Goal: Transaction & Acquisition: Purchase product/service

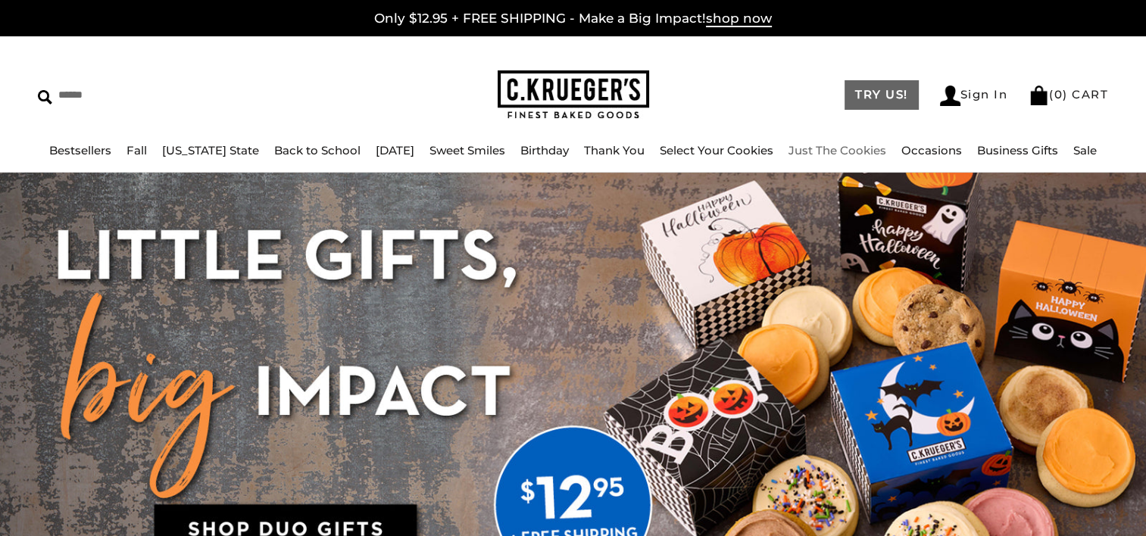
click at [849, 98] on link "TRY US!" at bounding box center [881, 95] width 74 height 30
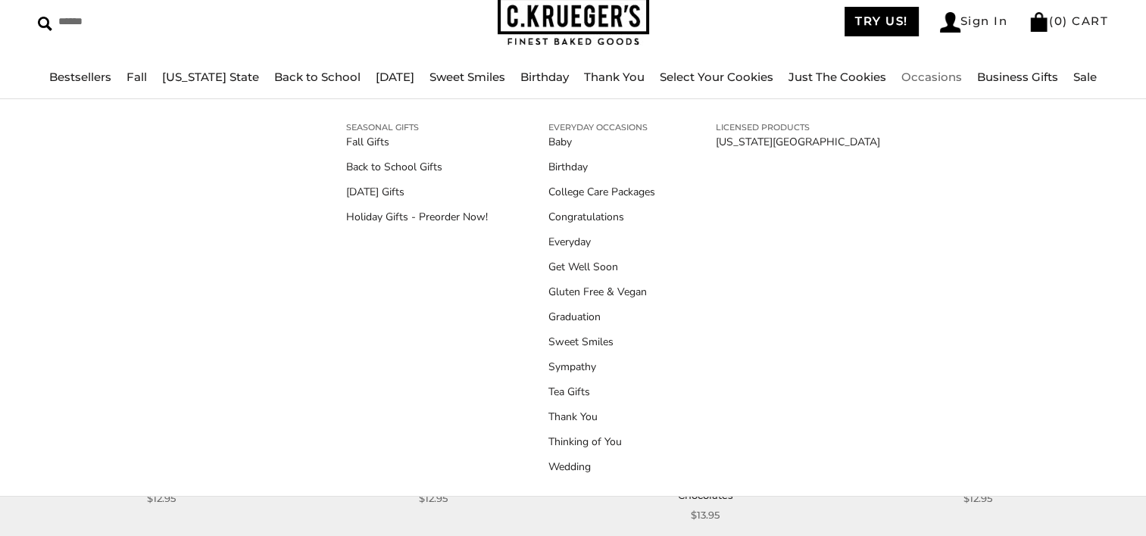
scroll to position [76, 0]
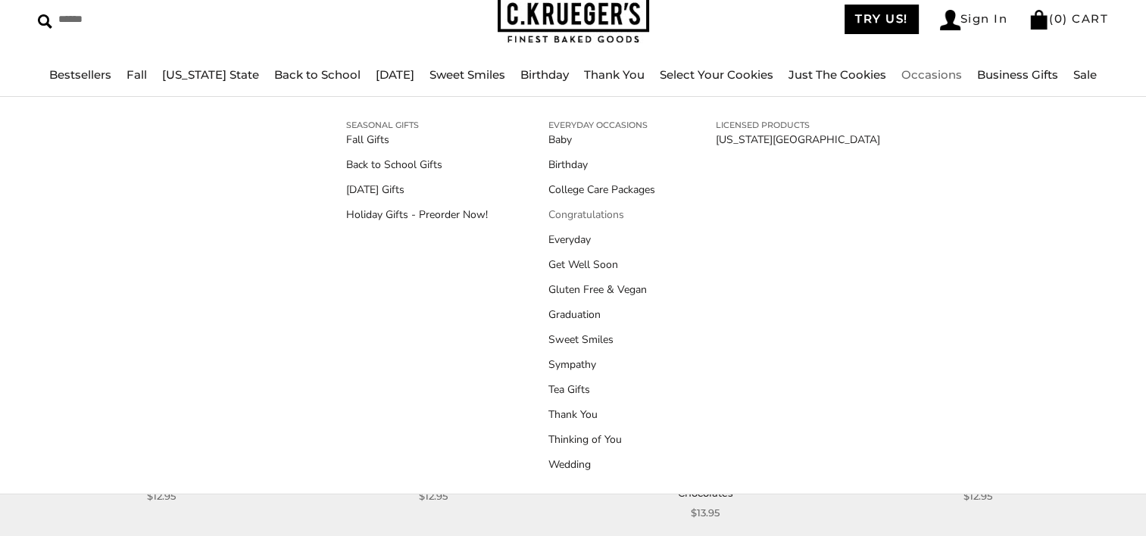
click at [599, 212] on link "Congratulations" at bounding box center [601, 215] width 107 height 16
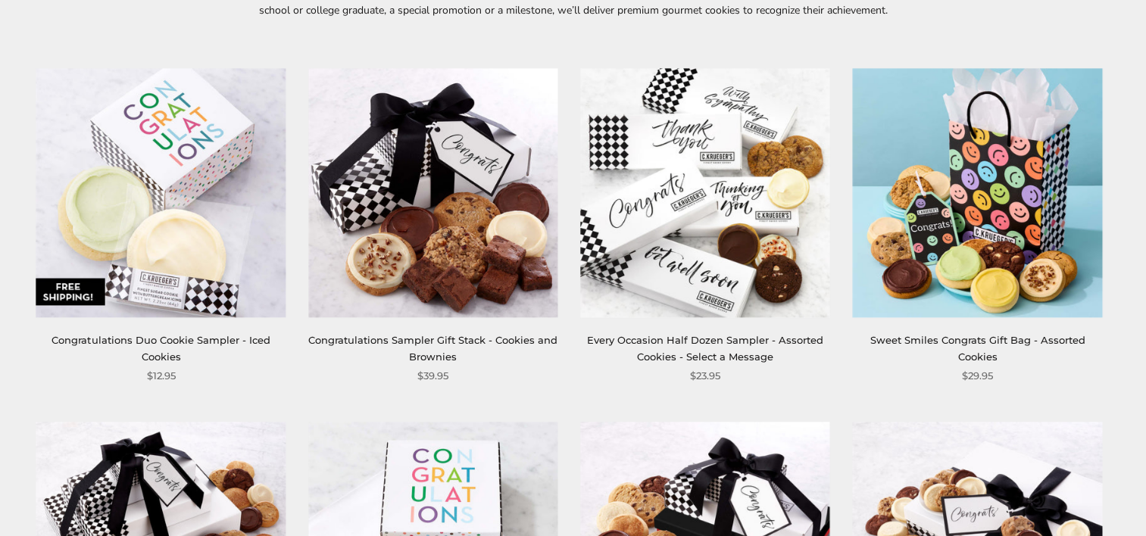
scroll to position [227, 0]
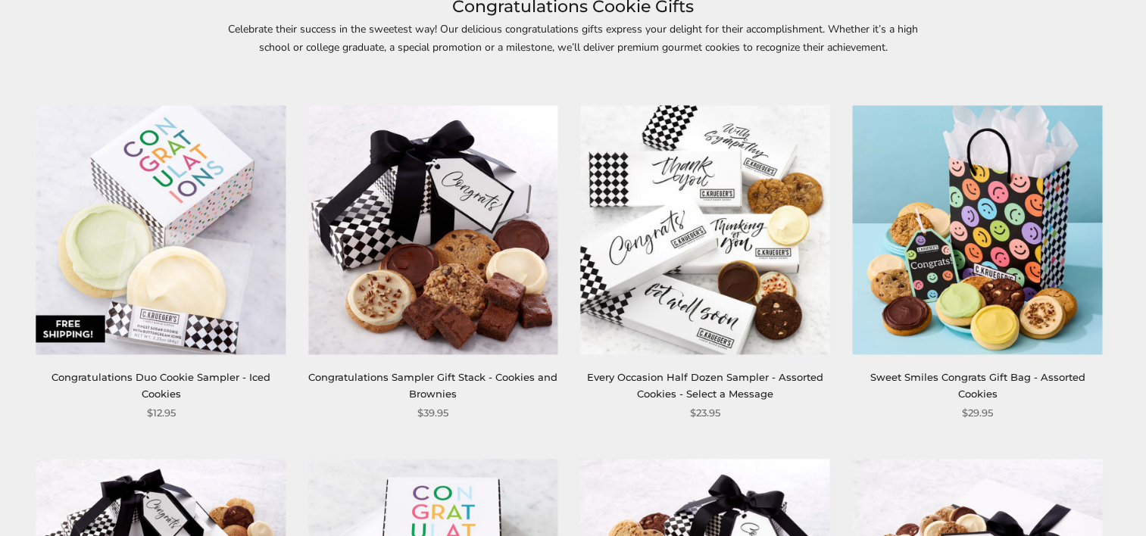
click at [257, 373] on link "Congratulations Duo Cookie Sampler - Iced Cookies" at bounding box center [161, 385] width 218 height 28
click at [738, 382] on link "Every Occasion Half Dozen Sampler - Assorted Cookies - Select a Message" at bounding box center [705, 385] width 236 height 28
click at [995, 382] on link "Sweet Smiles Congrats Gift Bag - Assorted Cookies" at bounding box center [976, 385] width 215 height 28
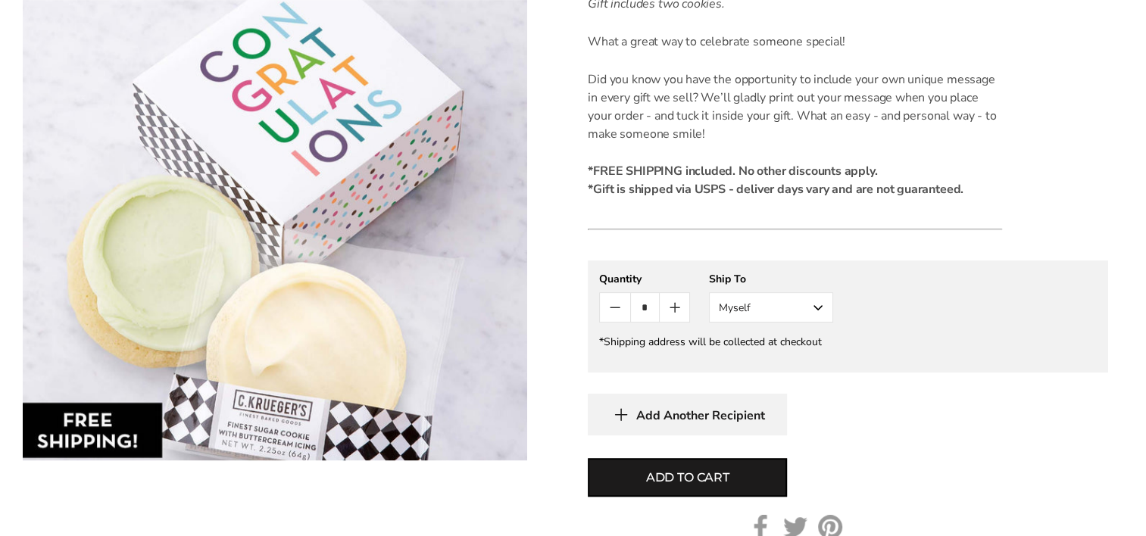
scroll to position [606, 0]
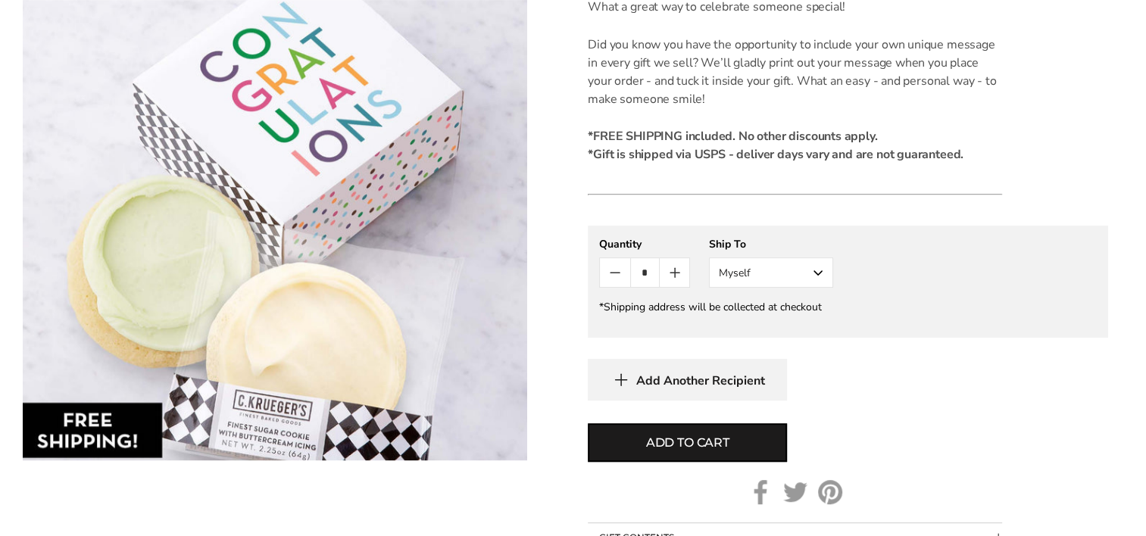
click at [785, 266] on button "Myself" at bounding box center [771, 273] width 124 height 30
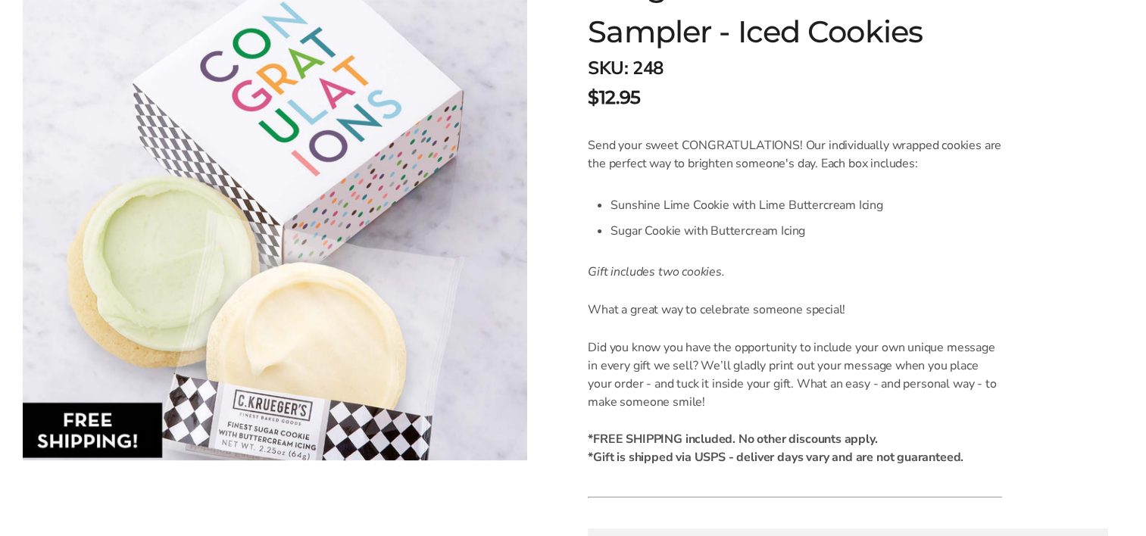
scroll to position [303, 0]
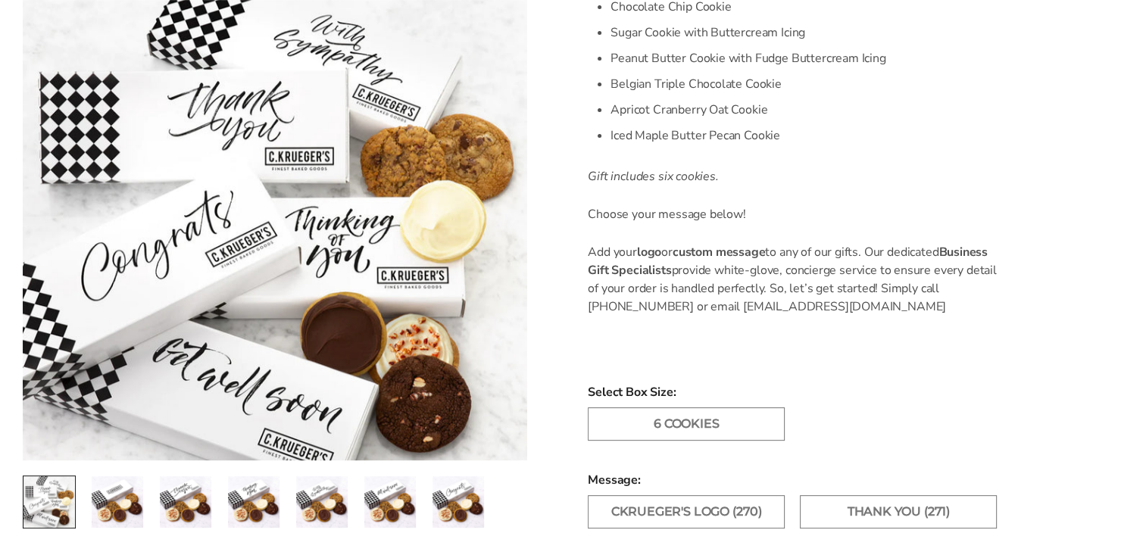
scroll to position [530, 0]
click at [203, 482] on img "3 / 7" at bounding box center [186, 502] width 52 height 52
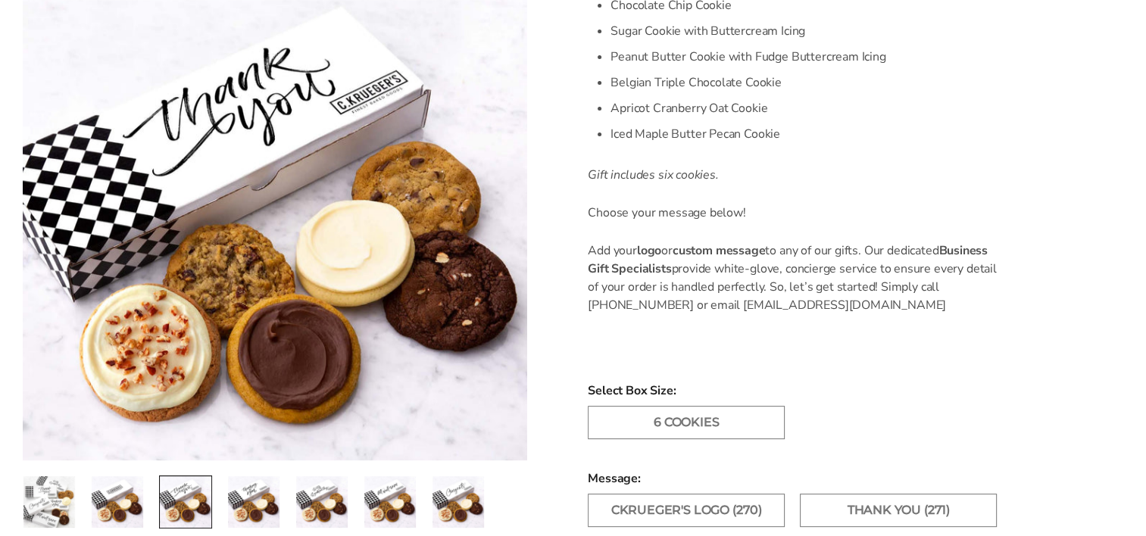
click at [248, 488] on img "4 / 7" at bounding box center [254, 502] width 52 height 52
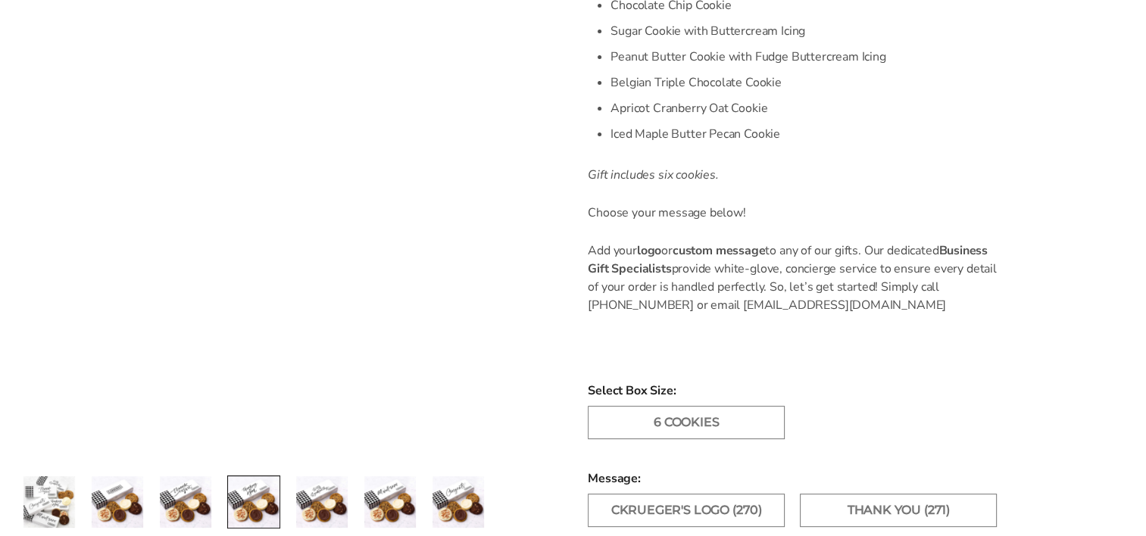
click at [311, 490] on img "5 / 7" at bounding box center [322, 502] width 52 height 52
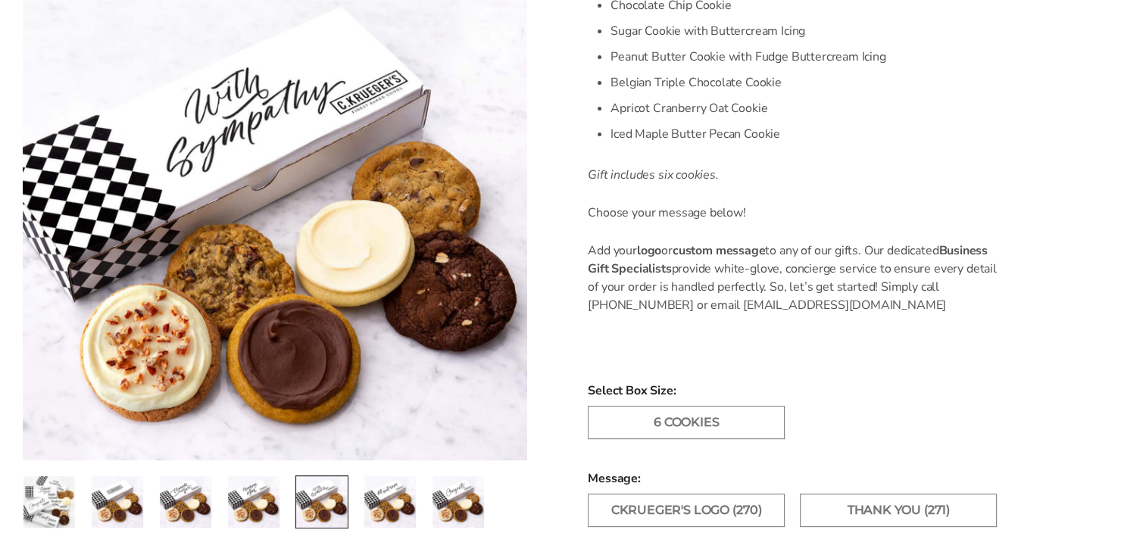
click at [388, 503] on img "6 / 7" at bounding box center [390, 502] width 52 height 52
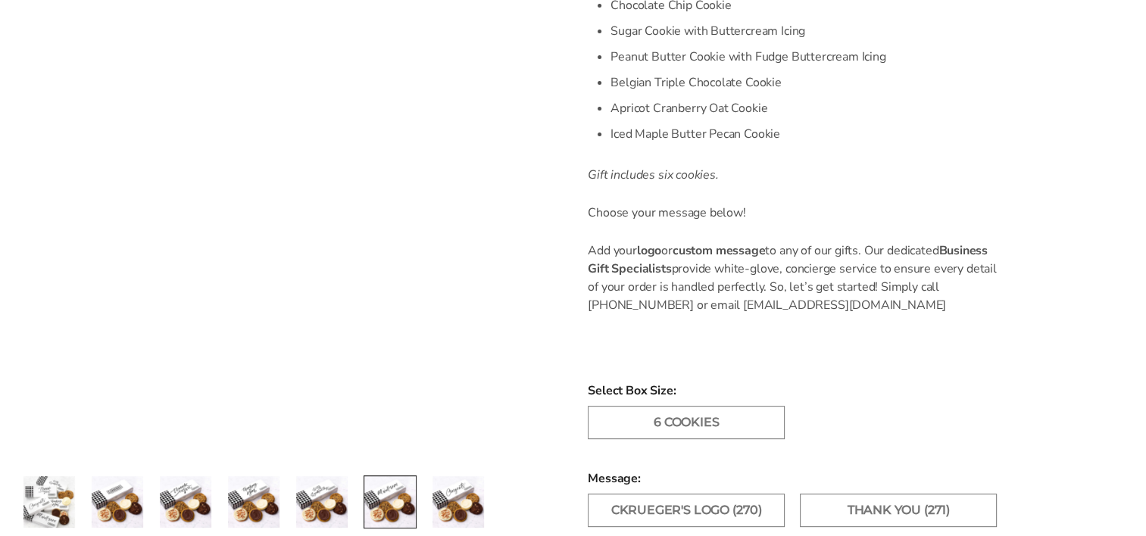
click at [463, 501] on img "7 / 7" at bounding box center [458, 502] width 52 height 52
click at [39, 494] on img "1 / 7" at bounding box center [49, 502] width 52 height 52
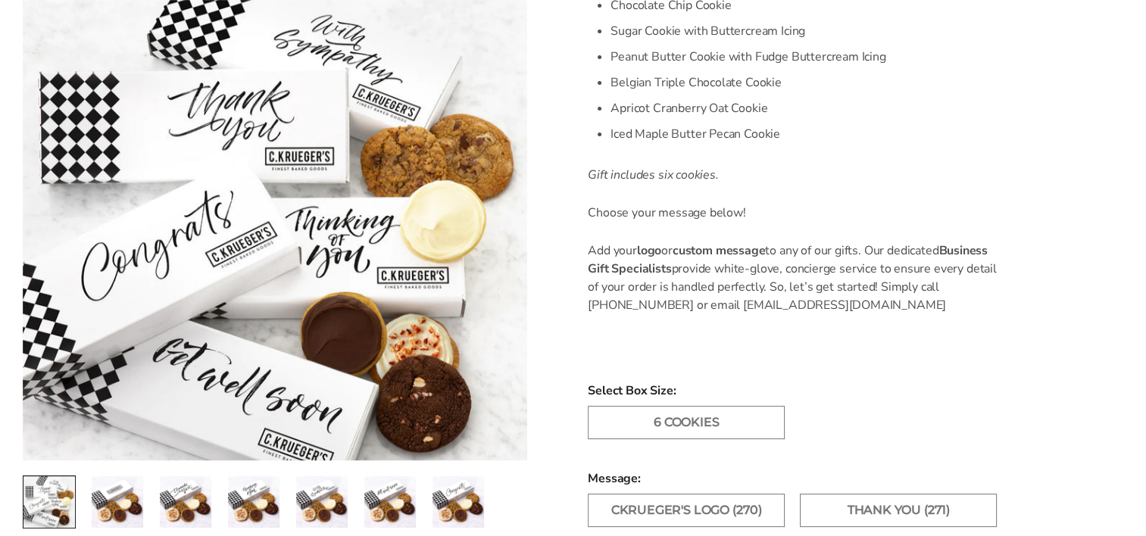
click at [109, 497] on img "2 / 7" at bounding box center [118, 502] width 52 height 52
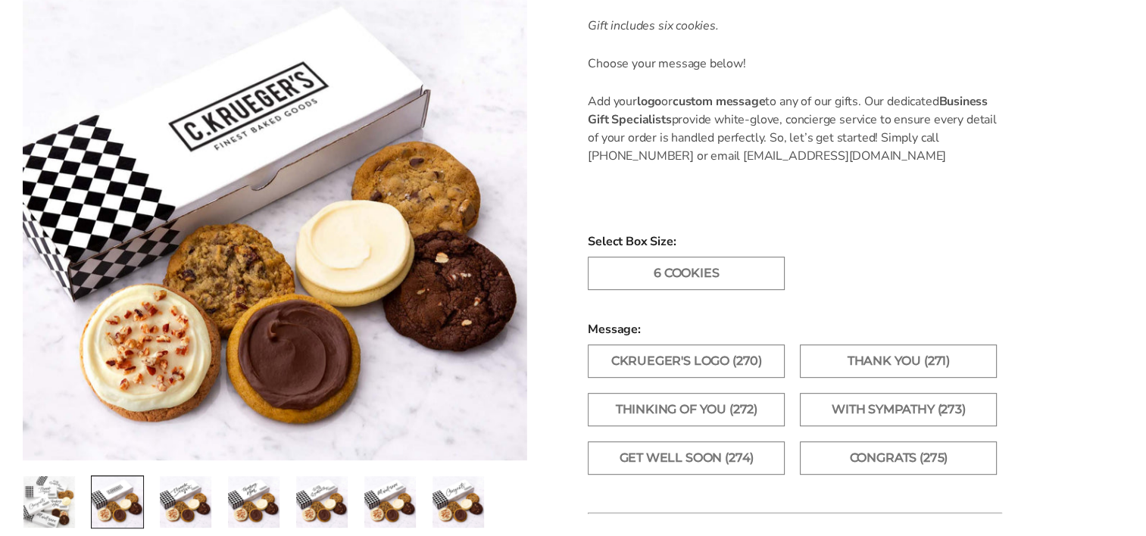
scroll to position [682, 0]
click at [859, 453] on label "Congrats (275)" at bounding box center [898, 455] width 197 height 33
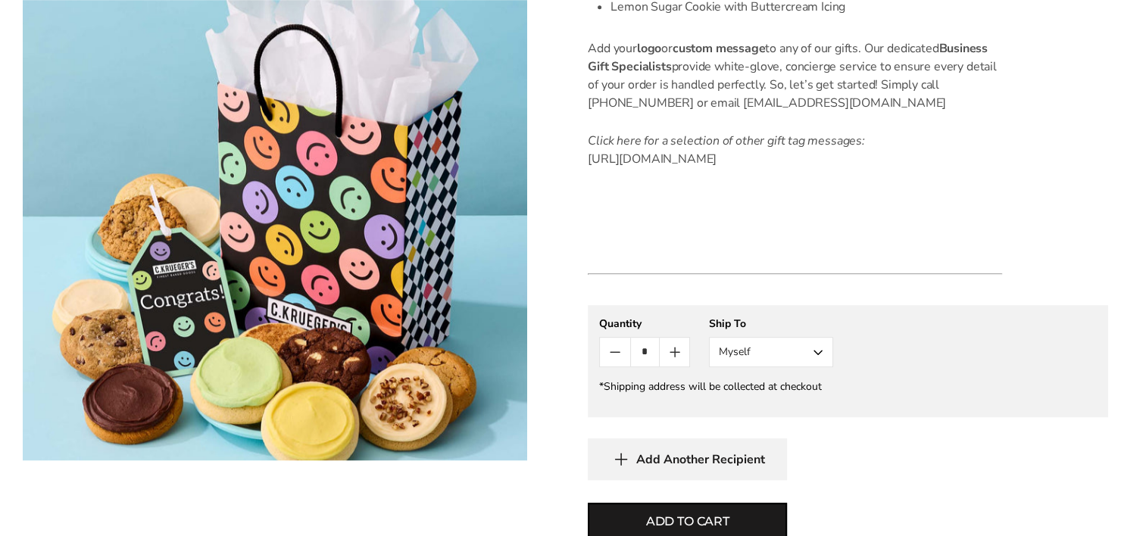
scroll to position [833, 0]
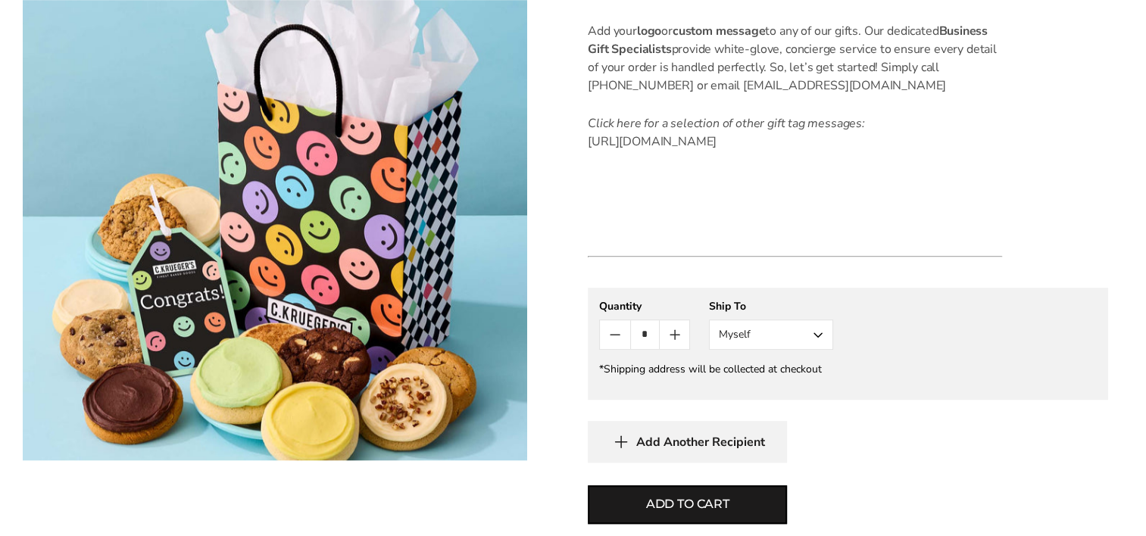
click at [739, 350] on button "Myself" at bounding box center [771, 335] width 124 height 30
click at [748, 404] on button "Other Recipient" at bounding box center [771, 390] width 123 height 27
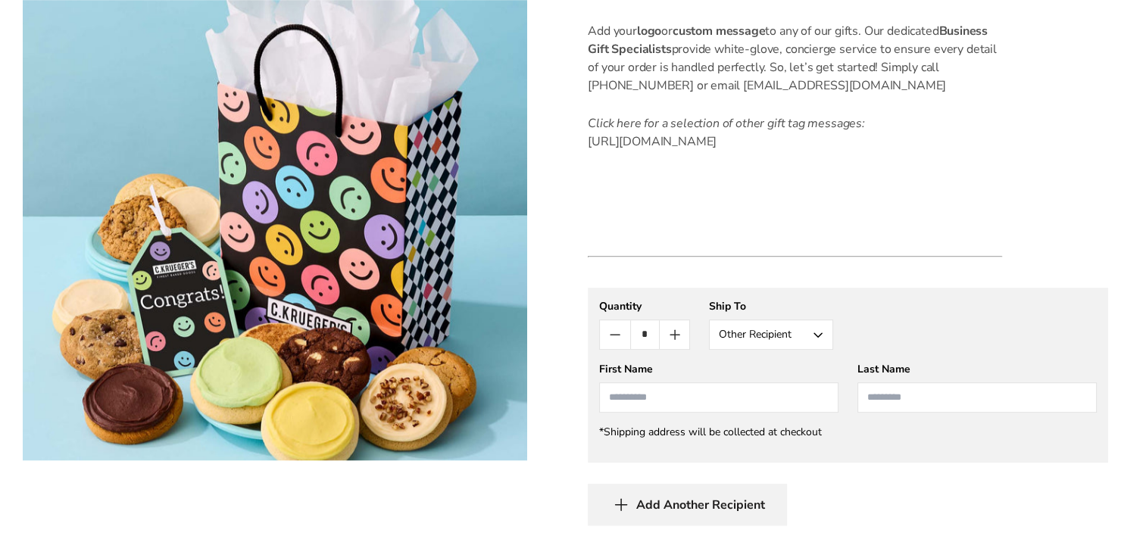
click at [730, 413] on input "First Name" at bounding box center [718, 397] width 239 height 30
type input "*****"
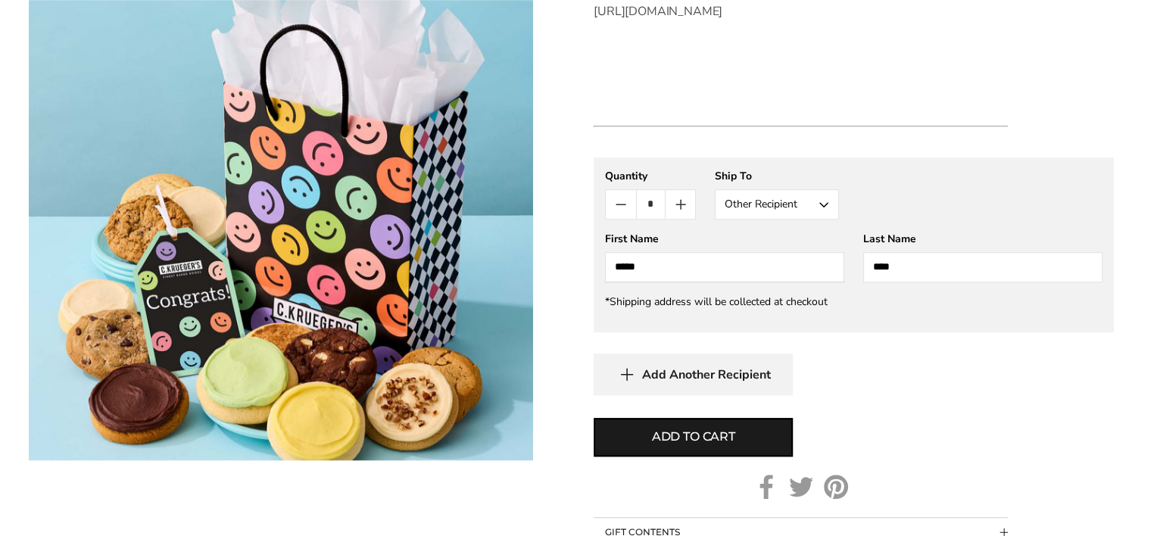
scroll to position [985, 0]
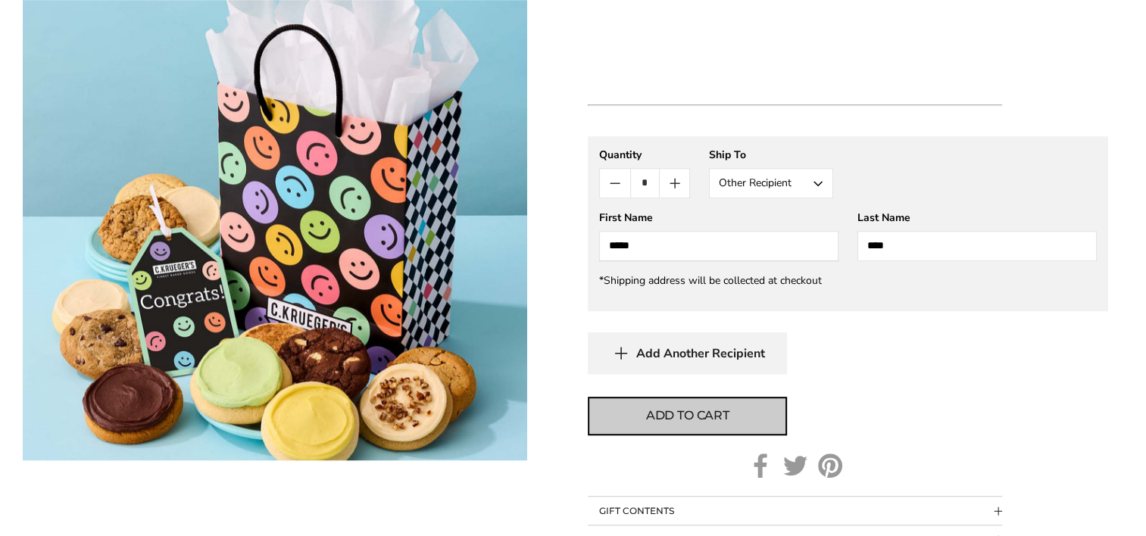
type input "****"
click at [726, 425] on span "Add to cart" at bounding box center [687, 416] width 83 height 18
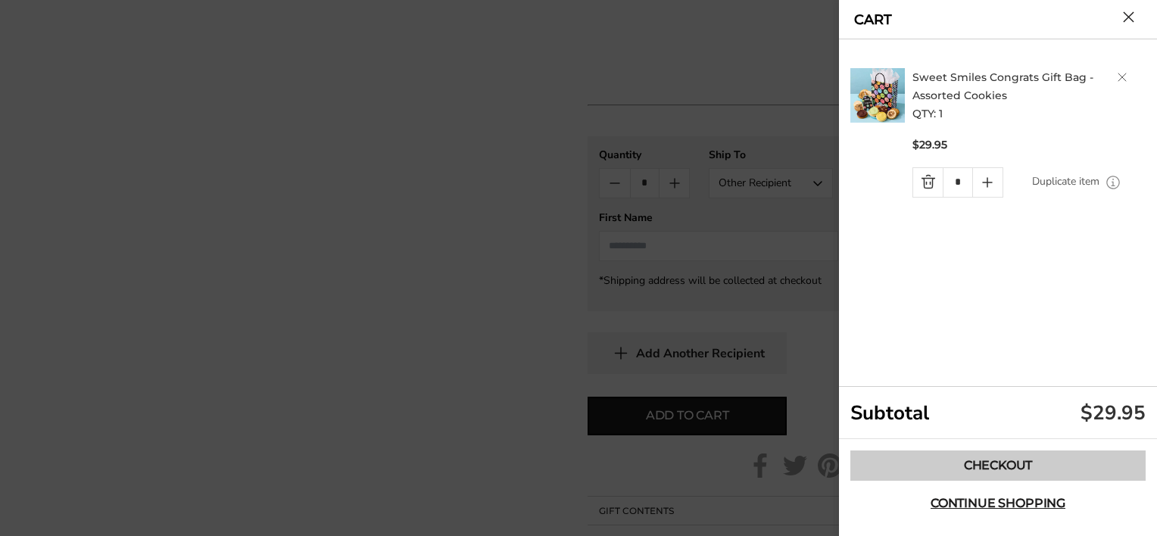
click at [961, 470] on link "Checkout" at bounding box center [998, 466] width 295 height 30
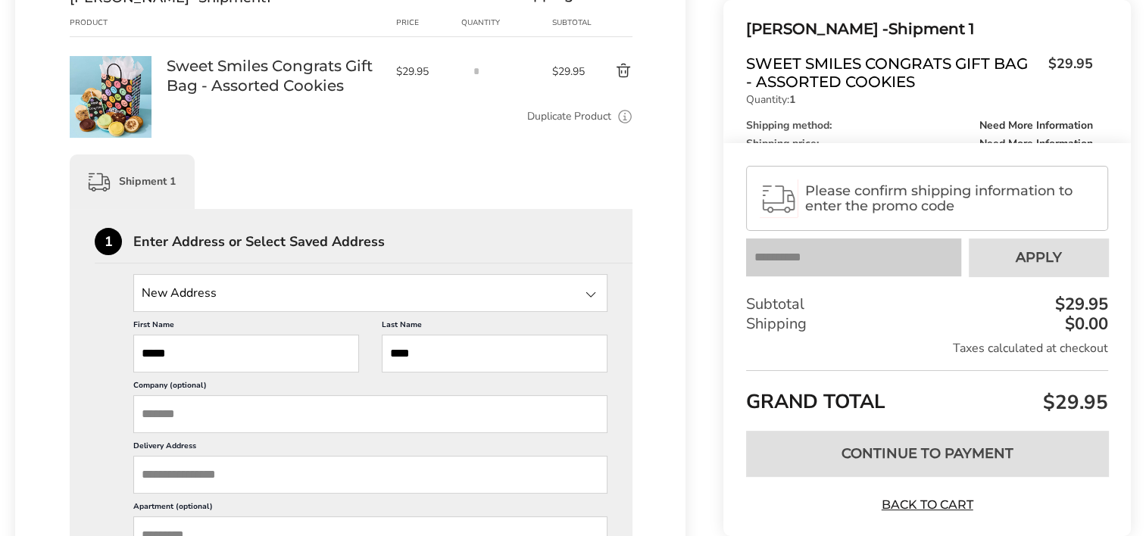
scroll to position [227, 0]
click at [204, 474] on input "Delivery Address" at bounding box center [370, 474] width 474 height 38
click at [220, 503] on div "4295 N Bank Rd NE Millersport OH 43046" at bounding box center [370, 504] width 473 height 23
type input "**********"
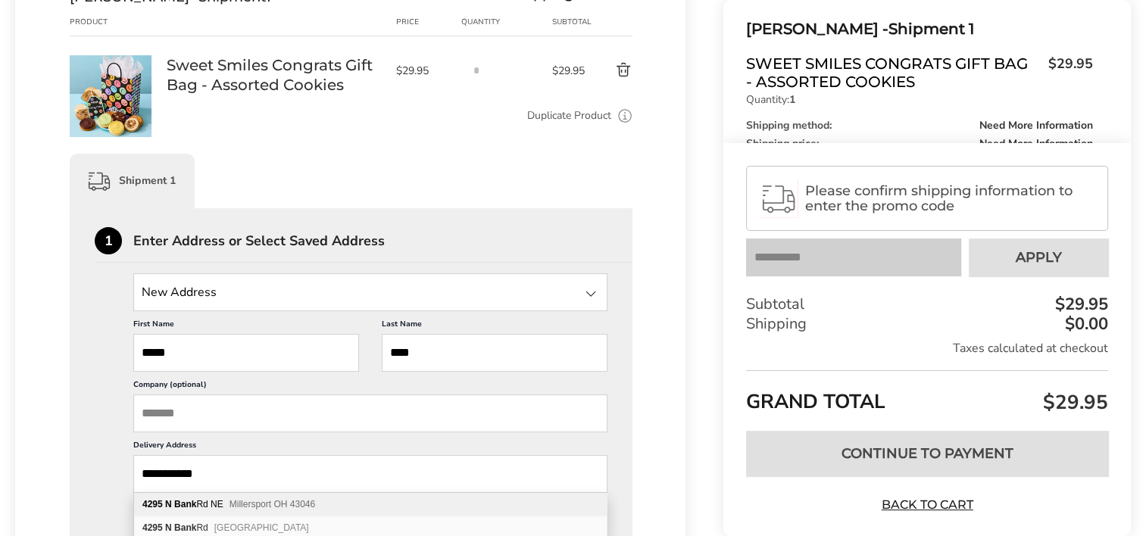
type input "**********"
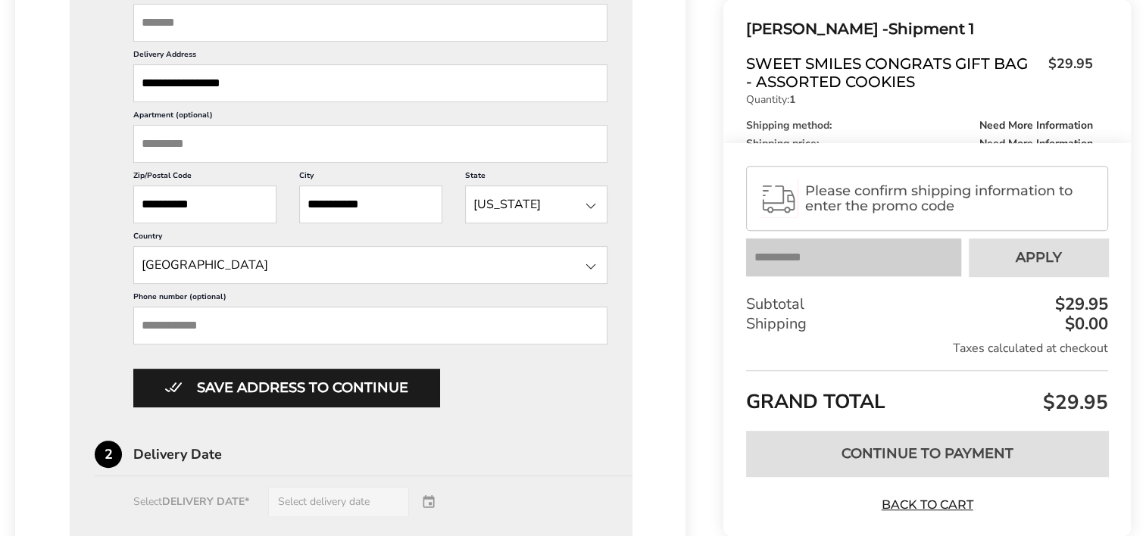
scroll to position [682, 0]
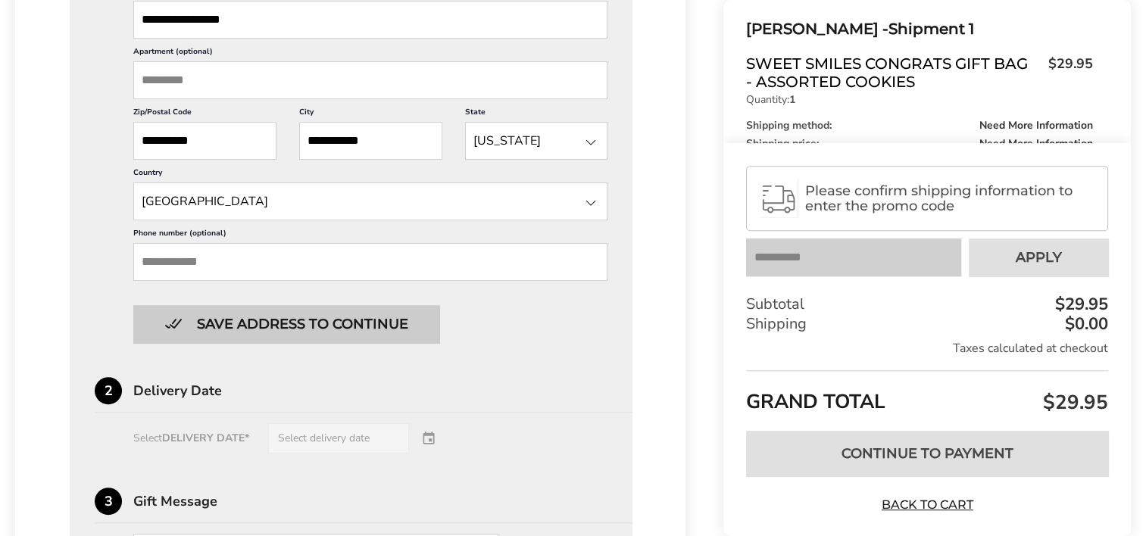
click at [260, 330] on button "Save address to continue" at bounding box center [286, 324] width 306 height 38
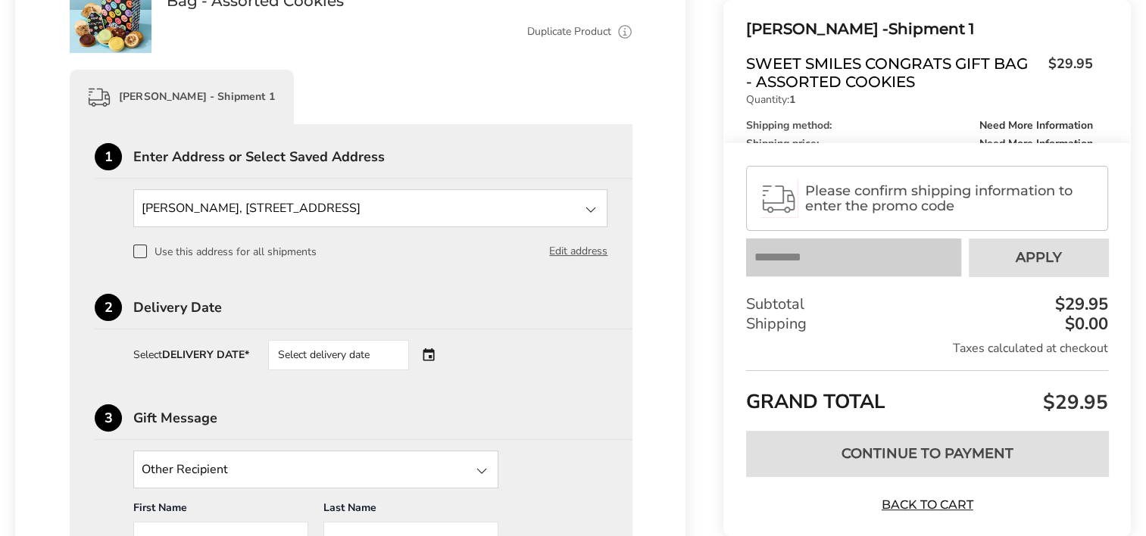
scroll to position [292, 0]
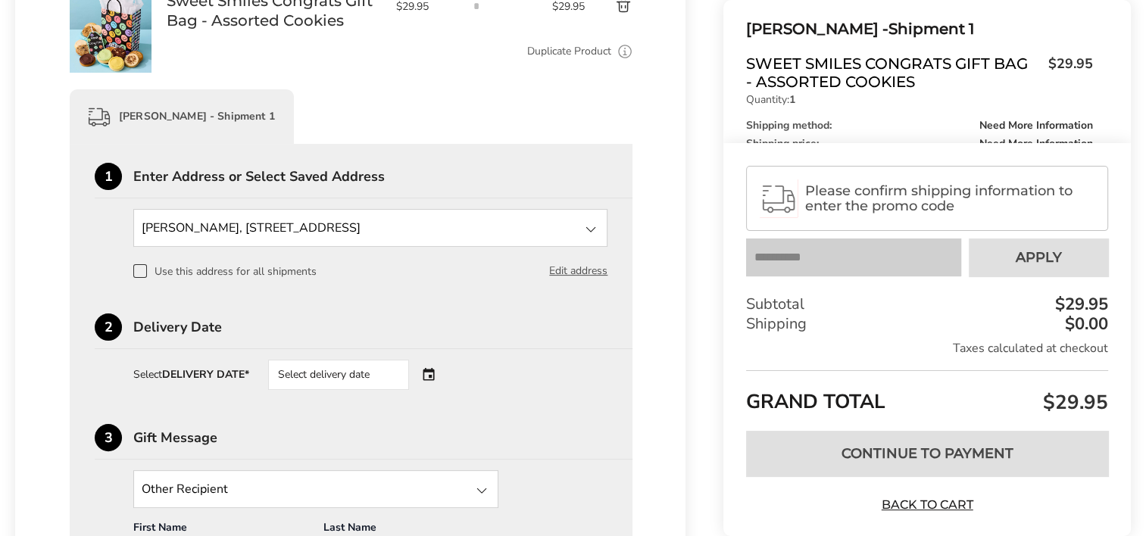
click at [345, 379] on div "Select delivery date" at bounding box center [338, 375] width 141 height 30
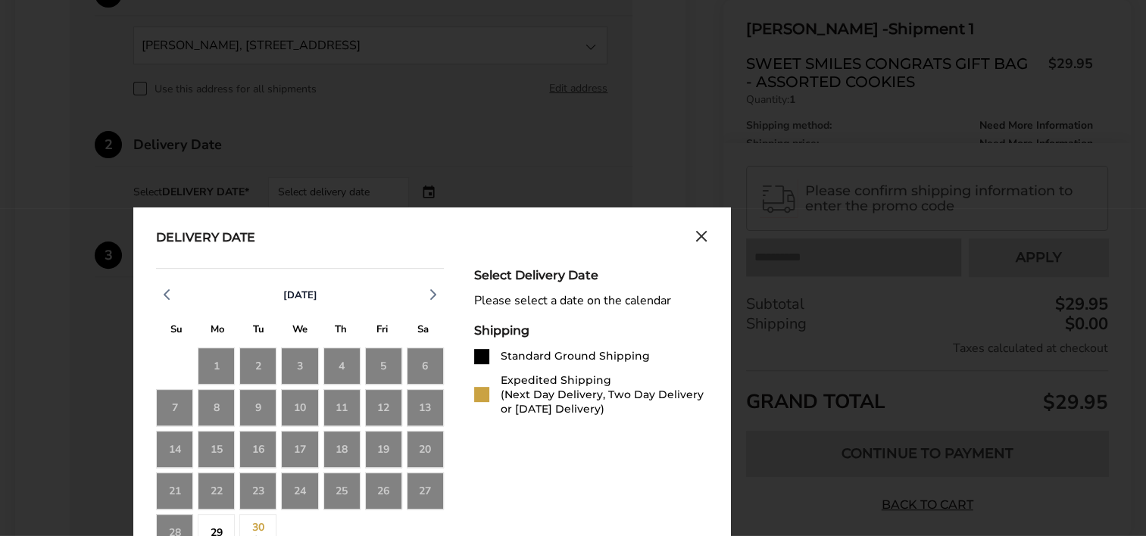
scroll to position [519, 0]
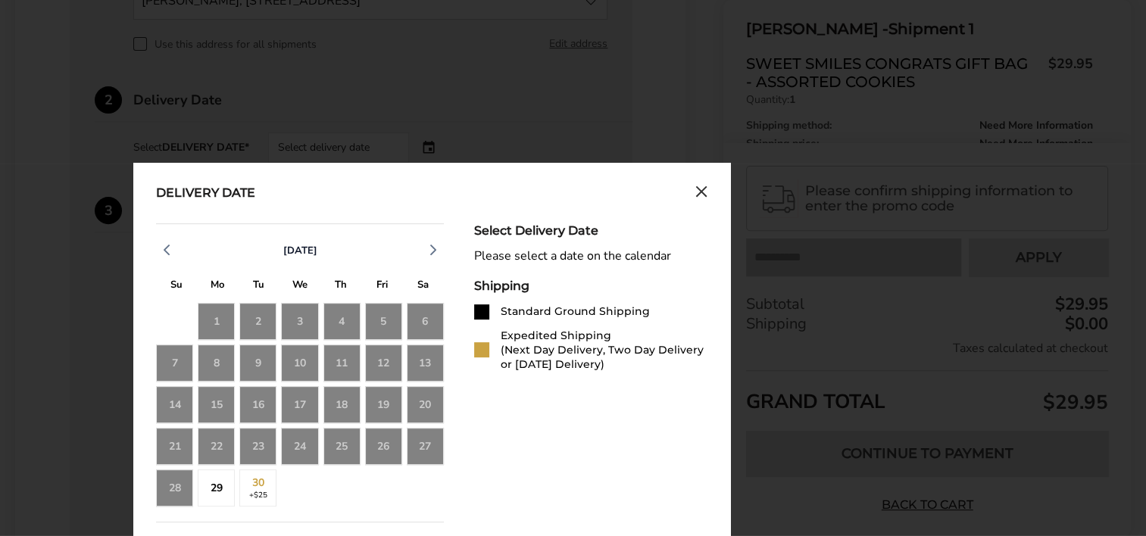
click at [179, 491] on div "28" at bounding box center [174, 488] width 37 height 37
click at [208, 491] on div "29" at bounding box center [216, 488] width 37 height 37
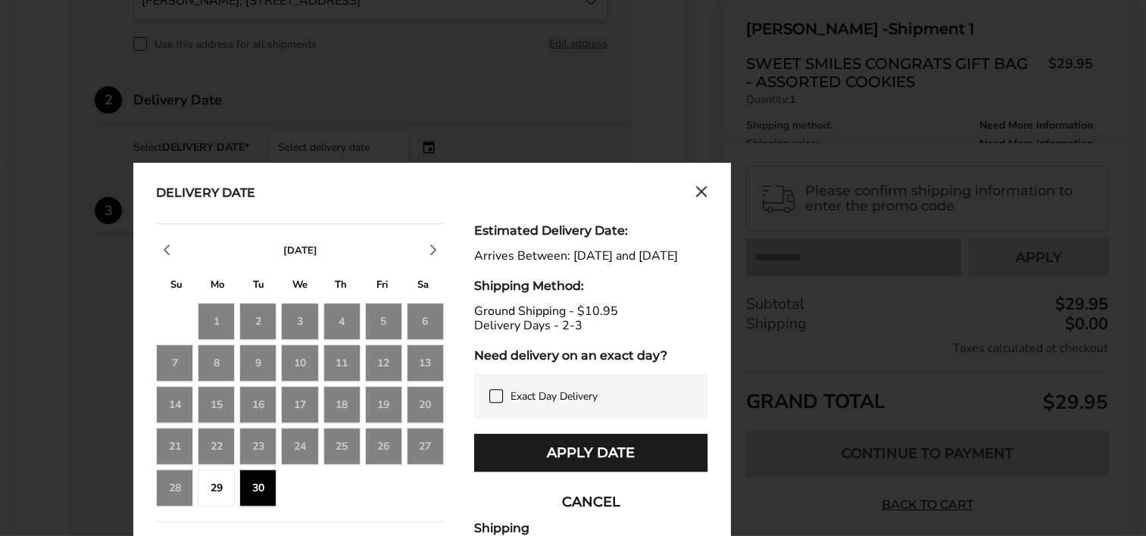
click at [183, 485] on div "28" at bounding box center [174, 488] width 37 height 37
click at [222, 442] on div "22" at bounding box center [216, 446] width 37 height 37
click at [217, 483] on div "29" at bounding box center [216, 488] width 37 height 37
click at [254, 488] on div "30" at bounding box center [257, 488] width 37 height 37
click at [198, 495] on div "29" at bounding box center [216, 488] width 37 height 37
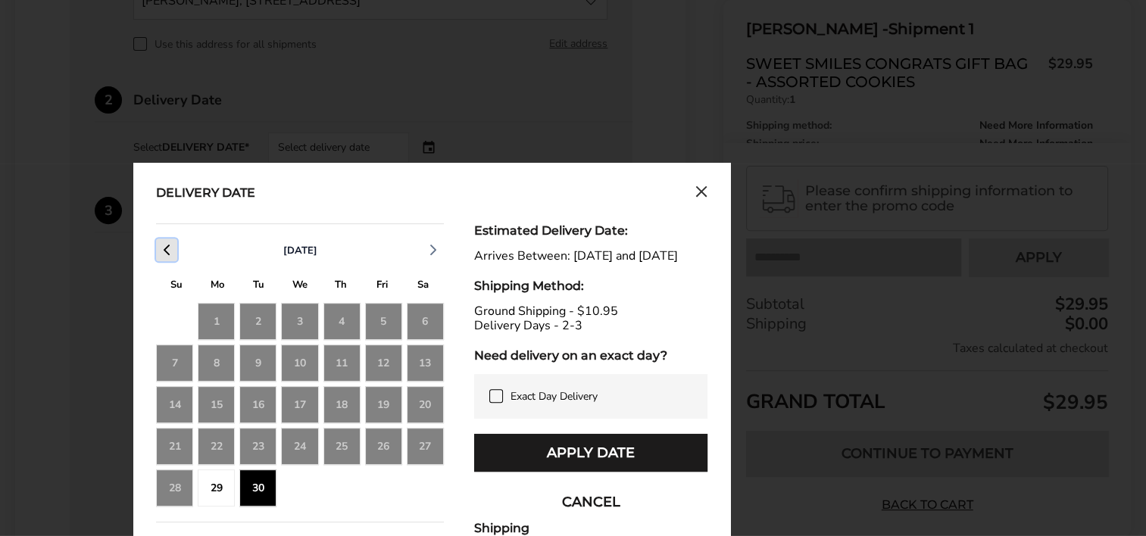
click at [167, 251] on icon "button" at bounding box center [167, 250] width 18 height 18
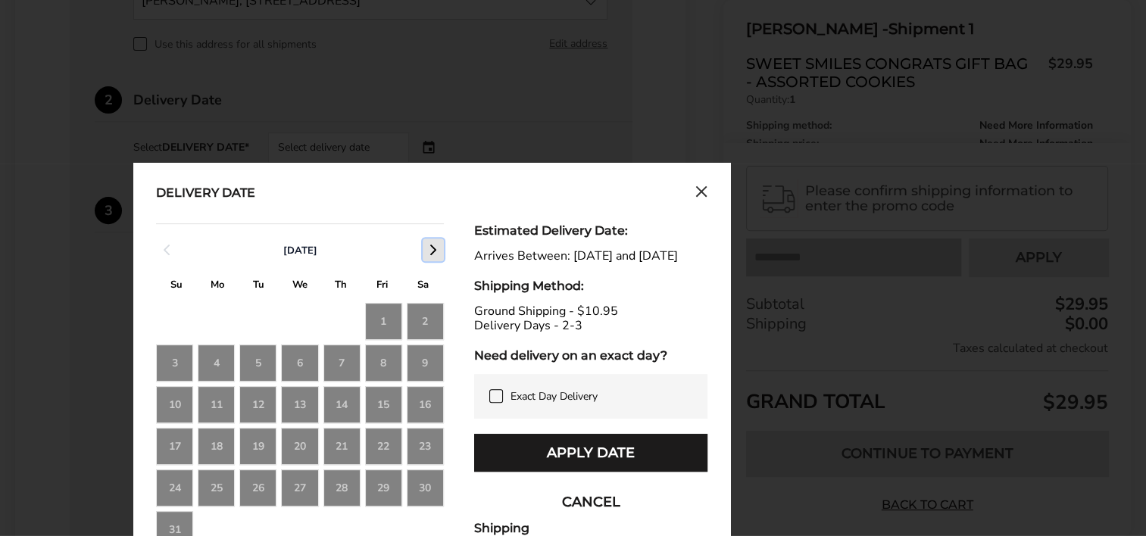
click at [431, 246] on icon "button" at bounding box center [433, 250] width 18 height 18
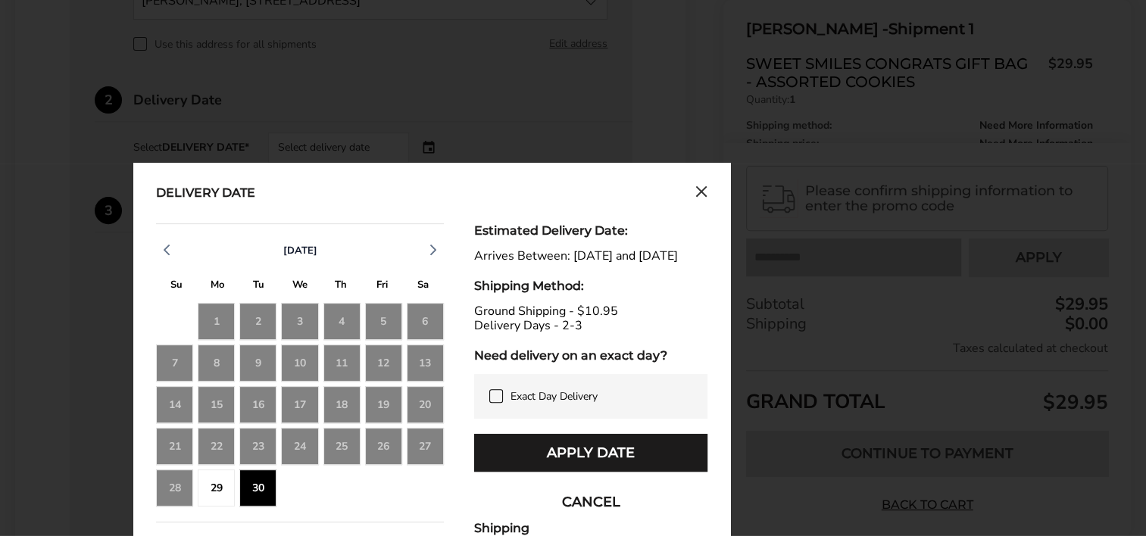
click at [223, 482] on div "29" at bounding box center [216, 488] width 37 height 37
click at [697, 191] on icon "Close calendar" at bounding box center [701, 192] width 12 height 13
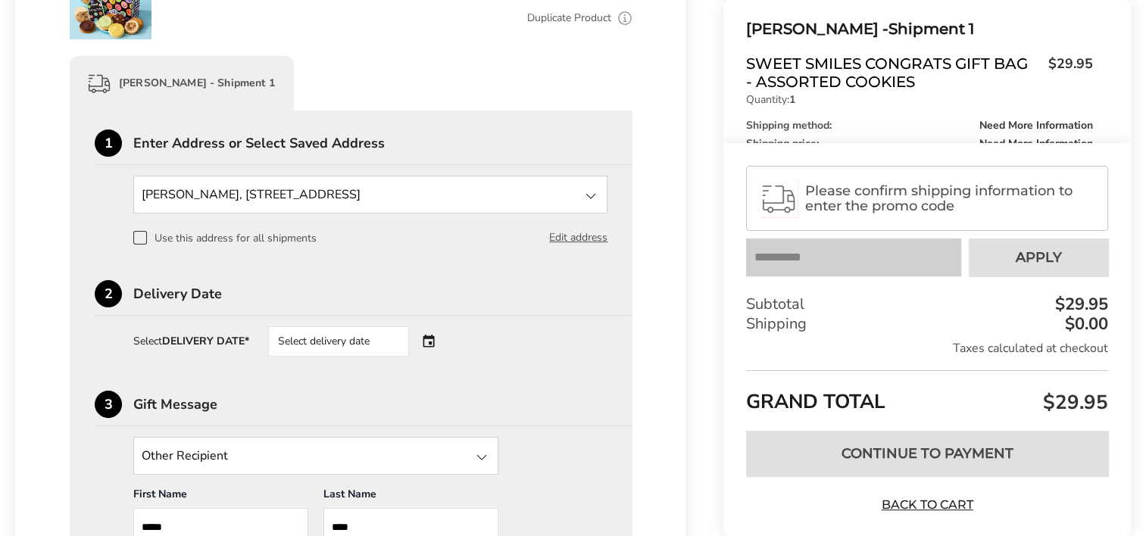
scroll to position [367, 0]
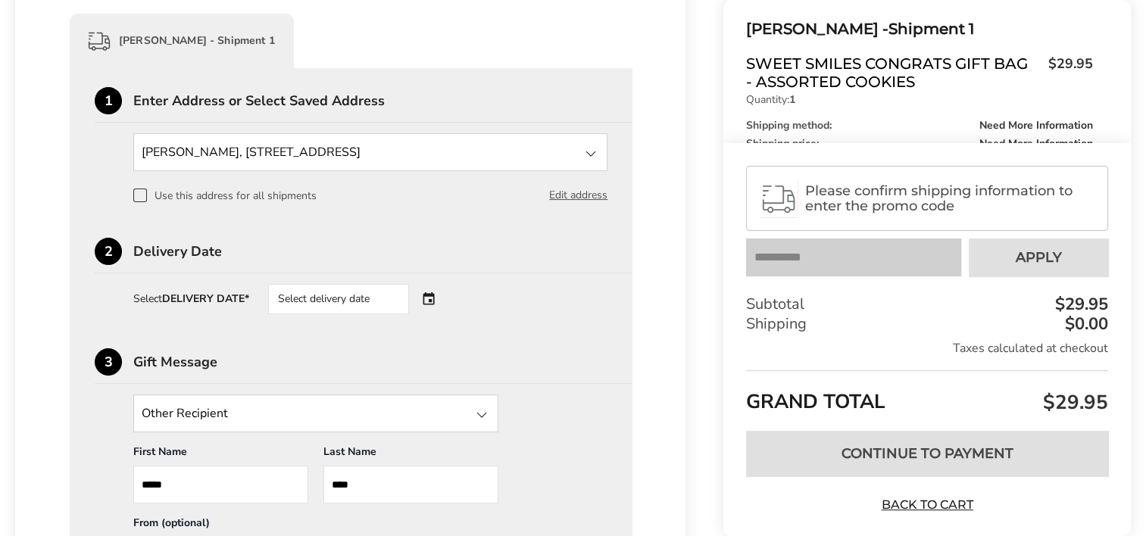
click at [329, 301] on div "Select delivery date" at bounding box center [338, 299] width 141 height 30
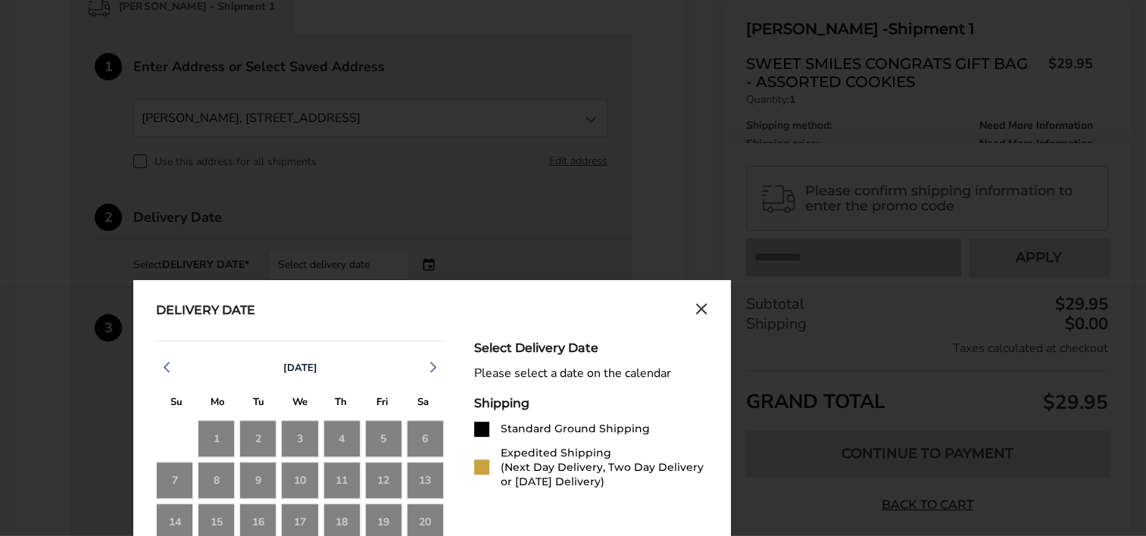
scroll to position [519, 0]
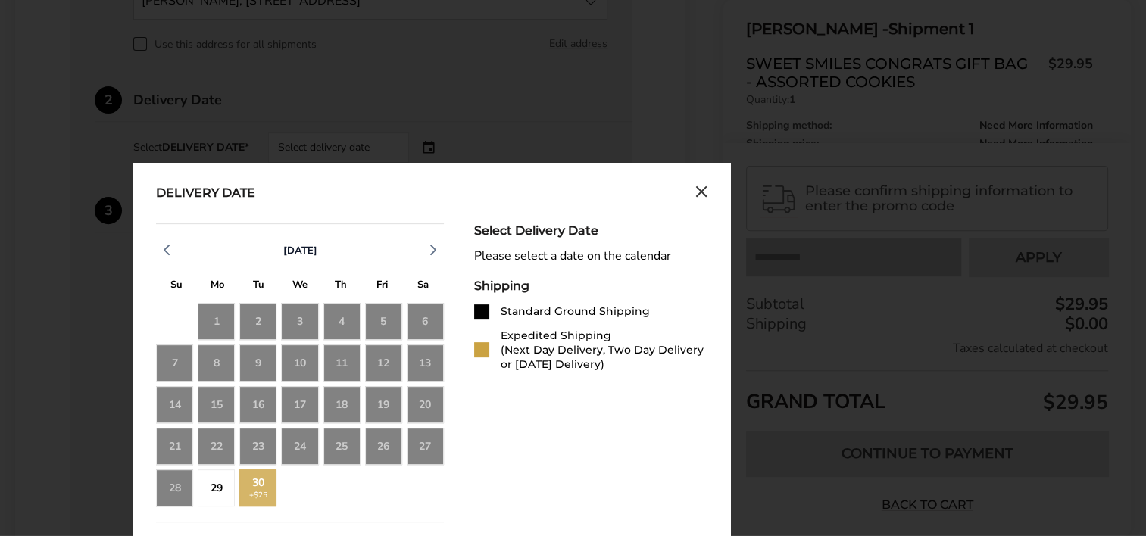
click at [206, 476] on div "29" at bounding box center [216, 488] width 37 height 37
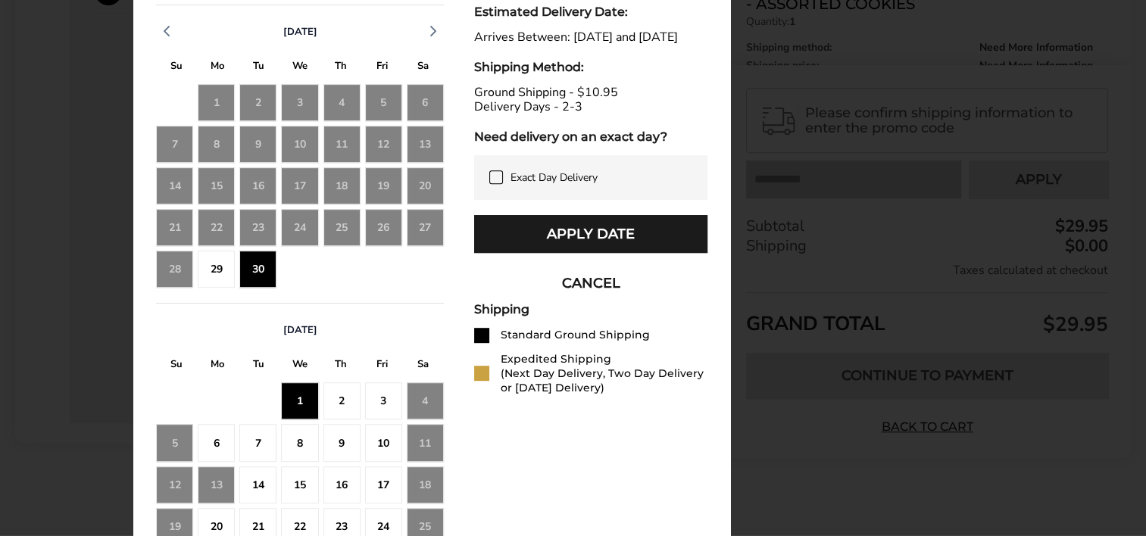
scroll to position [746, 0]
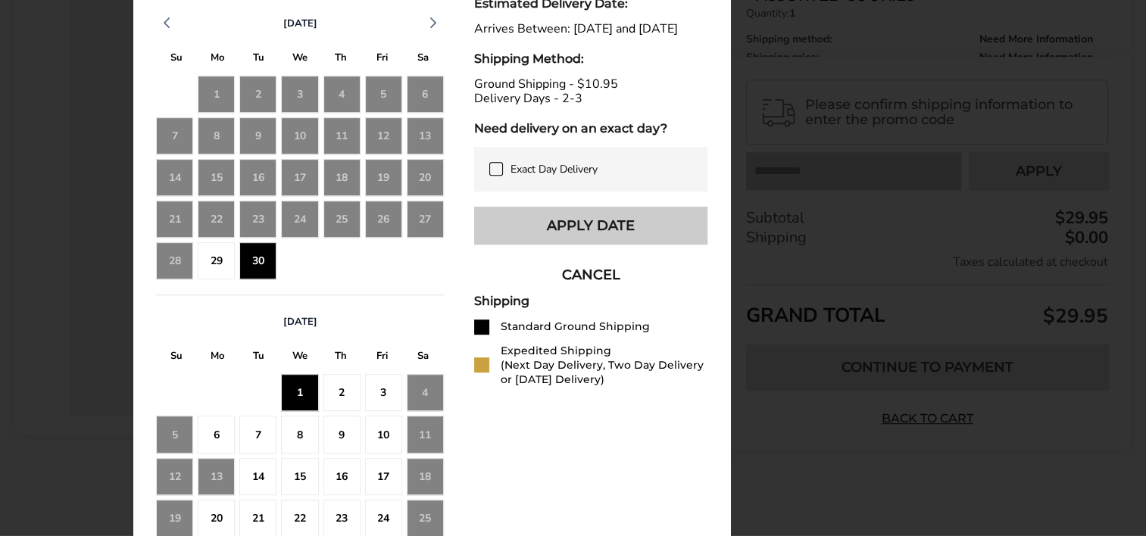
click at [553, 245] on button "Apply Date" at bounding box center [590, 226] width 233 height 38
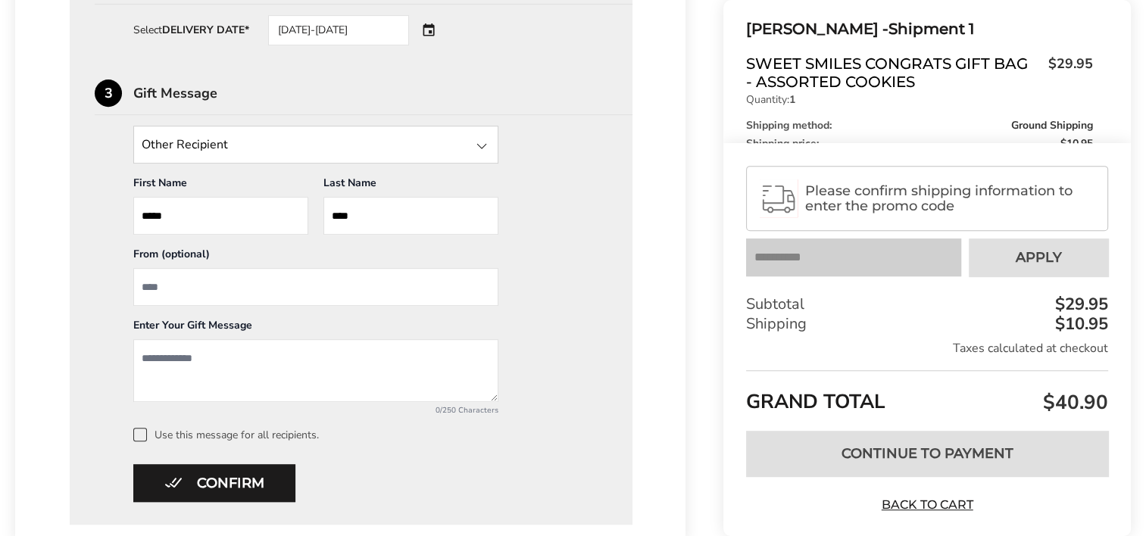
scroll to position [590, 0]
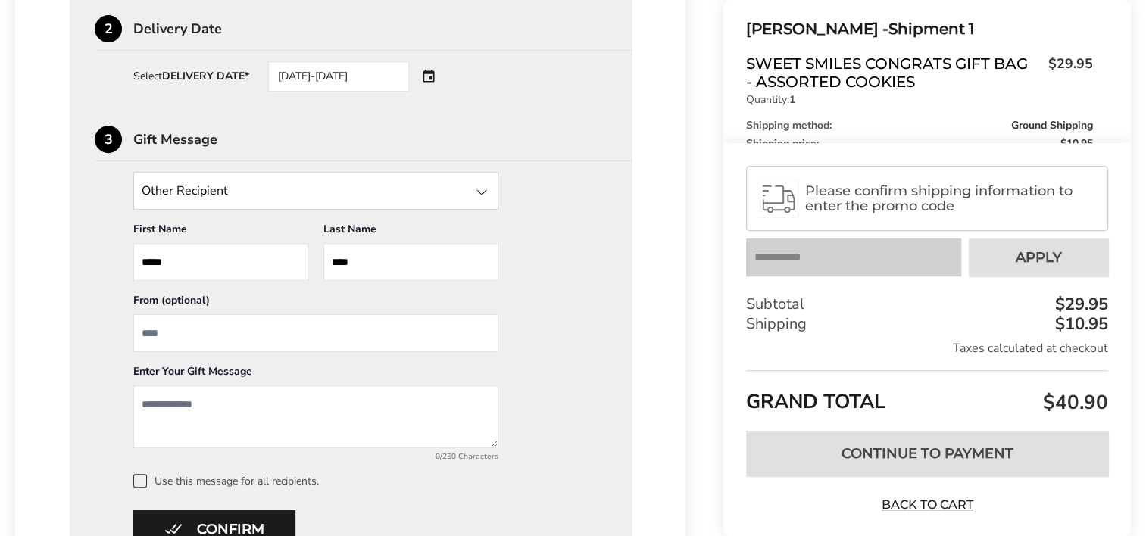
click at [257, 408] on textarea "Add a message" at bounding box center [315, 416] width 365 height 63
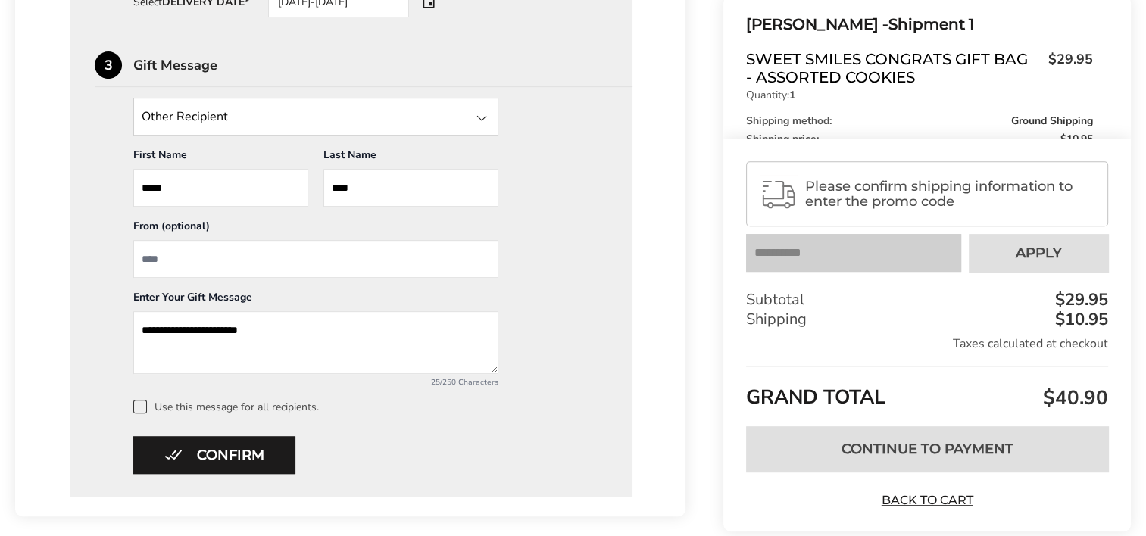
scroll to position [666, 0]
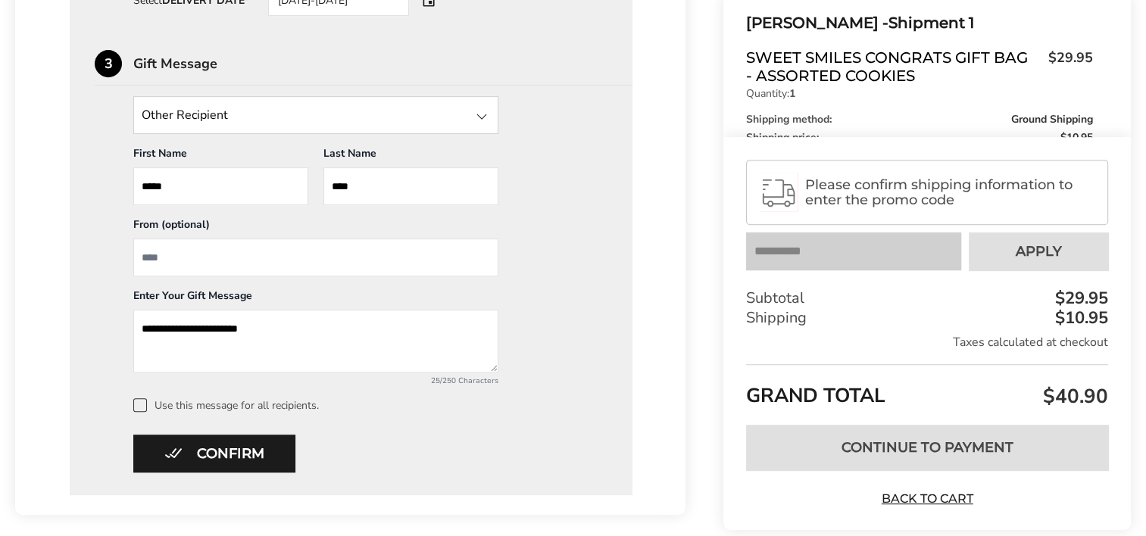
type textarea "**********"
click at [189, 264] on input "From" at bounding box center [315, 258] width 365 height 38
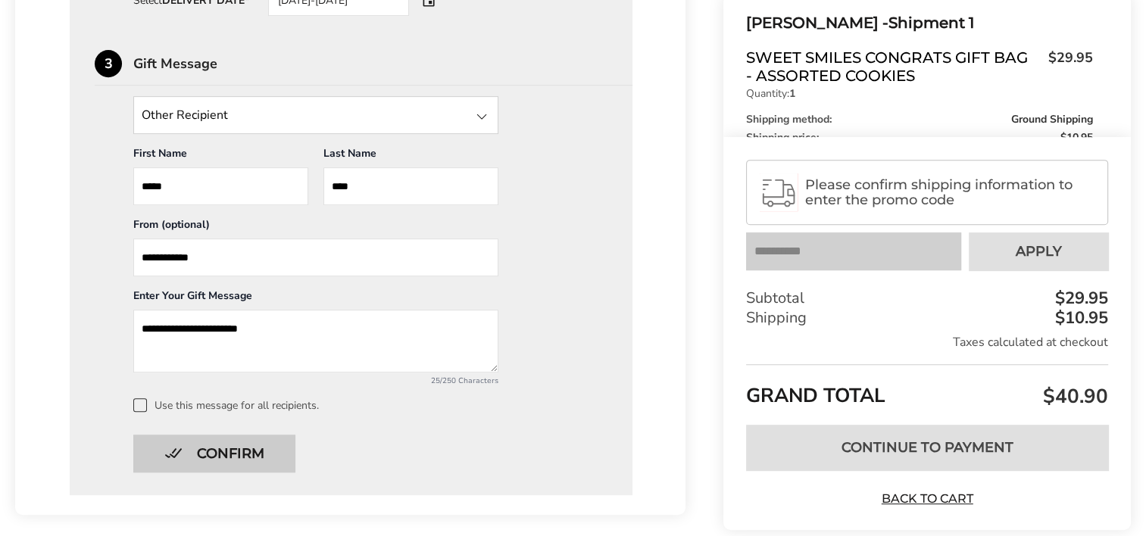
type input "**********"
click at [233, 447] on button "Confirm" at bounding box center [214, 454] width 162 height 38
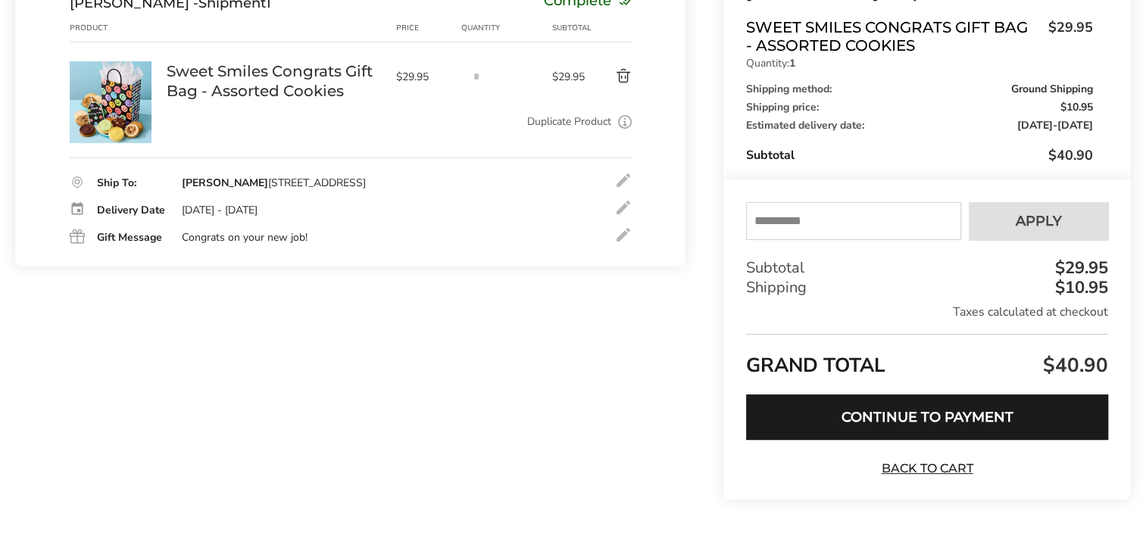
scroll to position [227, 0]
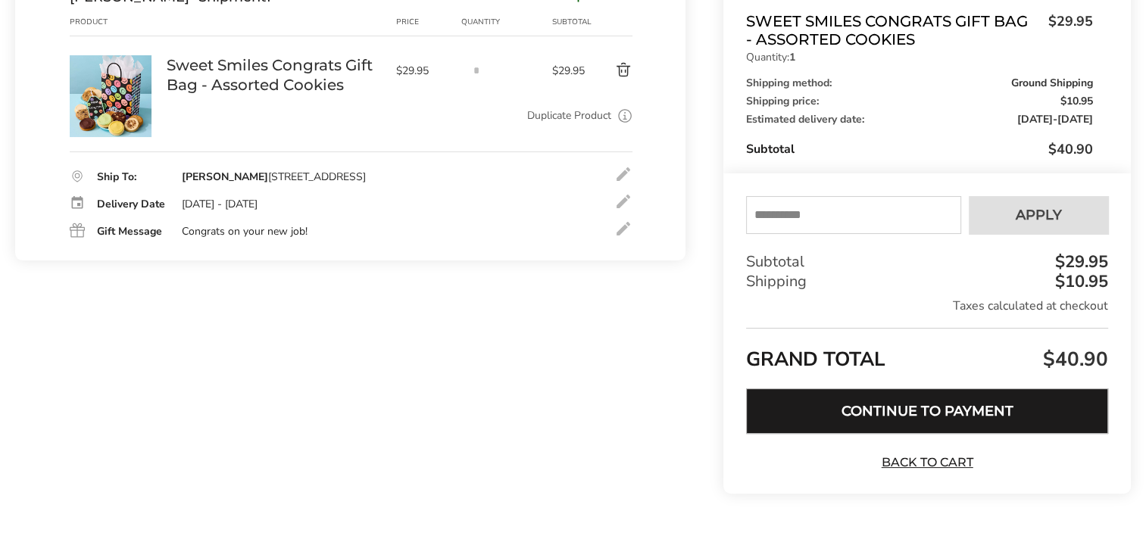
click at [852, 411] on button "Continue to Payment" at bounding box center [927, 411] width 362 height 45
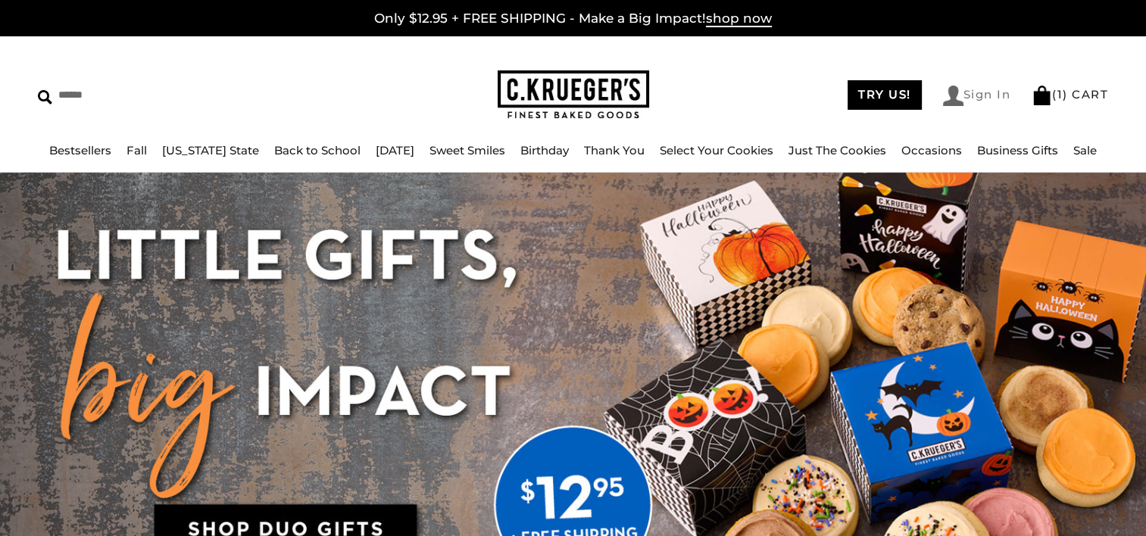
click at [982, 96] on link "Sign In" at bounding box center [977, 96] width 68 height 20
click at [1078, 157] on link "Sale" at bounding box center [1084, 150] width 23 height 14
click at [842, 151] on link "Just The Cookies" at bounding box center [837, 150] width 98 height 14
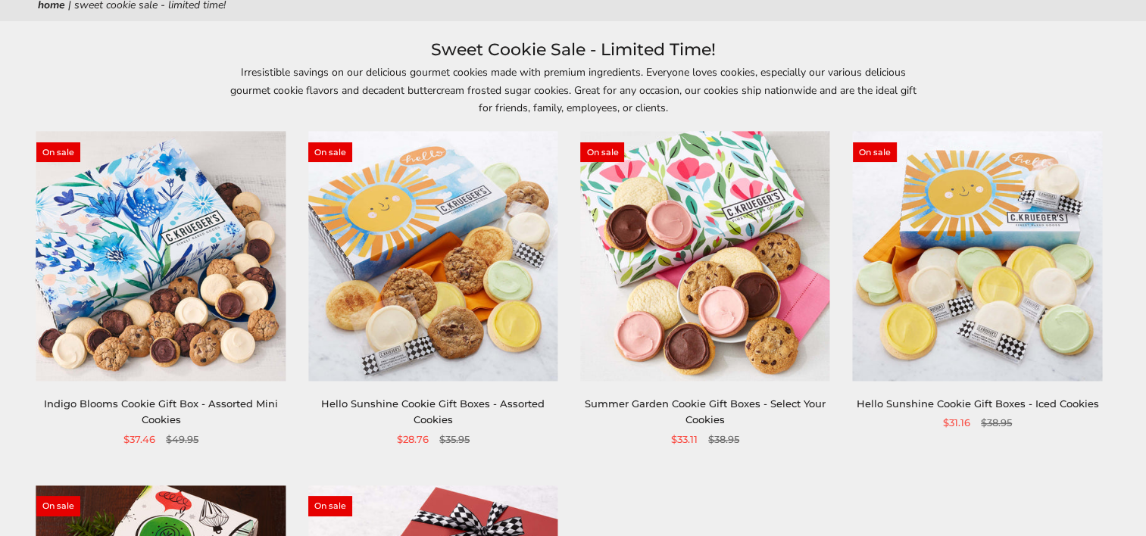
scroll to position [151, 0]
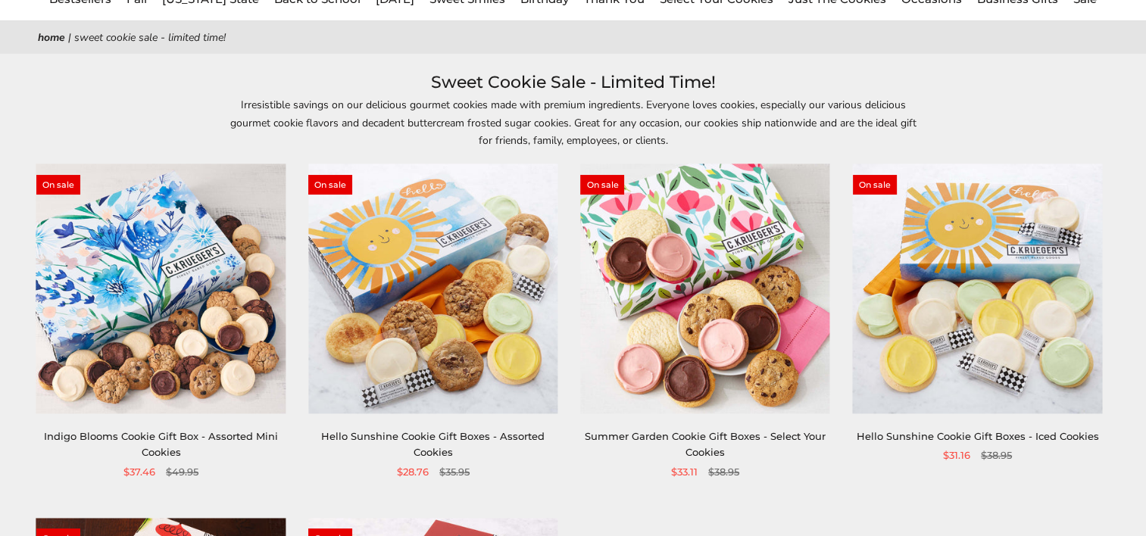
click at [439, 442] on link "Hello Sunshine Cookie Gift Boxes - Assorted Cookies" at bounding box center [432, 444] width 223 height 28
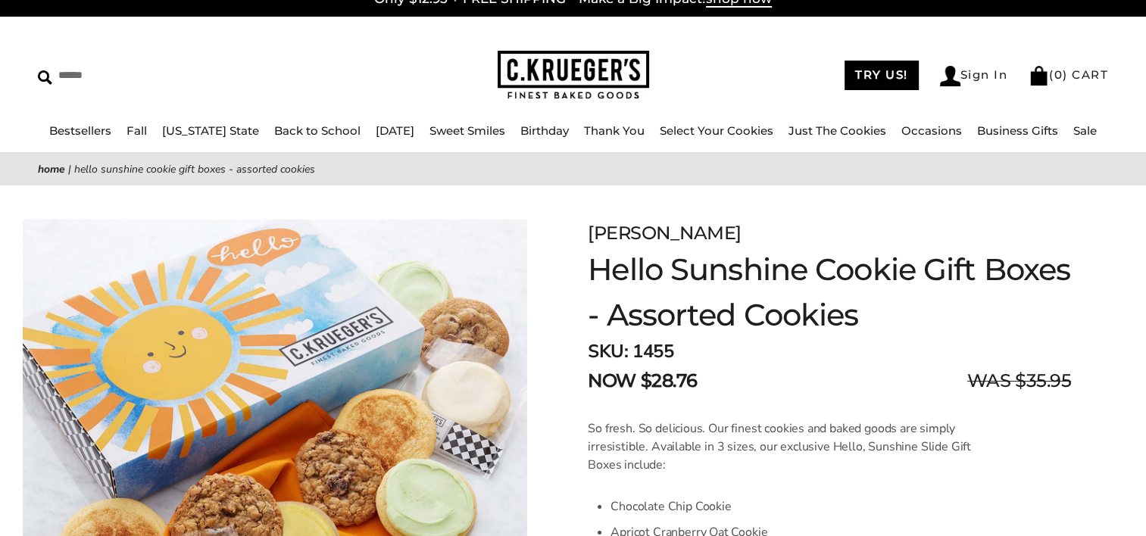
scroll to position [151, 0]
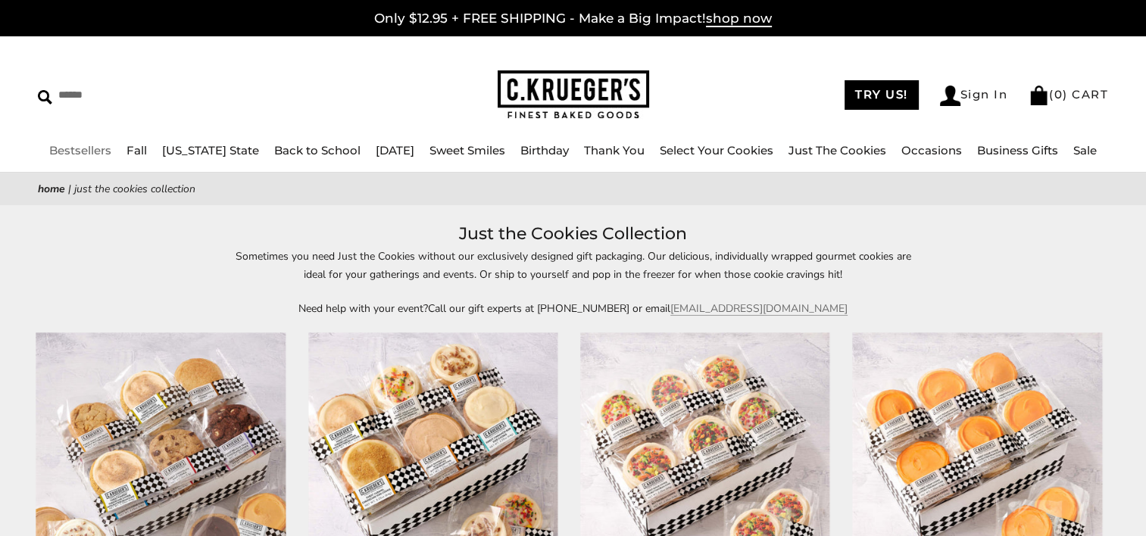
click at [103, 151] on link "Bestsellers" at bounding box center [80, 150] width 62 height 14
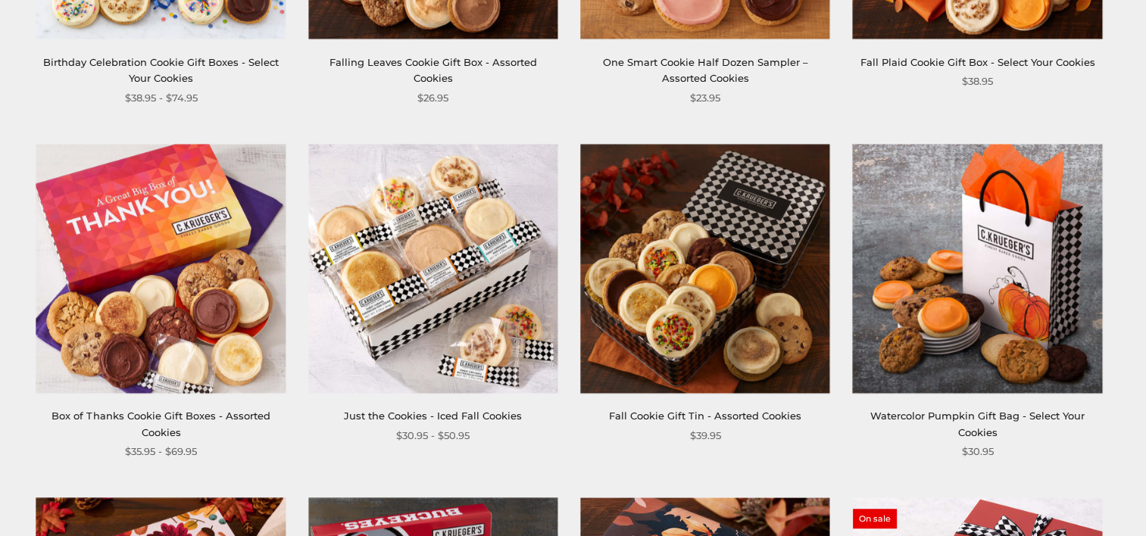
scroll to position [909, 0]
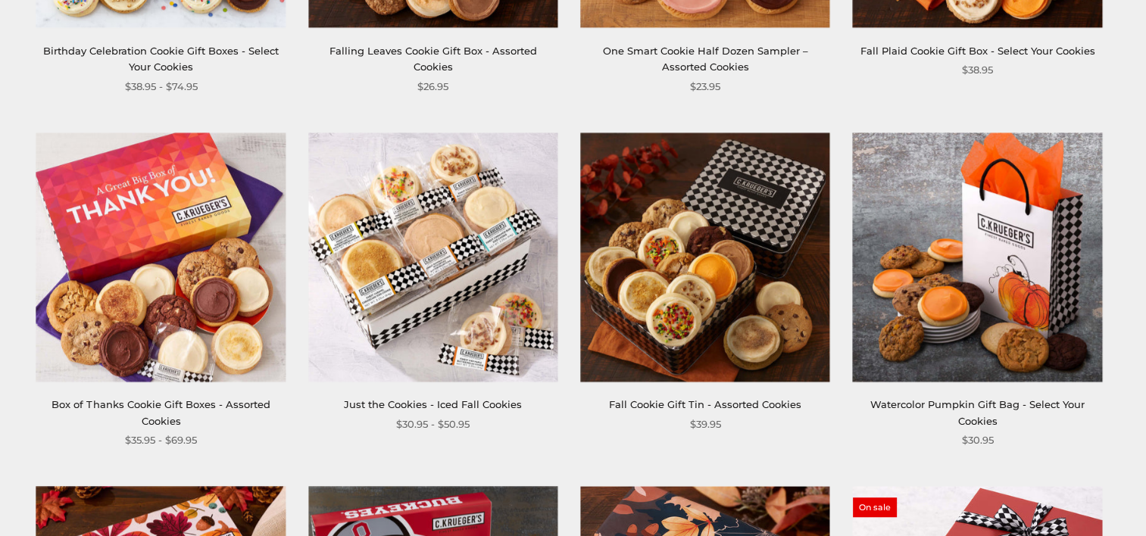
click at [966, 409] on link "Watercolor Pumpkin Gift Bag - Select Your Cookies" at bounding box center [977, 412] width 214 height 28
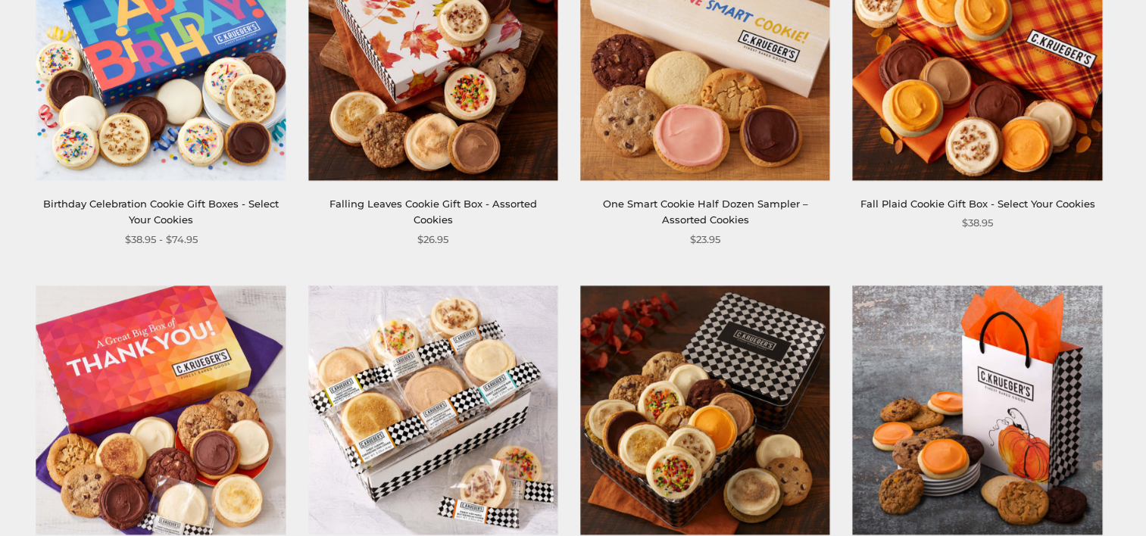
scroll to position [757, 0]
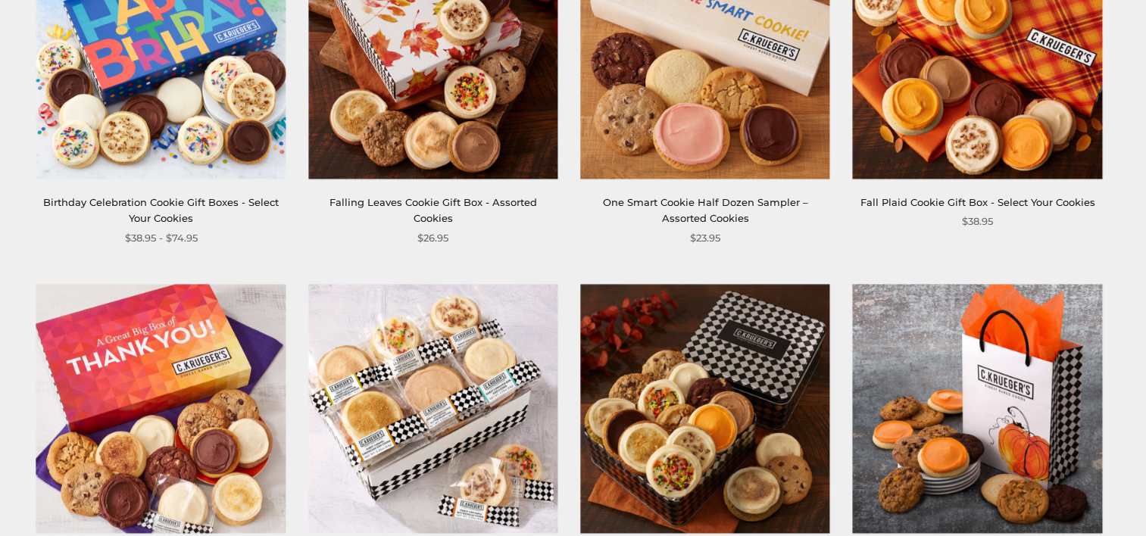
click at [955, 209] on div "Fall Plaid Cookie Gift Box - Select Your Cookies" at bounding box center [977, 203] width 249 height 16
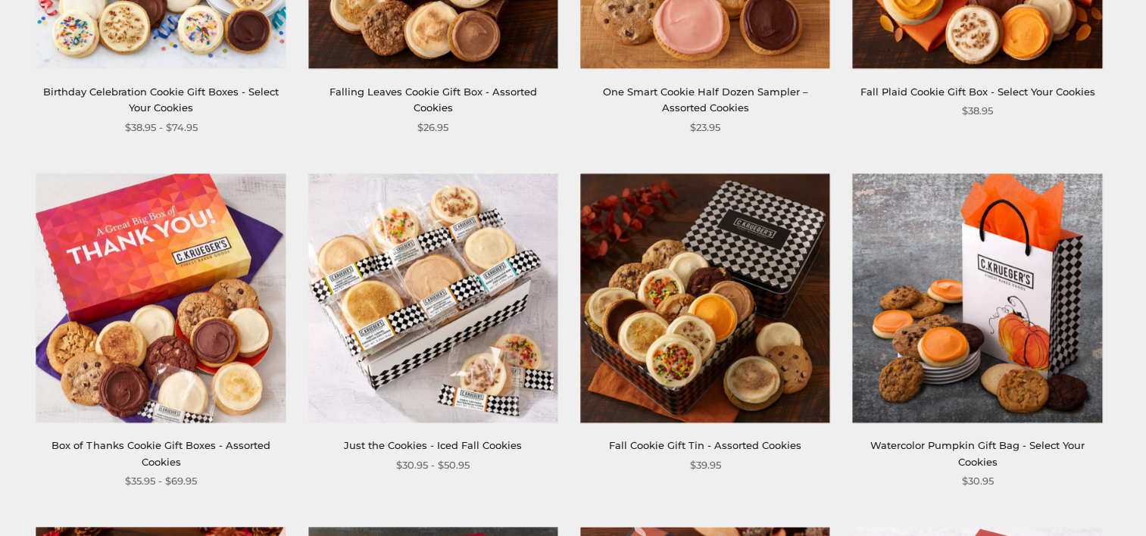
scroll to position [1060, 0]
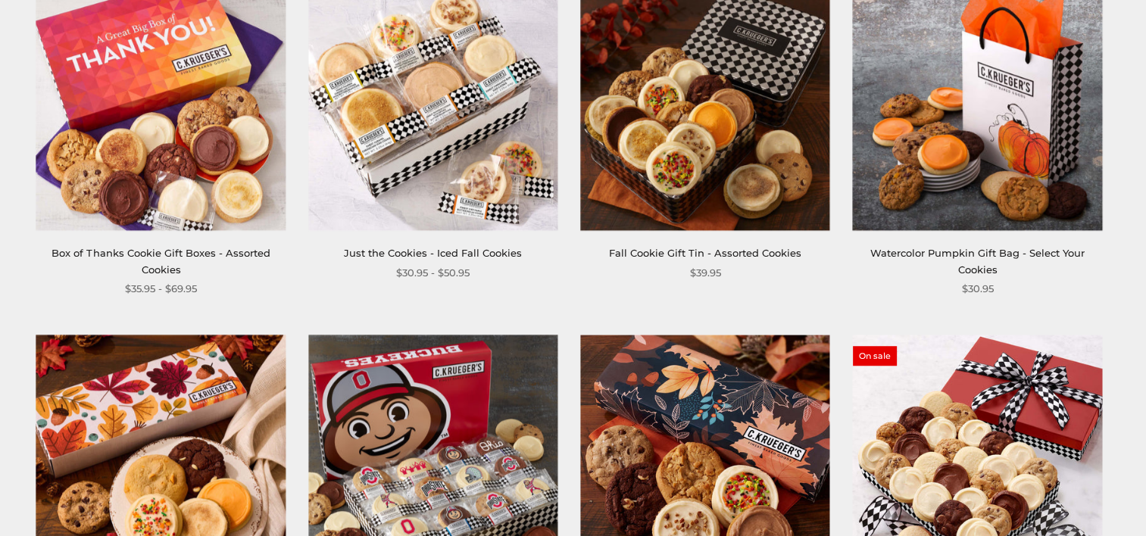
click at [979, 258] on link "Watercolor Pumpkin Gift Bag - Select Your Cookies" at bounding box center [977, 261] width 214 height 28
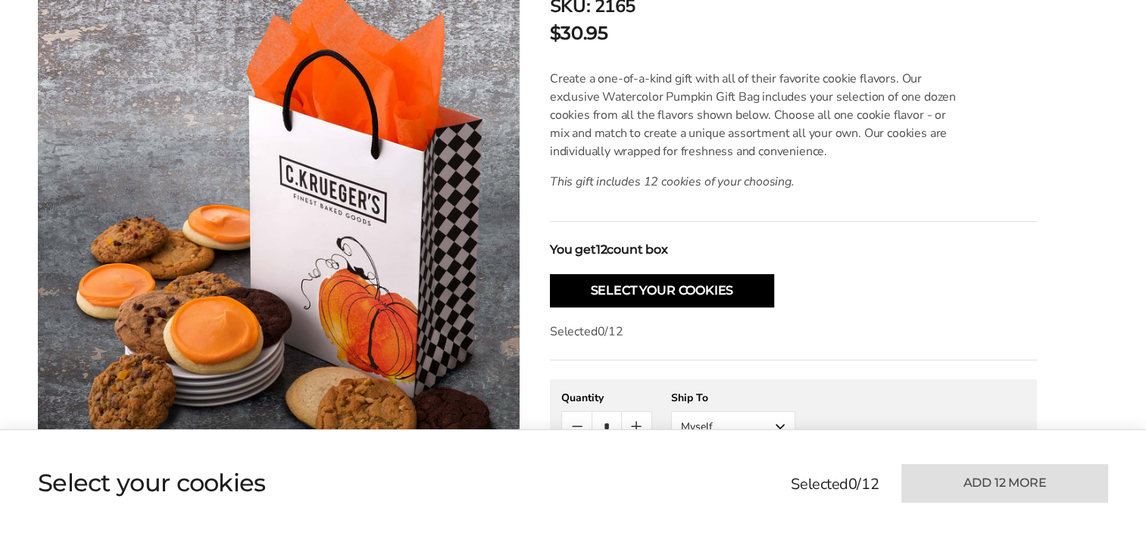
scroll to position [379, 0]
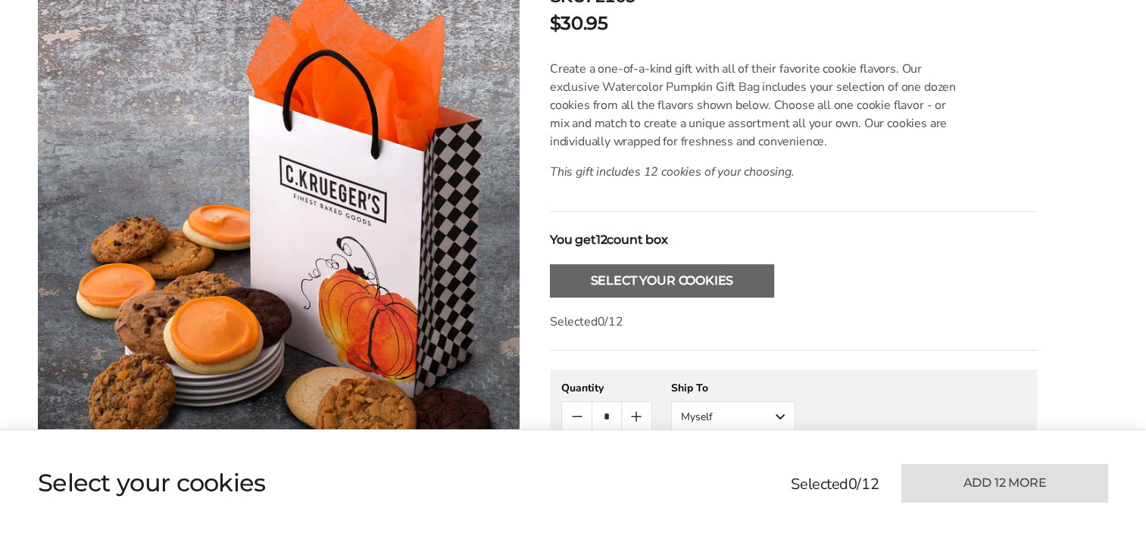
click at [588, 293] on button "Select Your Cookies" at bounding box center [662, 280] width 224 height 33
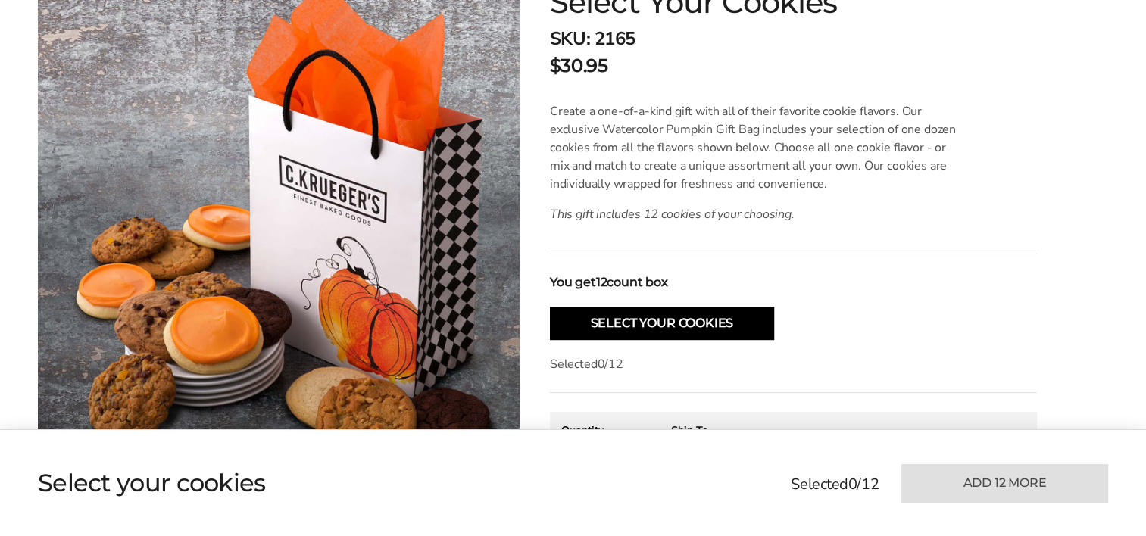
scroll to position [346, 0]
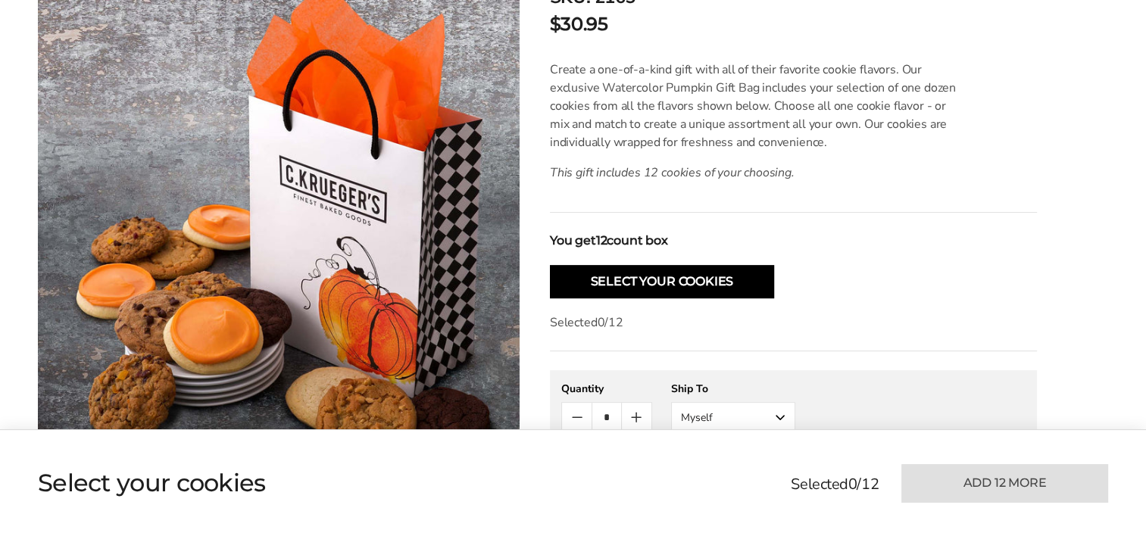
scroll to position [379, 0]
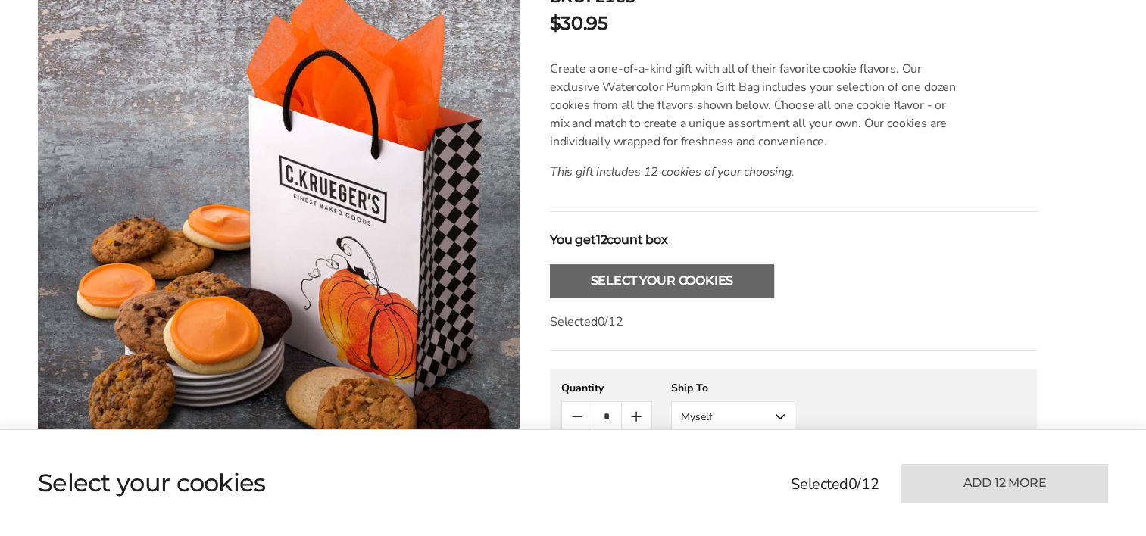
click at [673, 286] on button "Select Your Cookies" at bounding box center [662, 280] width 224 height 33
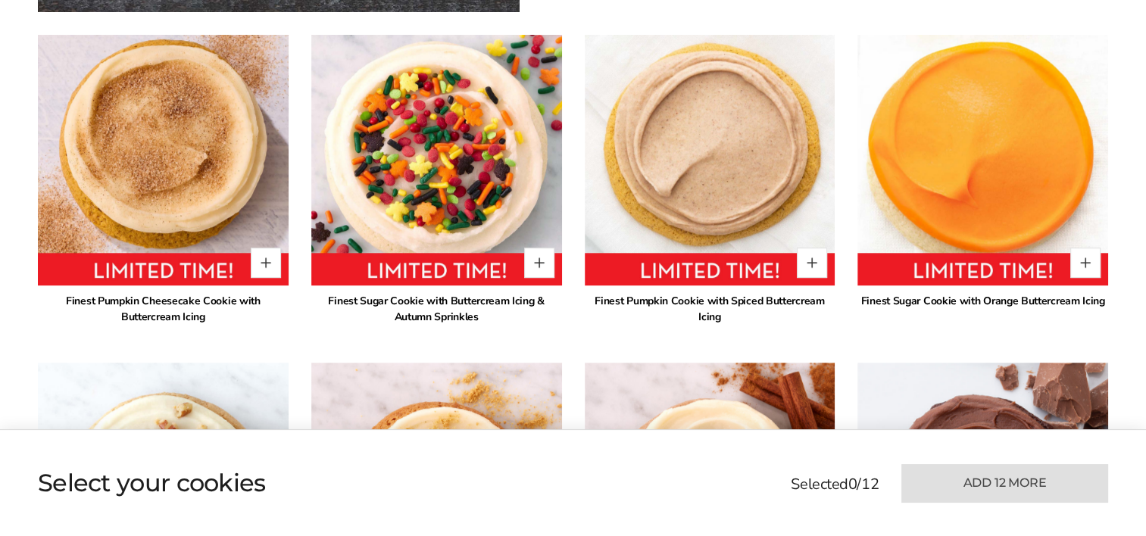
scroll to position [952, 0]
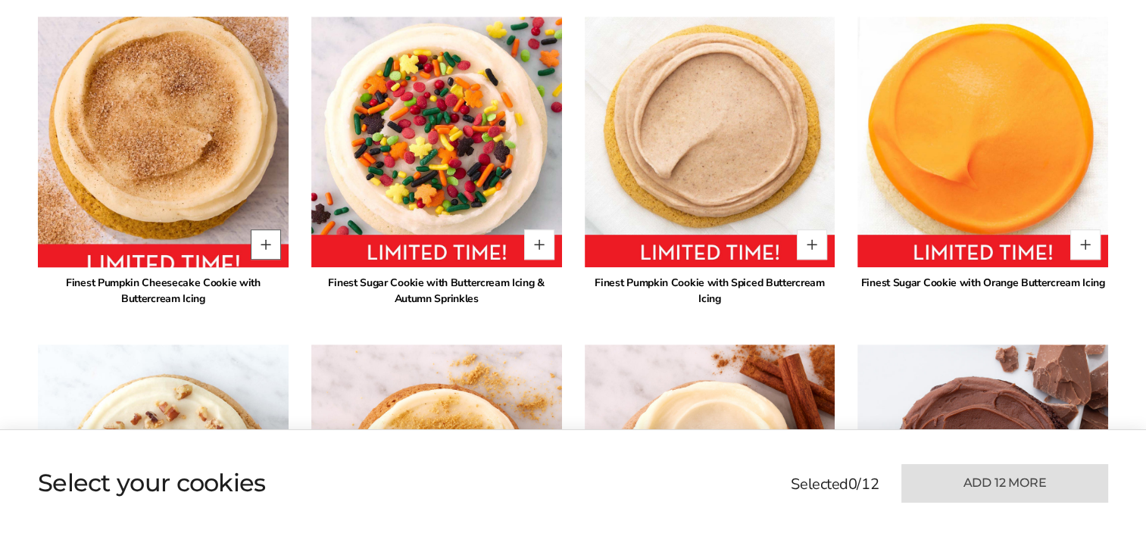
click at [264, 248] on button "Quantity button plus" at bounding box center [266, 244] width 30 height 30
type input "*"
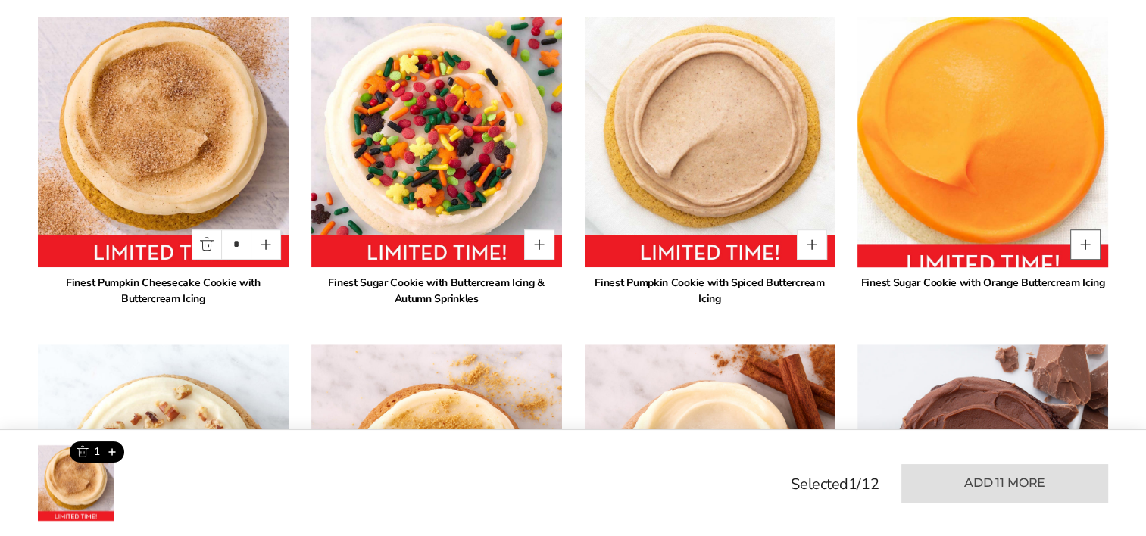
click at [1085, 253] on button "Quantity button plus" at bounding box center [1085, 244] width 30 height 30
type input "*"
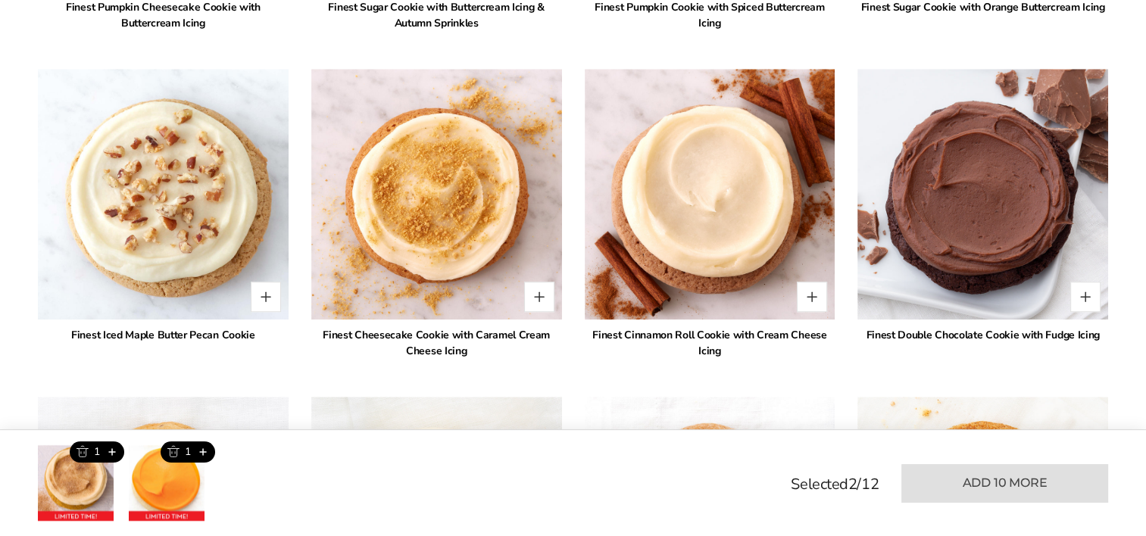
scroll to position [1255, 0]
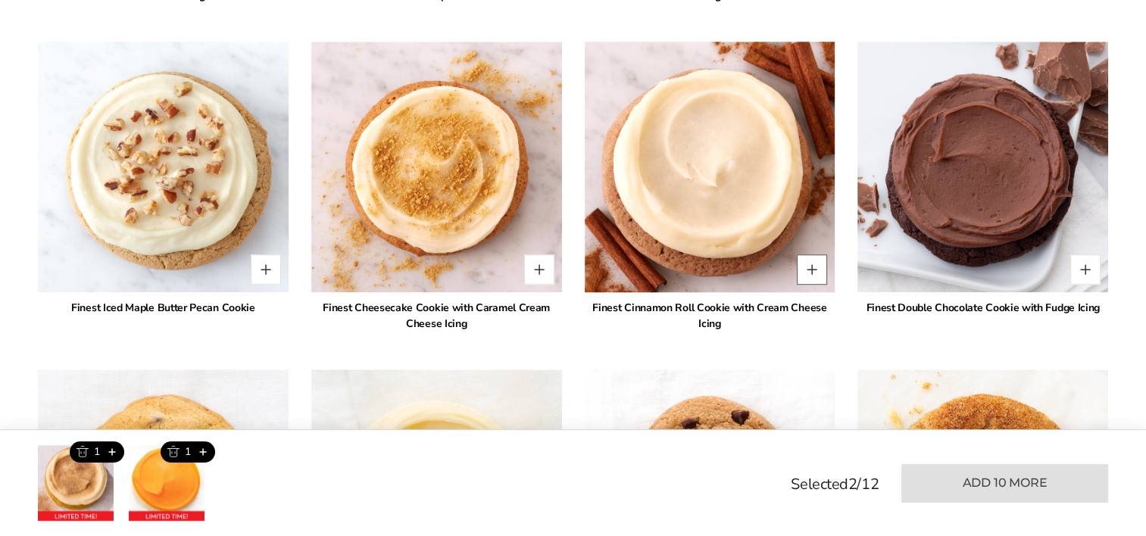
click at [817, 267] on button "Quantity button plus" at bounding box center [812, 269] width 30 height 30
type input "*"
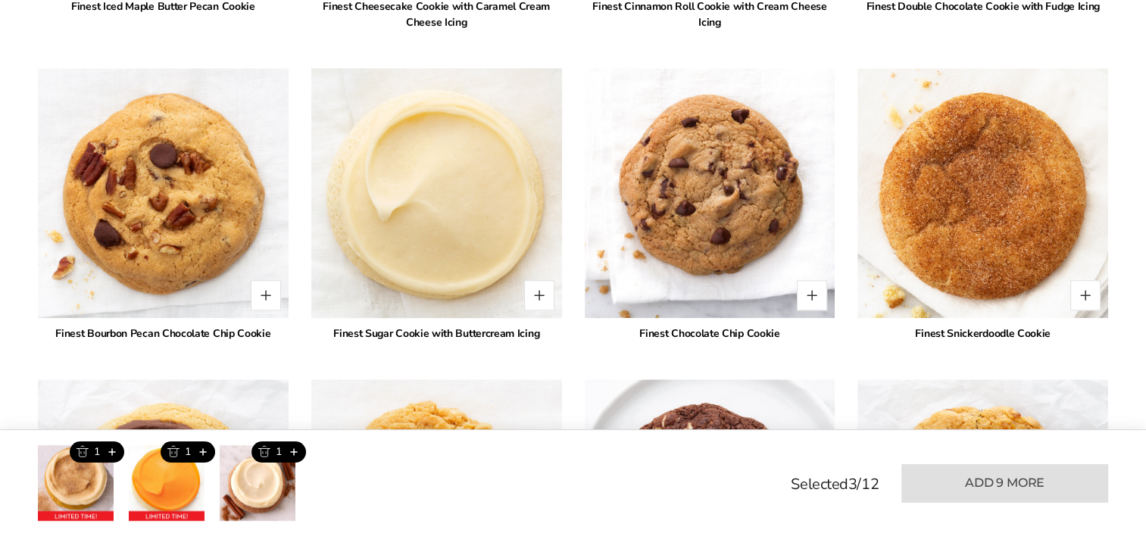
scroll to position [1558, 0]
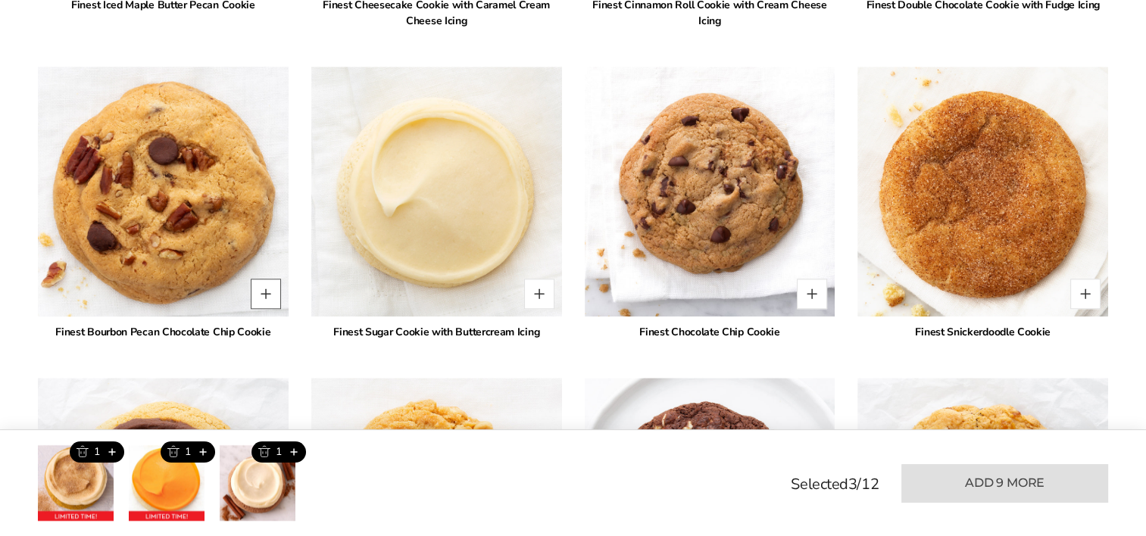
click at [263, 301] on button "Quantity button plus" at bounding box center [266, 294] width 30 height 30
type input "*"
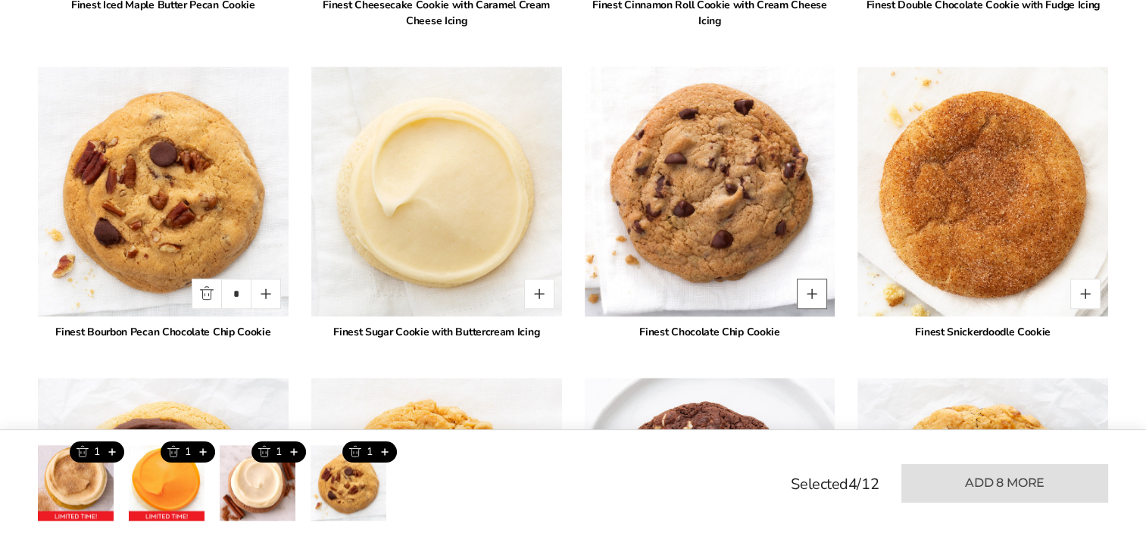
click at [815, 300] on button "Quantity button plus" at bounding box center [812, 294] width 30 height 30
type input "*"
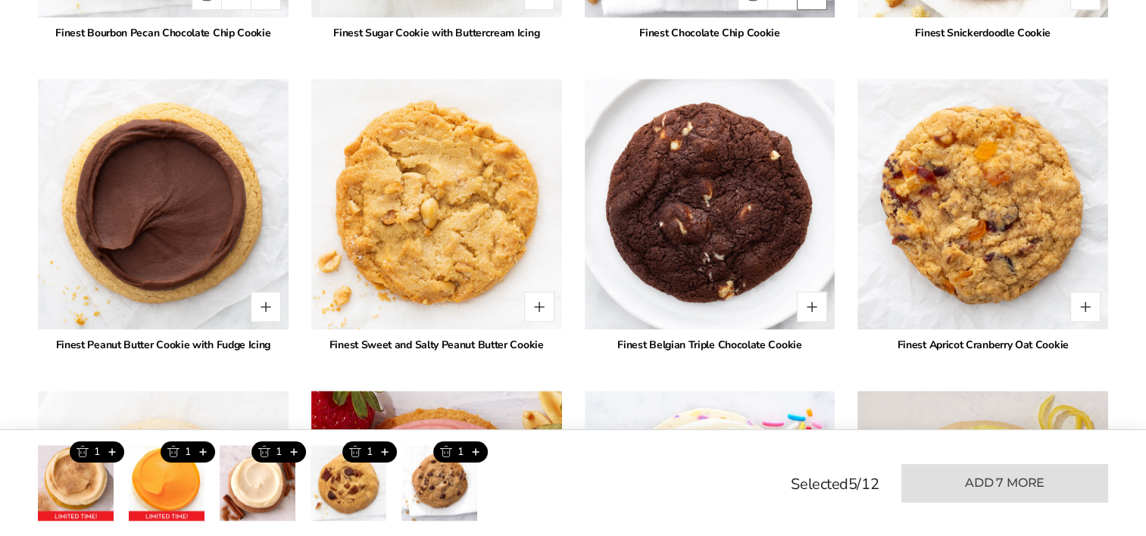
scroll to position [1861, 0]
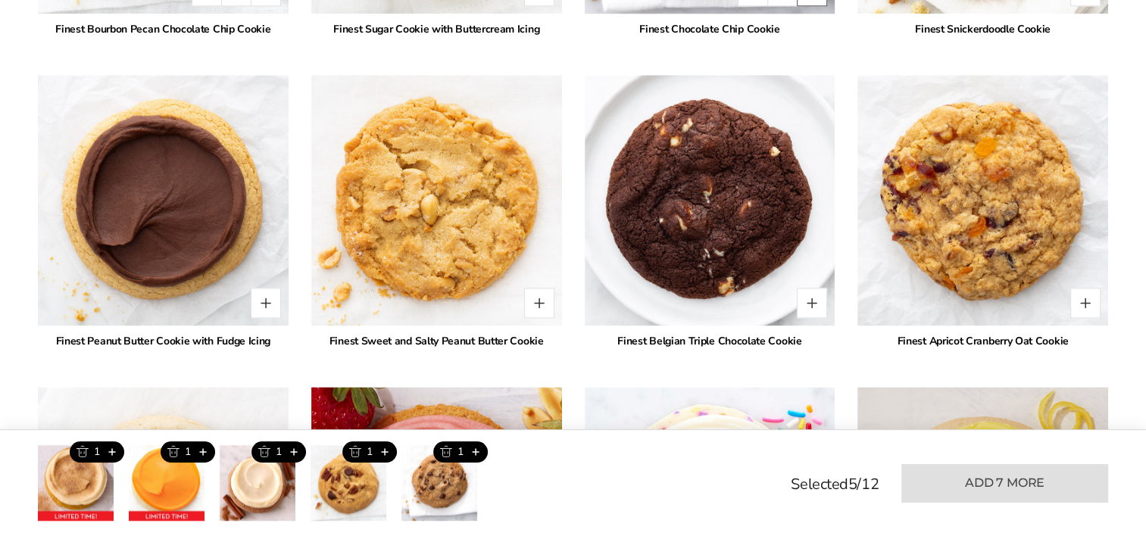
click at [815, 300] on button "Quantity button plus" at bounding box center [812, 303] width 30 height 30
type input "*"
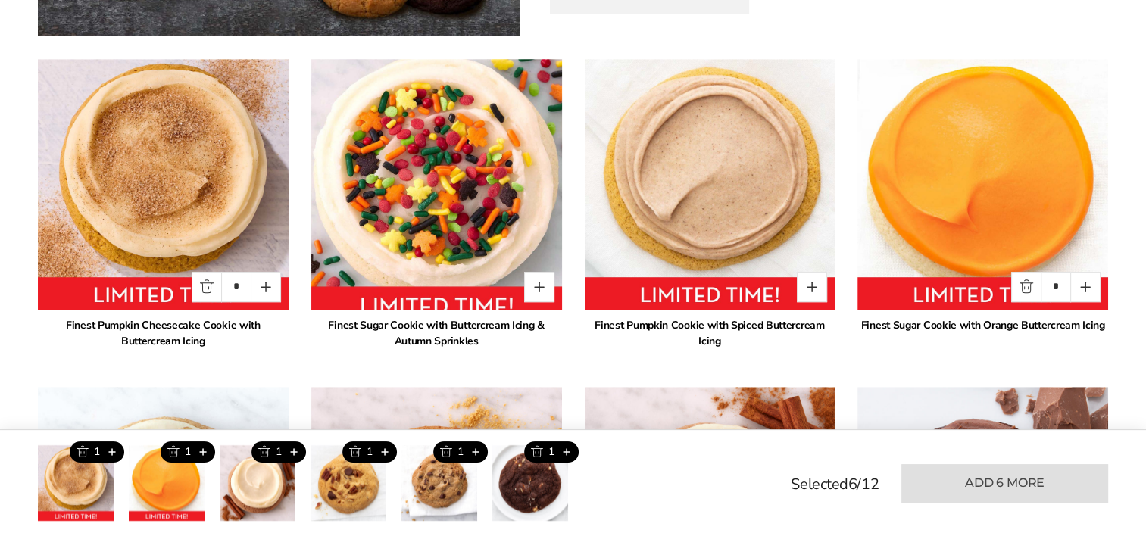
scroll to position [952, 0]
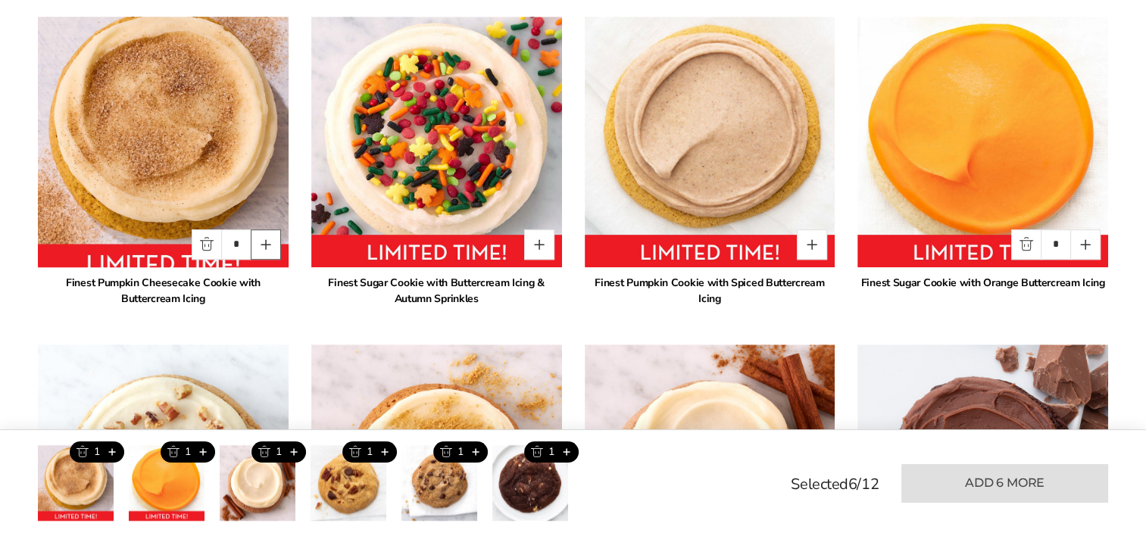
click at [270, 253] on button "Quantity button plus" at bounding box center [266, 244] width 30 height 30
type input "*"
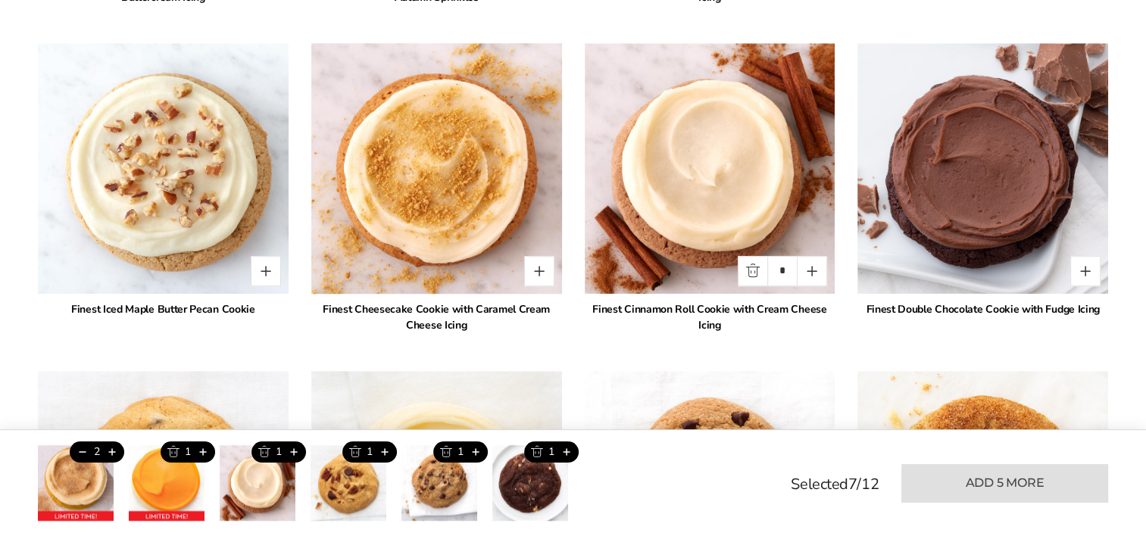
scroll to position [1255, 0]
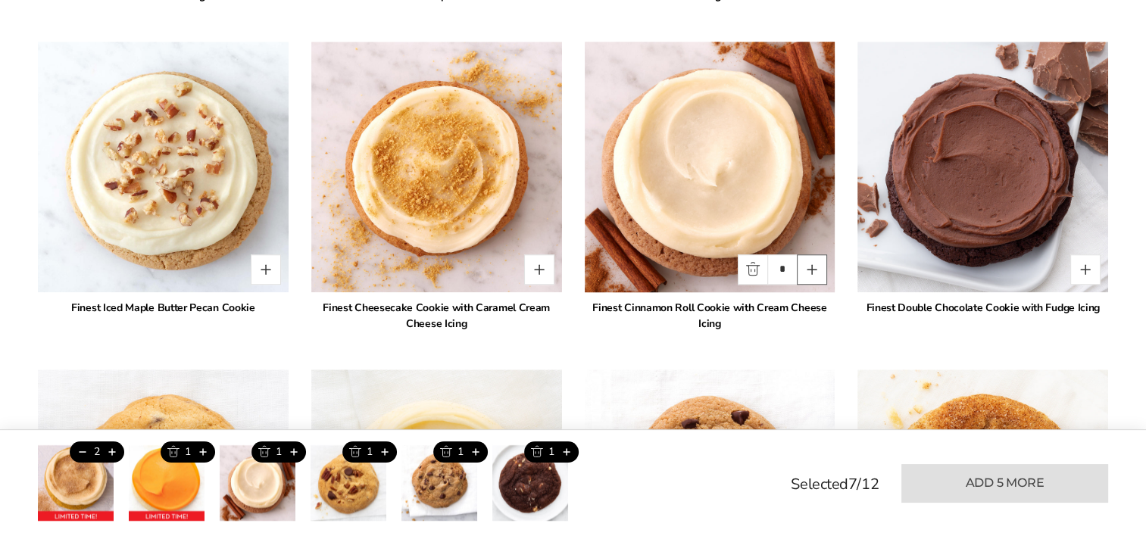
click at [805, 275] on button "Quantity button plus" at bounding box center [812, 269] width 30 height 30
type input "*"
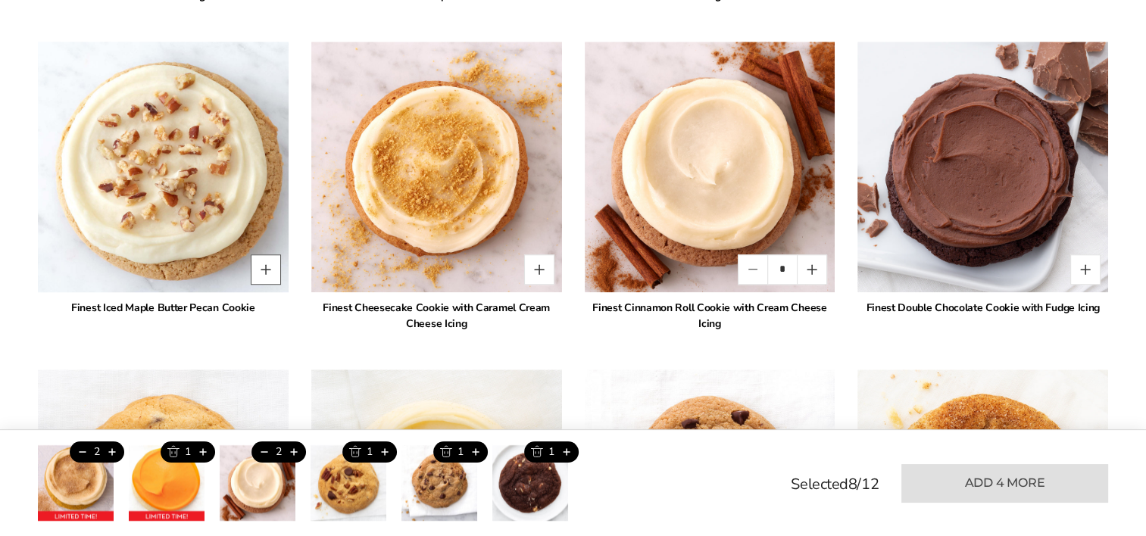
click at [264, 263] on button "Quantity button plus" at bounding box center [266, 269] width 30 height 30
type input "*"
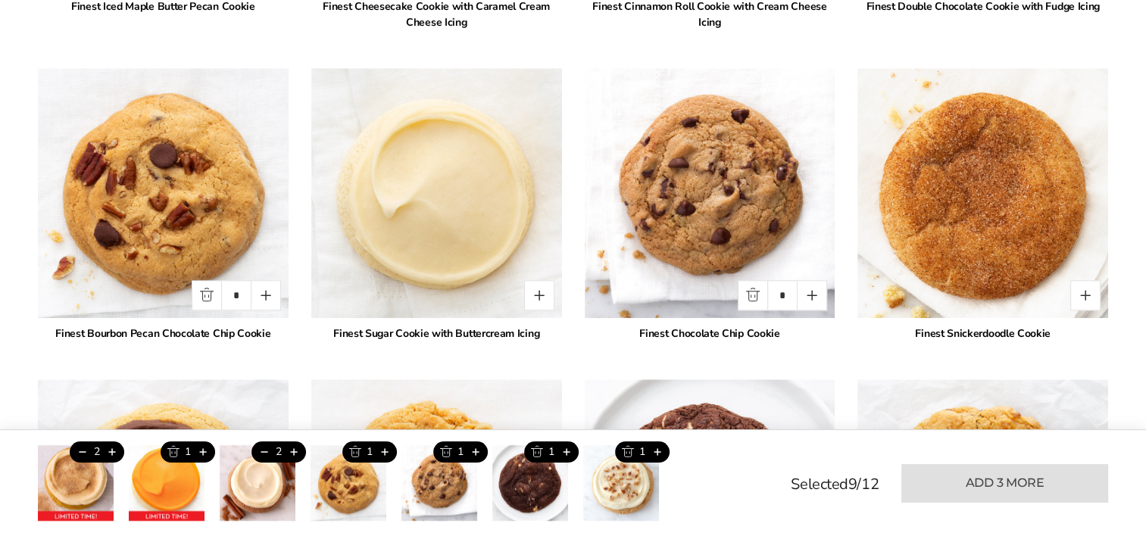
scroll to position [1558, 0]
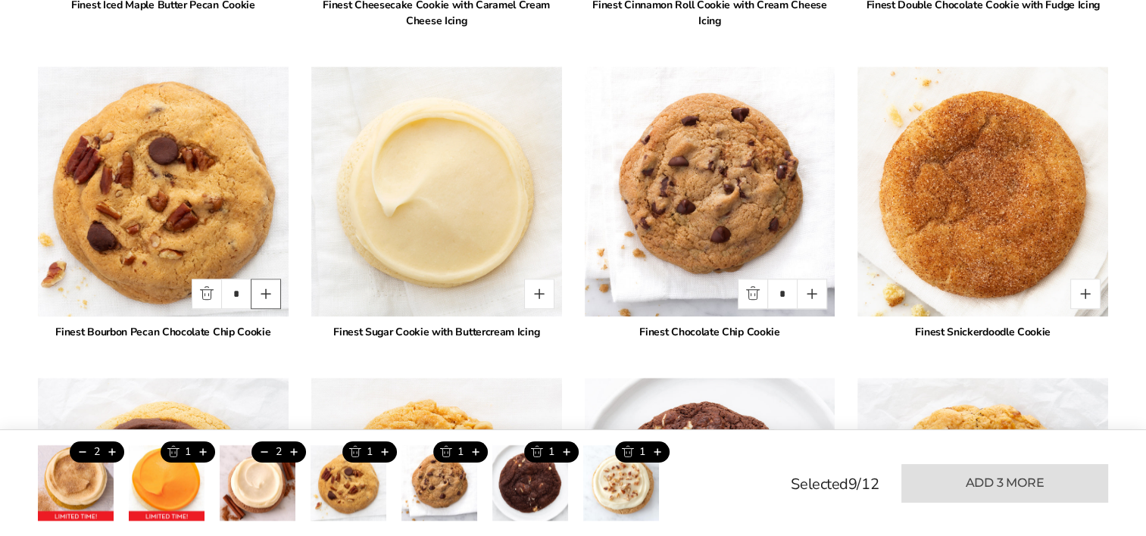
click at [268, 298] on button "Quantity button plus" at bounding box center [266, 294] width 30 height 30
type input "*"
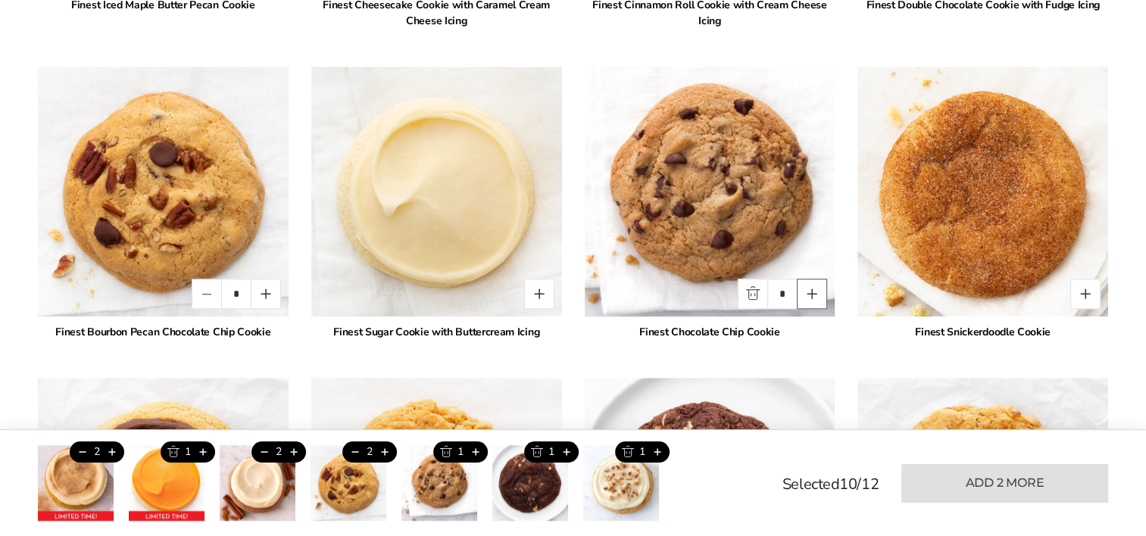
click at [811, 292] on button "Quantity button plus" at bounding box center [812, 294] width 30 height 30
type input "*"
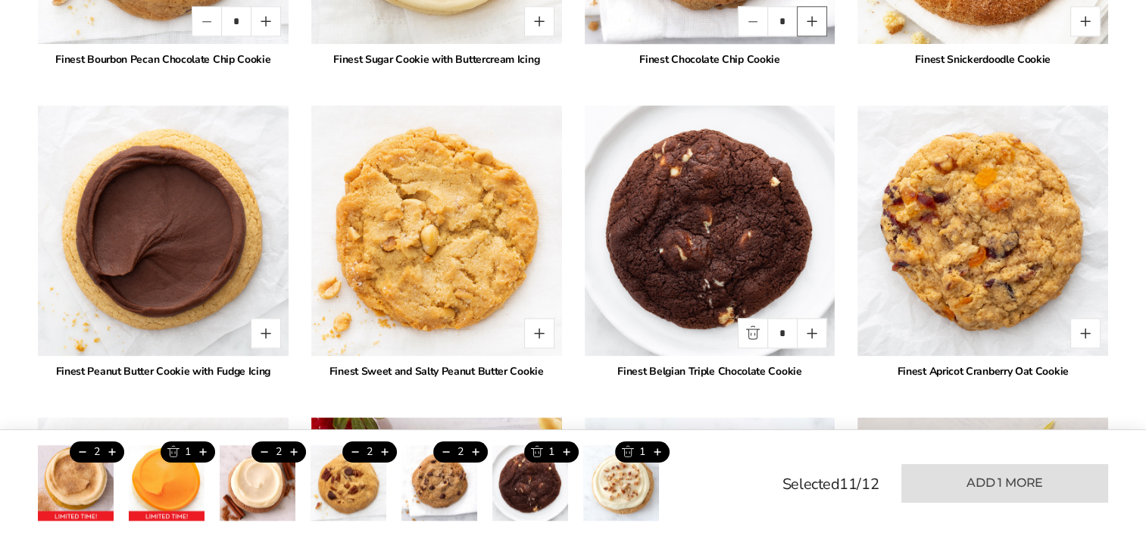
scroll to position [1861, 0]
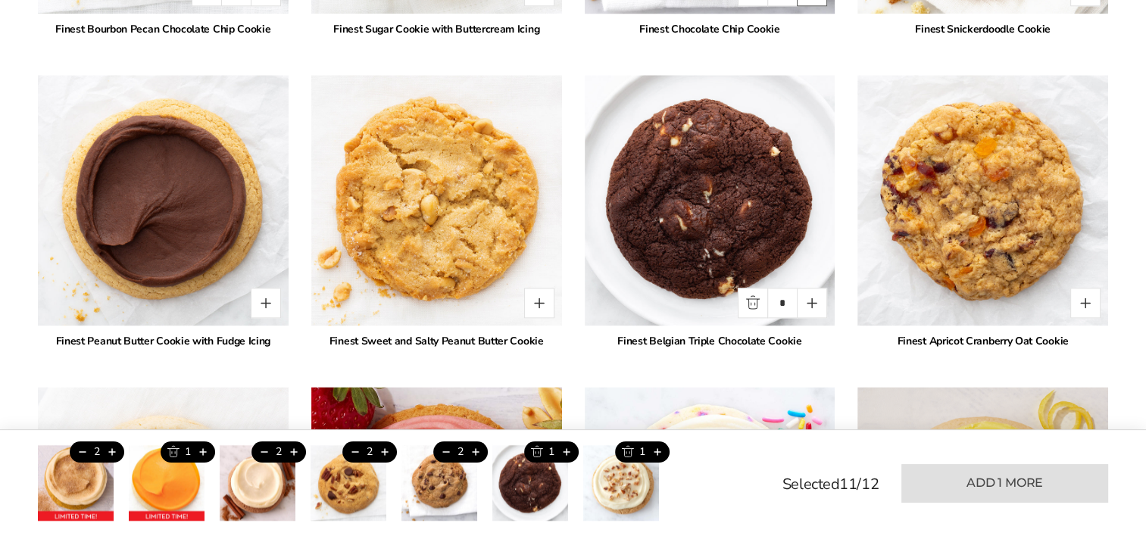
click at [811, 292] on button "Quantity button plus" at bounding box center [812, 303] width 30 height 30
type input "*"
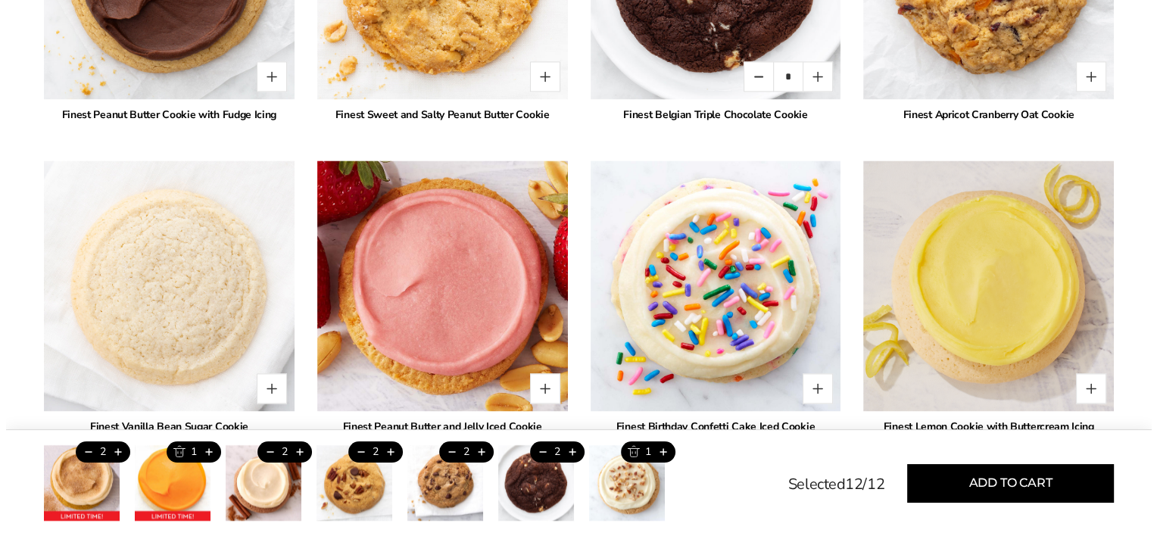
scroll to position [2088, 0]
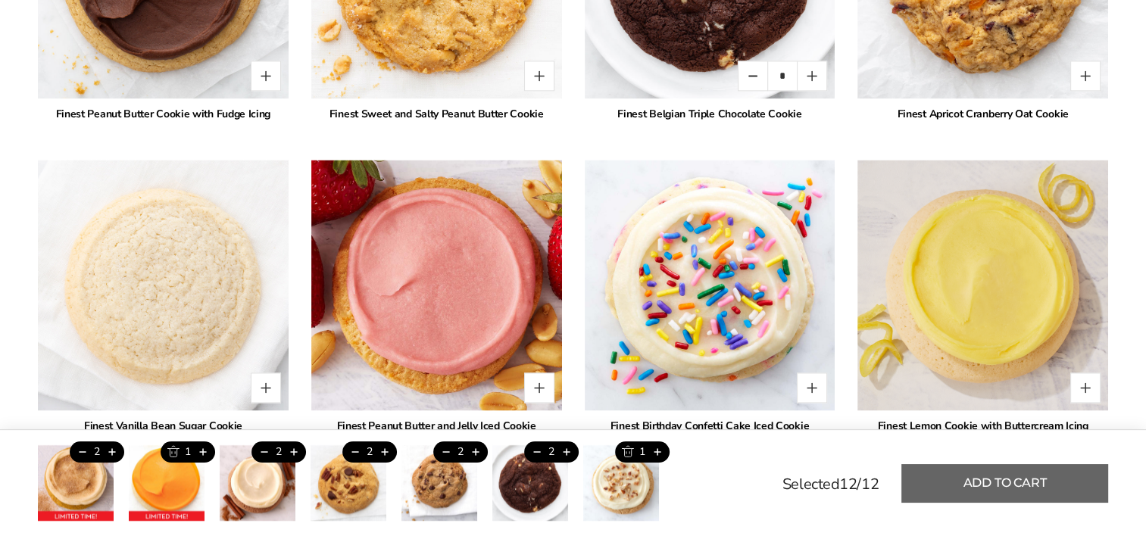
click at [960, 479] on button "Add to cart" at bounding box center [1004, 483] width 207 height 39
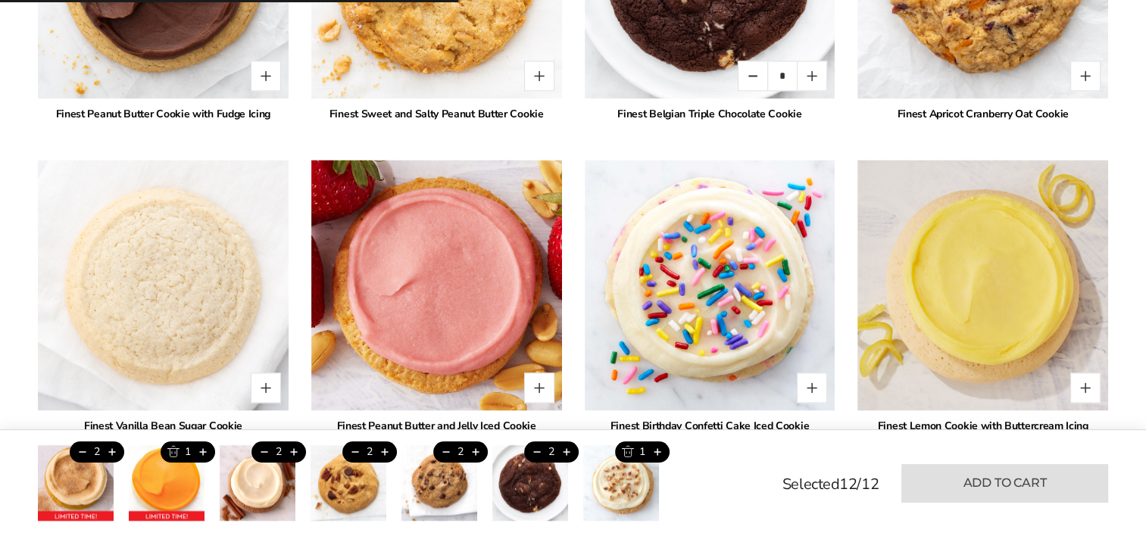
type input "*"
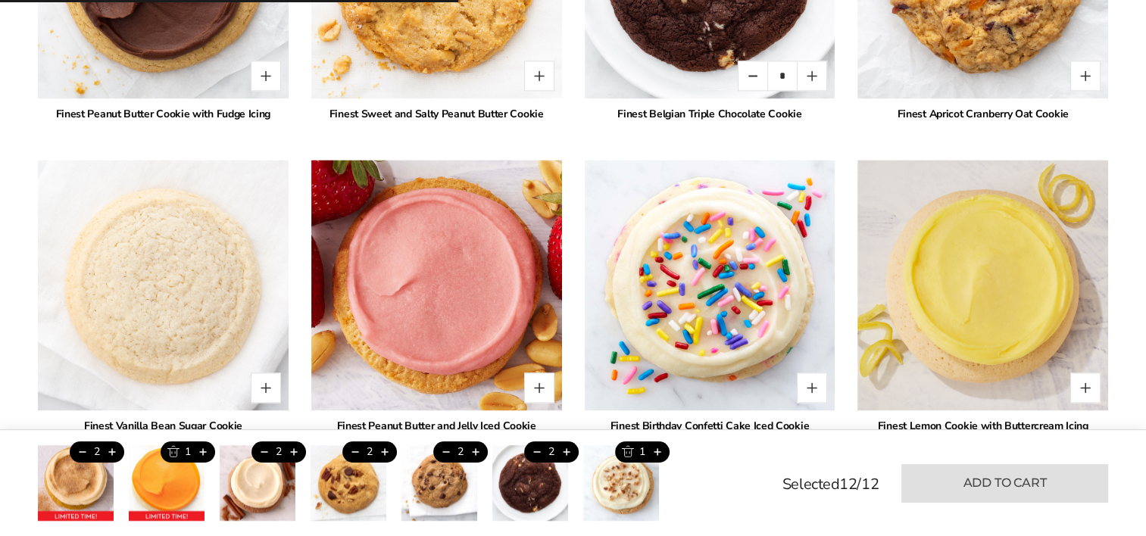
type input "*"
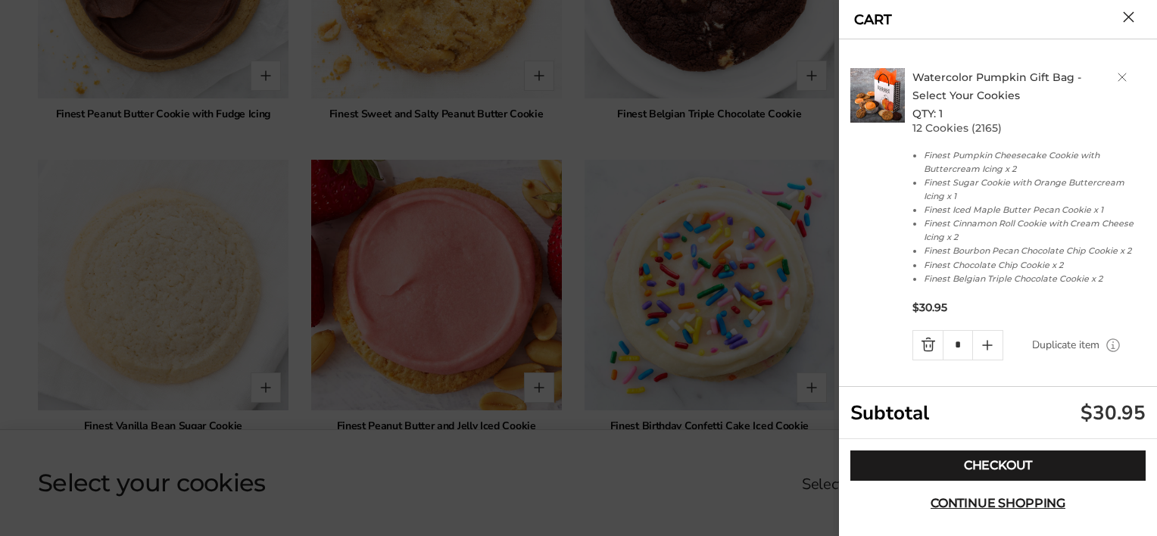
scroll to position [2, 0]
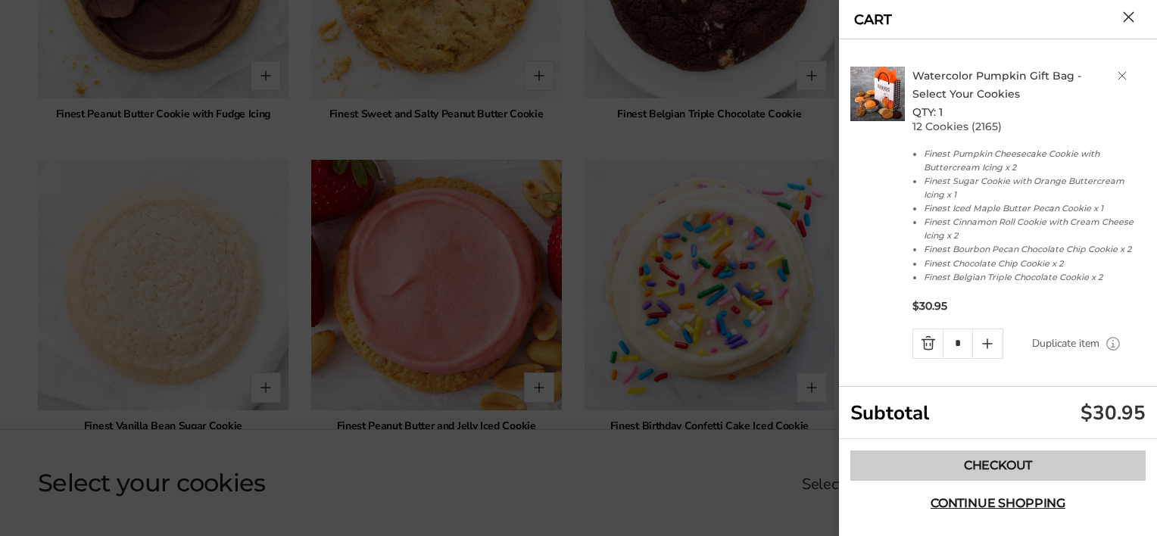
click at [1035, 467] on link "Checkout" at bounding box center [998, 466] width 295 height 30
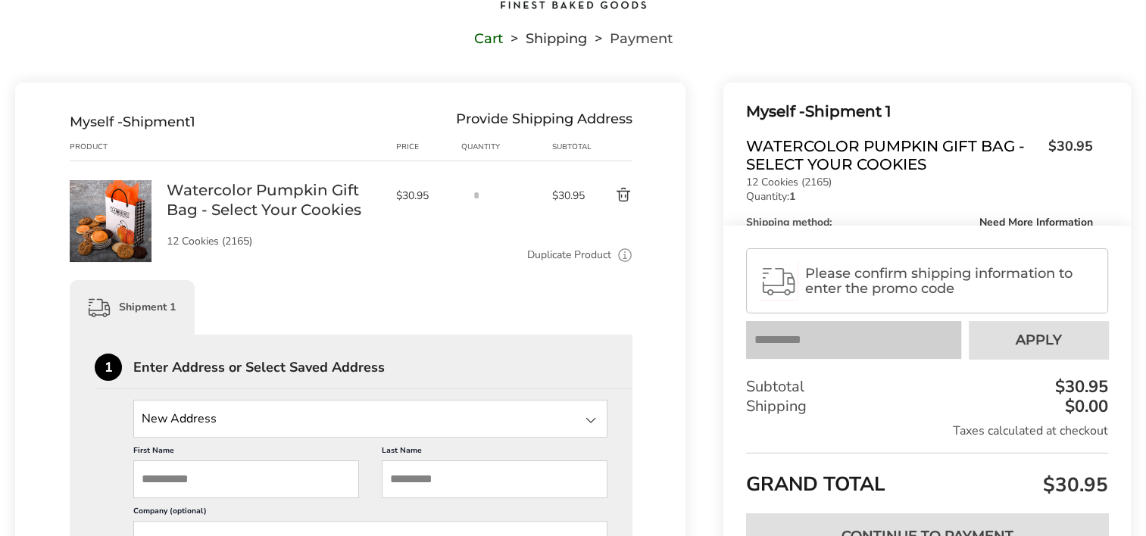
scroll to position [151, 0]
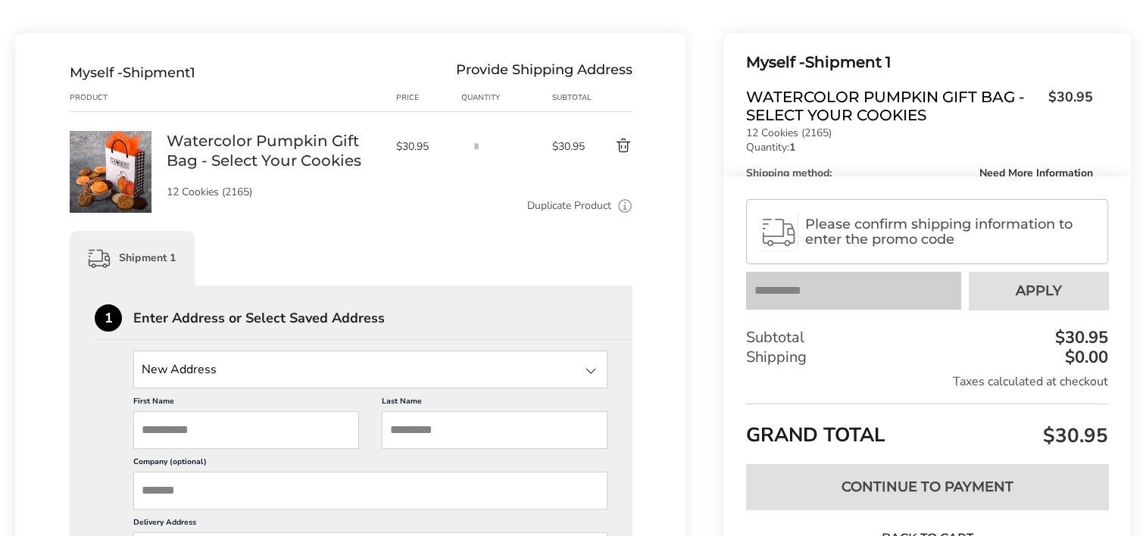
click at [224, 429] on input "First Name" at bounding box center [246, 430] width 226 height 38
type input "*****"
type input "******"
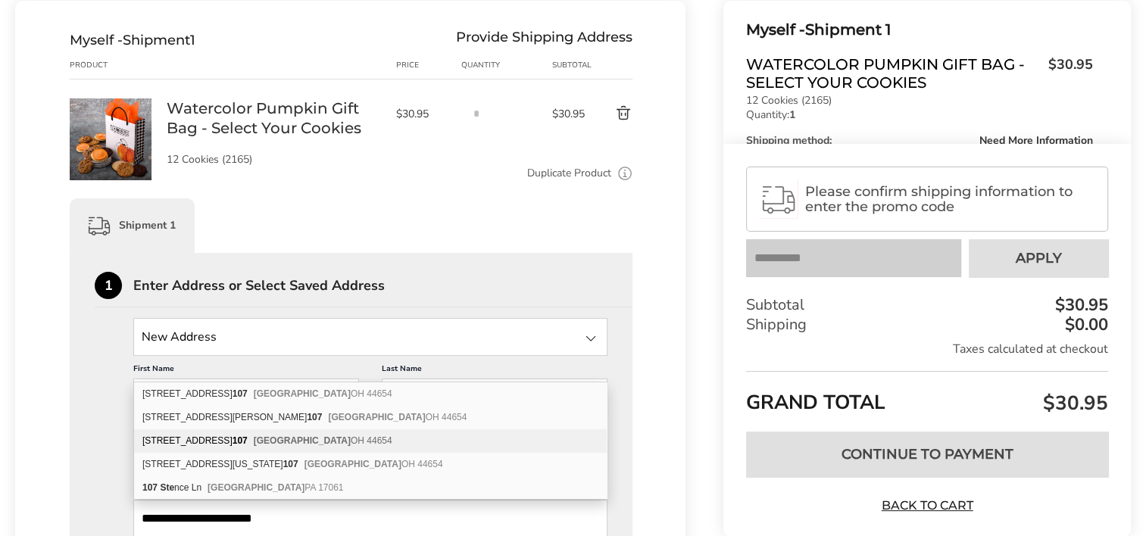
type input "**********"
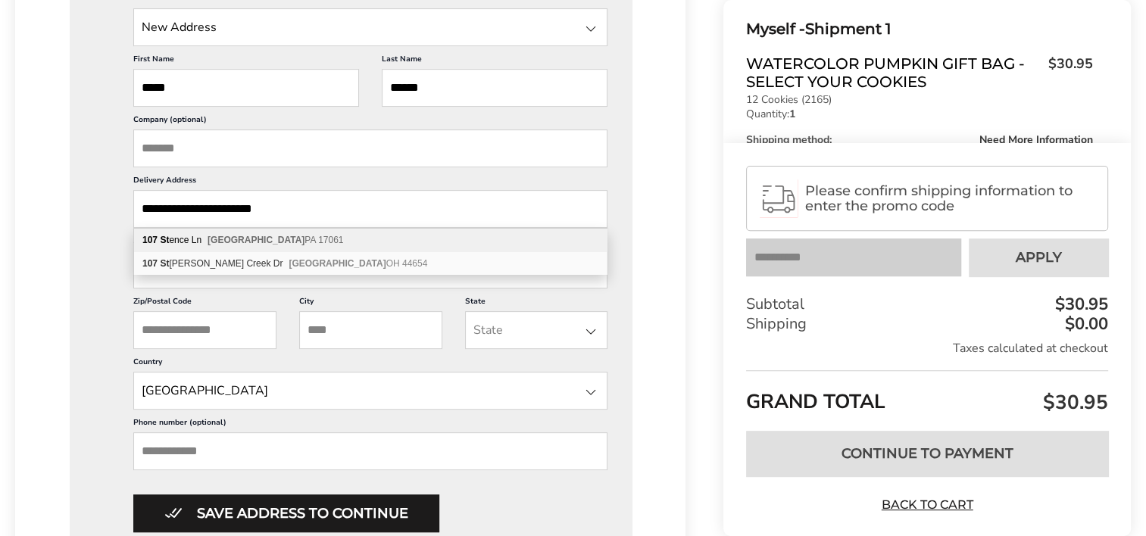
click at [188, 337] on input "Zip/Postal Code" at bounding box center [204, 330] width 143 height 38
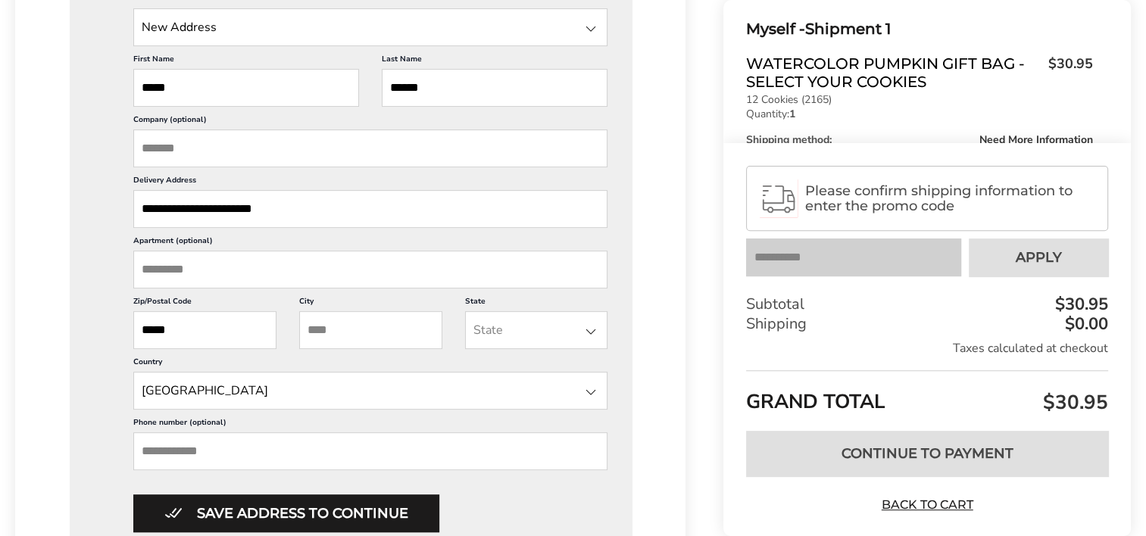
type input "*****"
type input "**********"
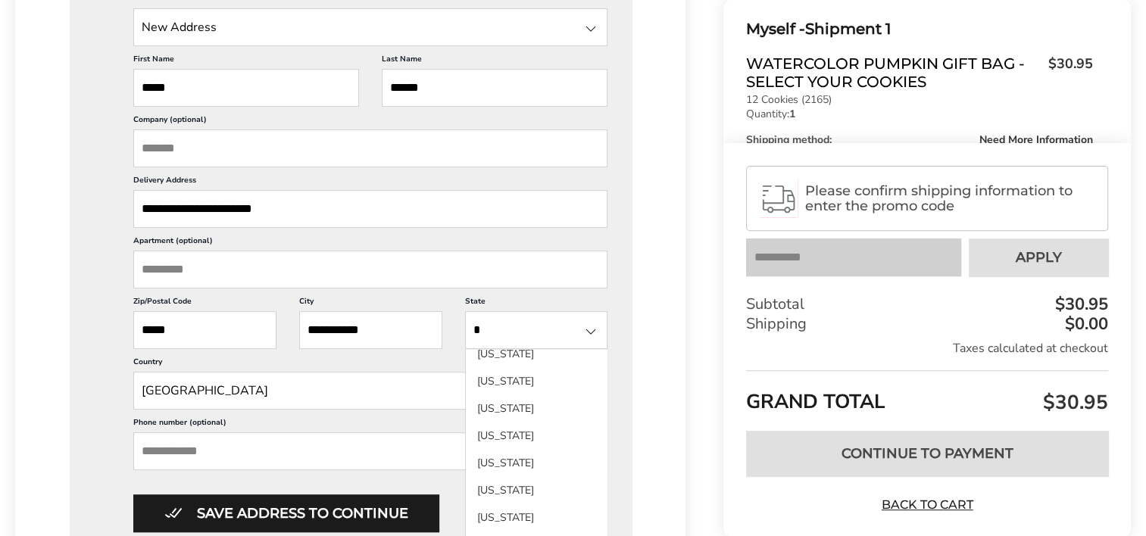
scroll to position [530, 0]
type input "*"
click at [500, 392] on li "[US_STATE]" at bounding box center [537, 378] width 142 height 27
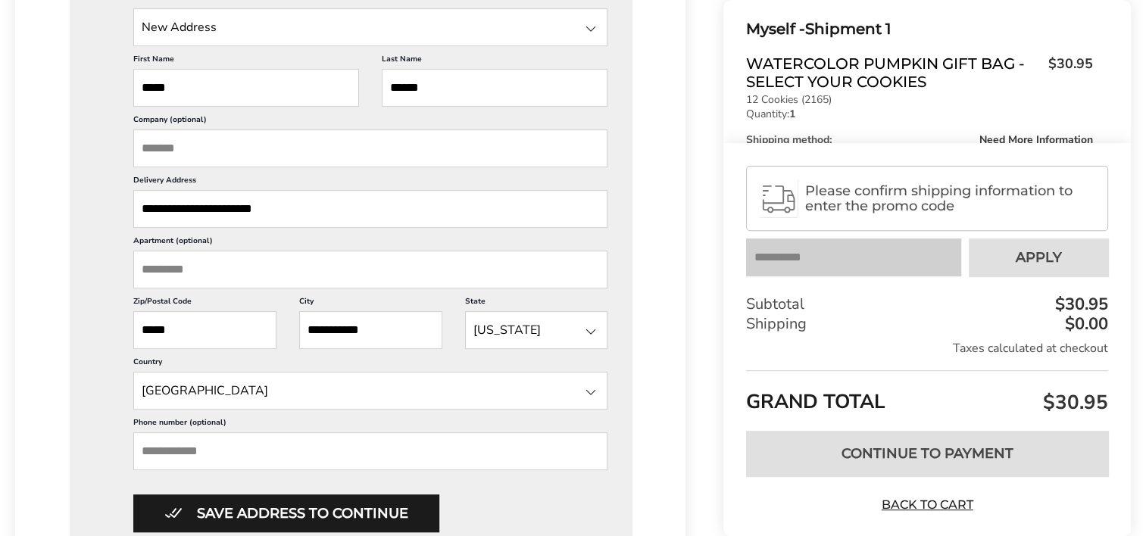
click at [255, 442] on input "Phone number (optional)" at bounding box center [370, 451] width 474 height 38
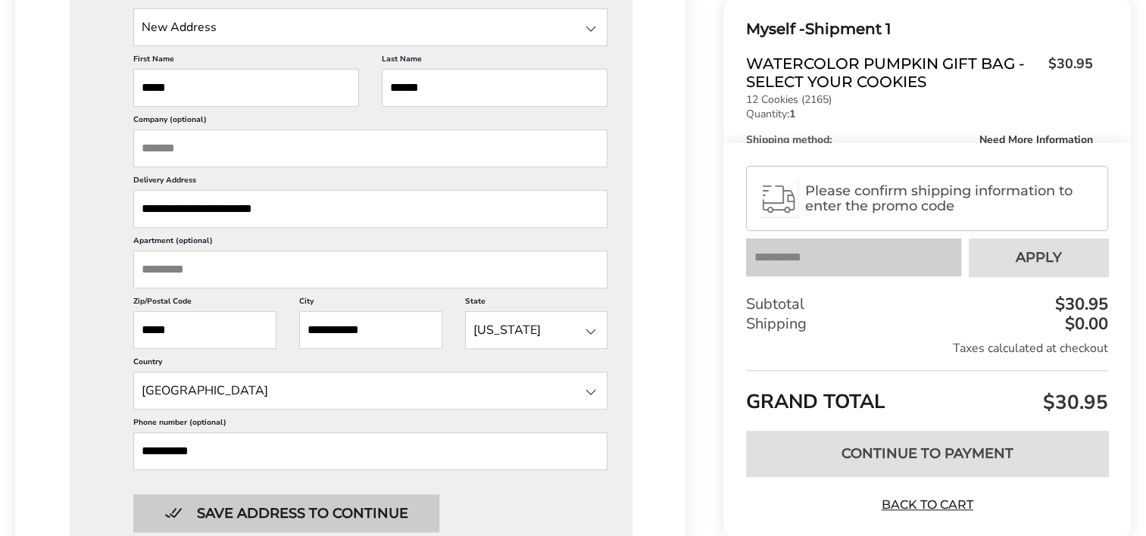
type input "**********"
click at [279, 518] on button "Save address to continue" at bounding box center [286, 514] width 306 height 38
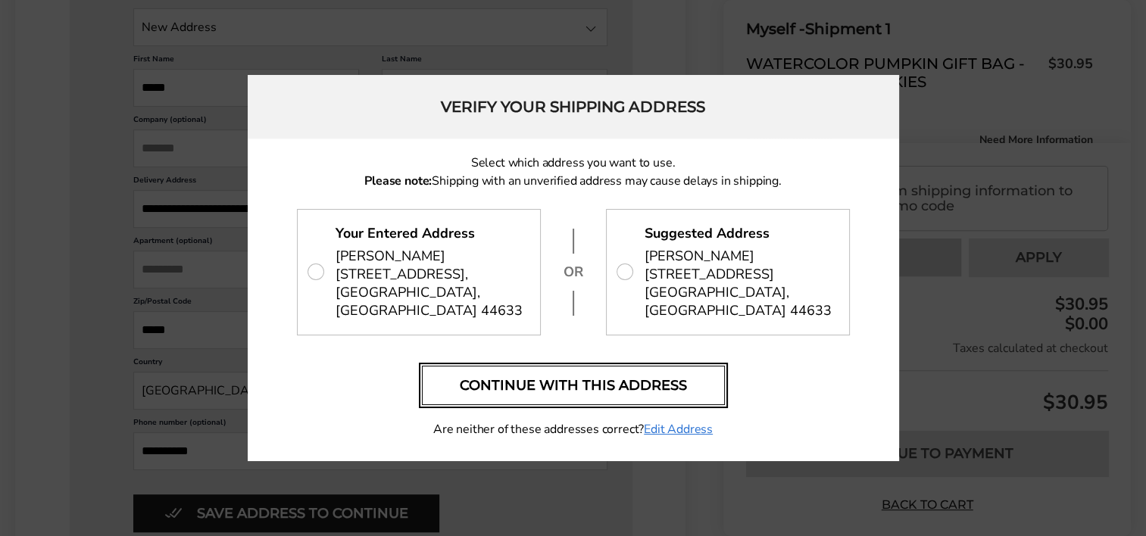
click at [638, 380] on button "Continue with this address" at bounding box center [573, 385] width 303 height 39
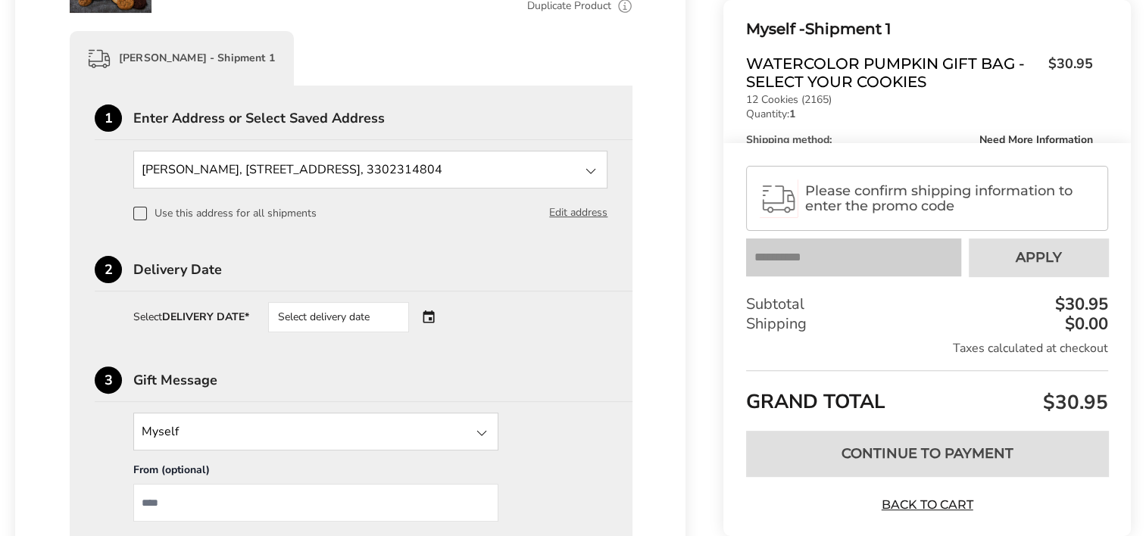
scroll to position [342, 0]
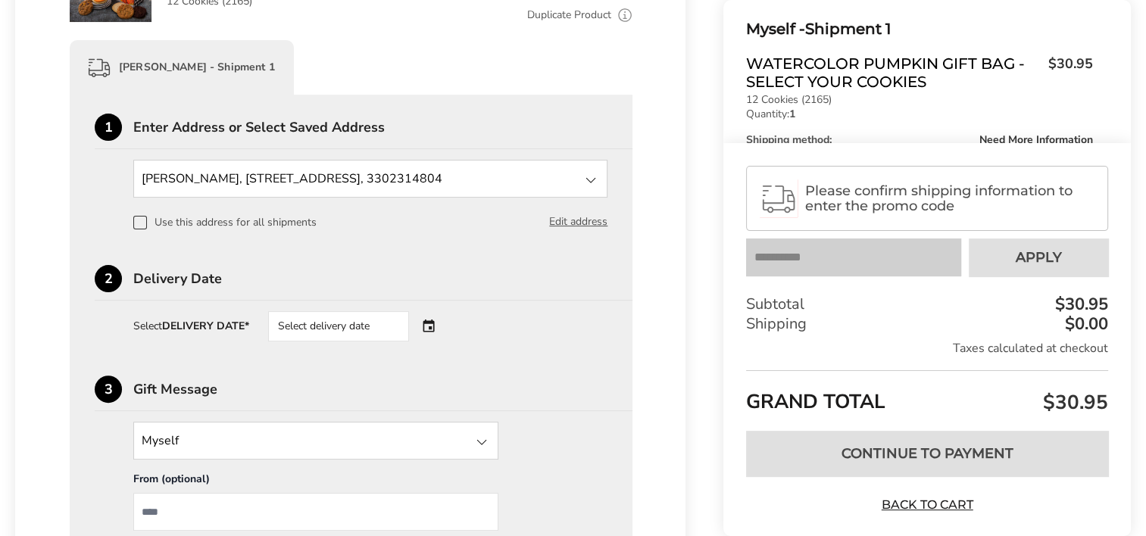
click at [433, 322] on div "Select delivery date" at bounding box center [359, 326] width 183 height 30
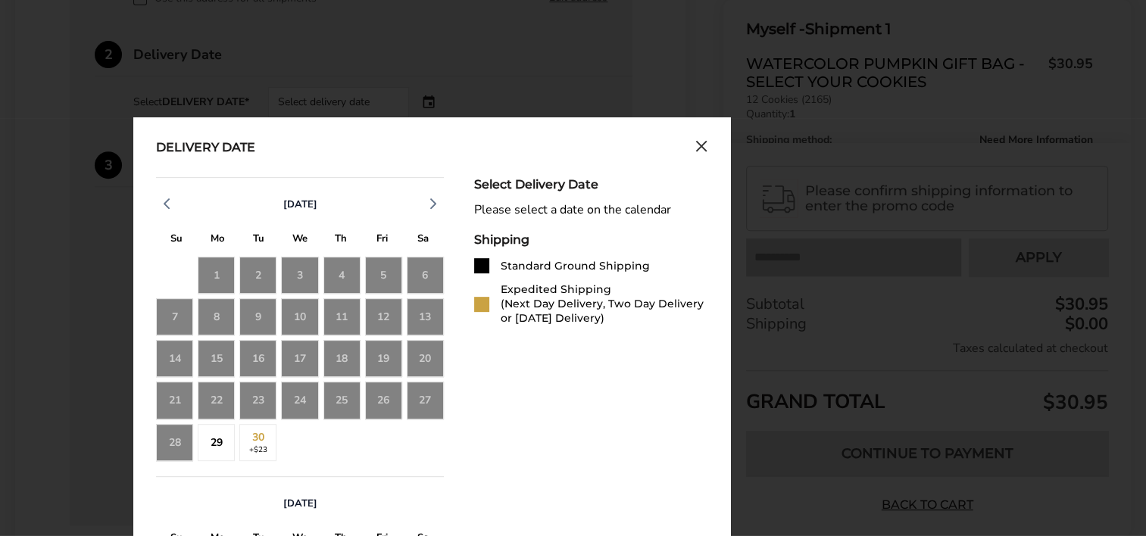
scroll to position [570, 0]
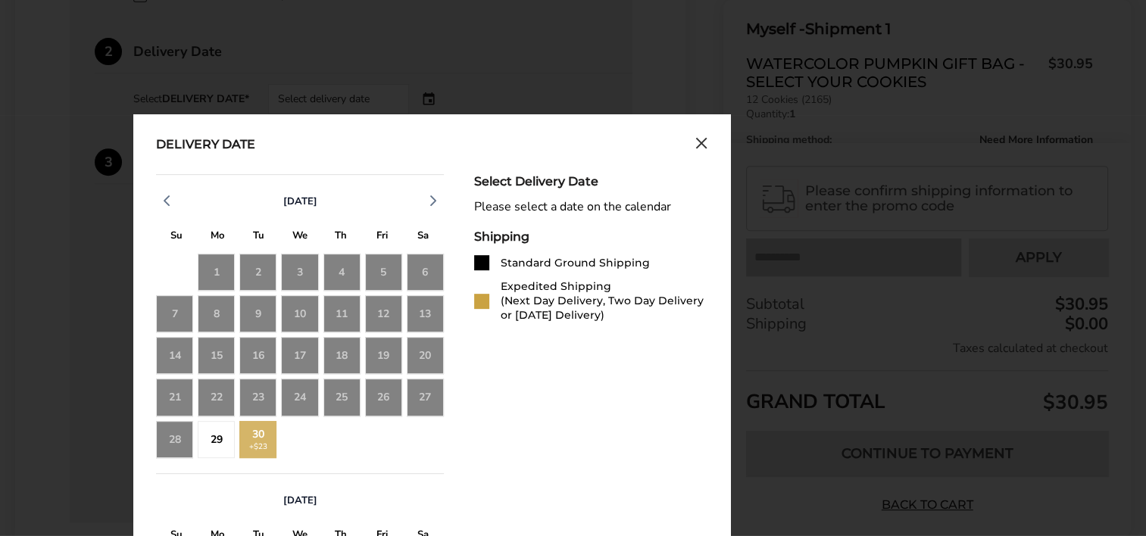
click at [227, 444] on div "29" at bounding box center [216, 439] width 37 height 37
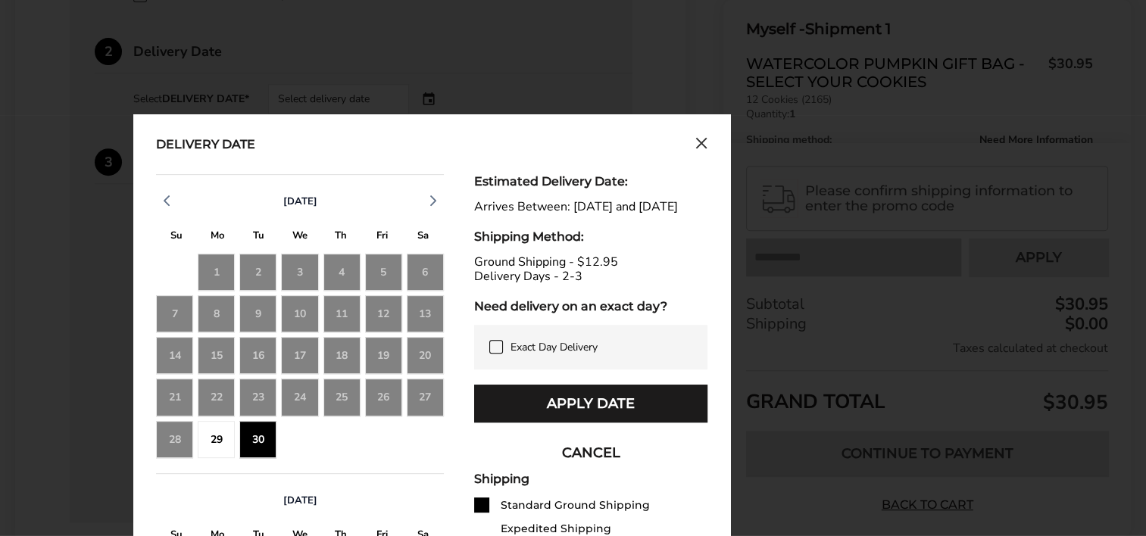
click at [501, 353] on icon at bounding box center [496, 347] width 12 height 12
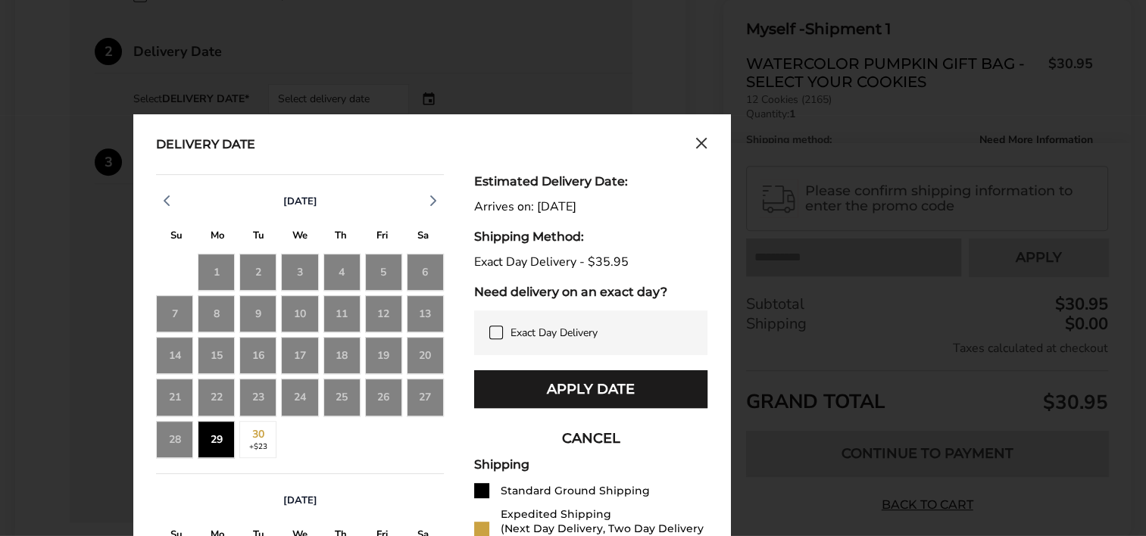
click at [491, 335] on icon at bounding box center [496, 332] width 12 height 12
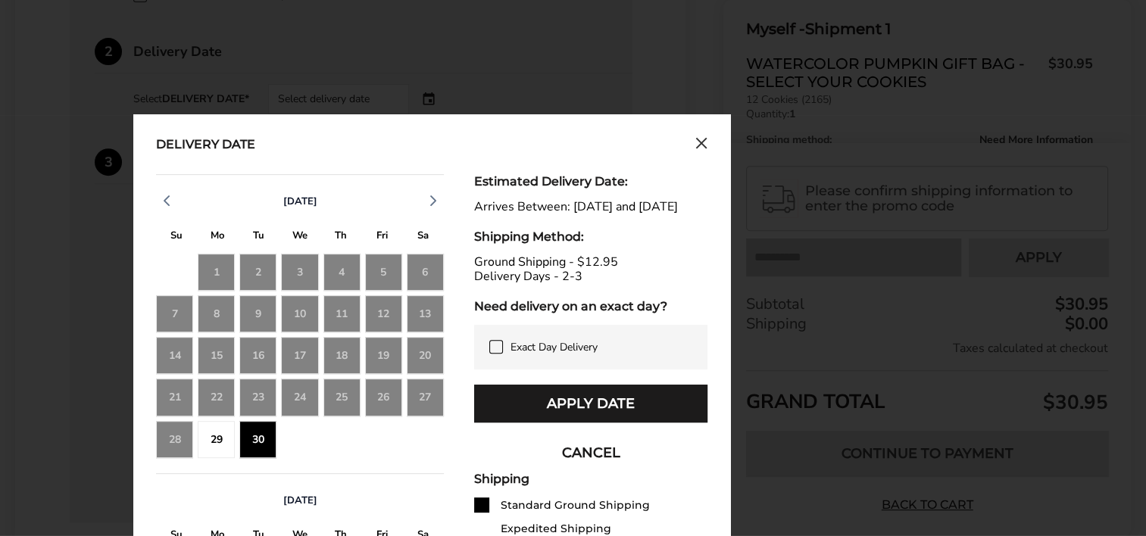
click at [208, 434] on div "29" at bounding box center [216, 439] width 37 height 37
click at [209, 434] on div "29" at bounding box center [216, 439] width 37 height 37
click at [501, 353] on icon at bounding box center [496, 347] width 12 height 12
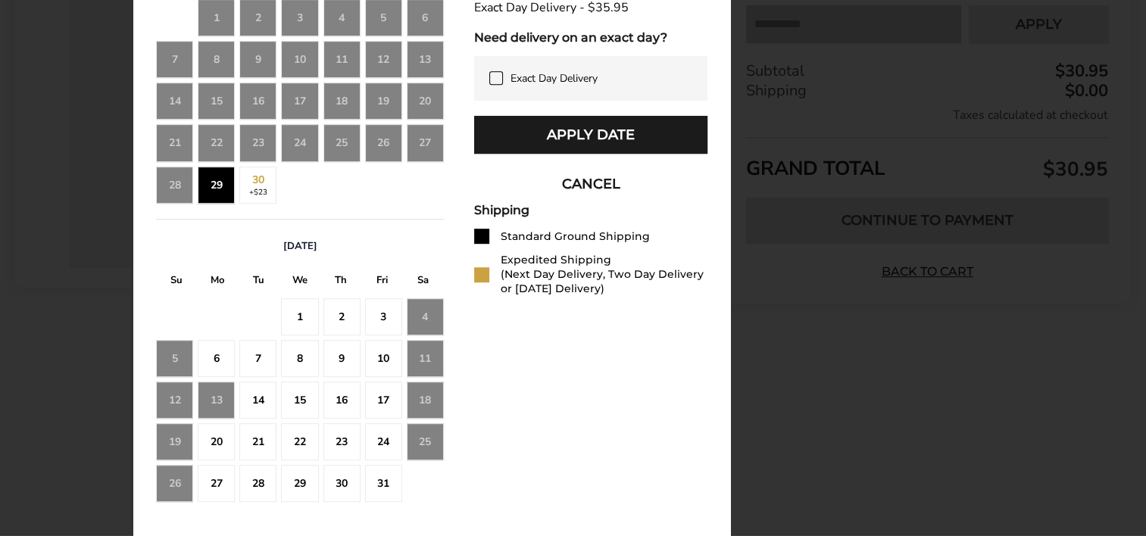
scroll to position [826, 0]
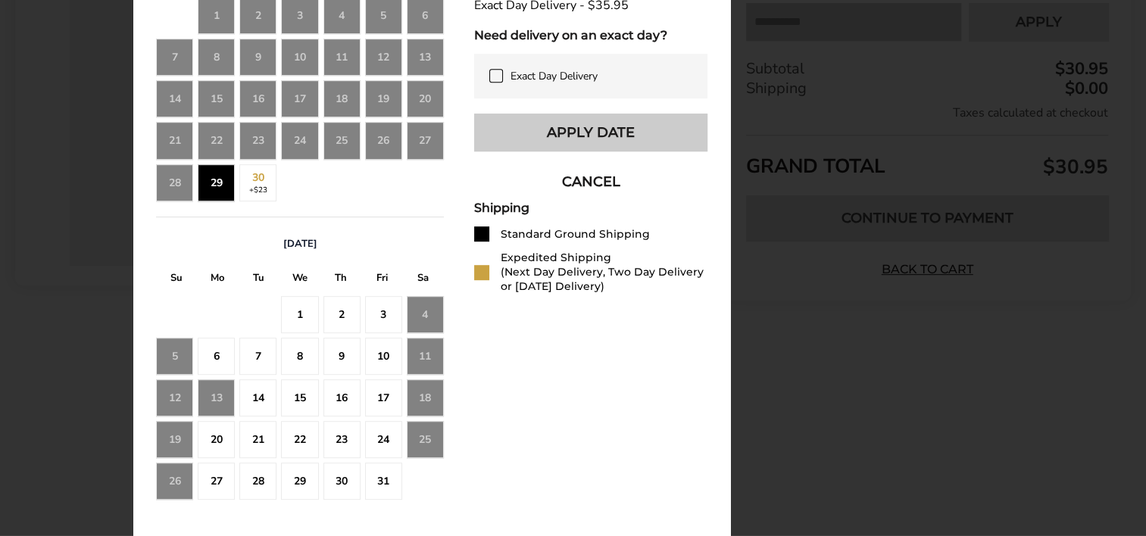
click at [571, 142] on button "Apply Date" at bounding box center [590, 133] width 233 height 38
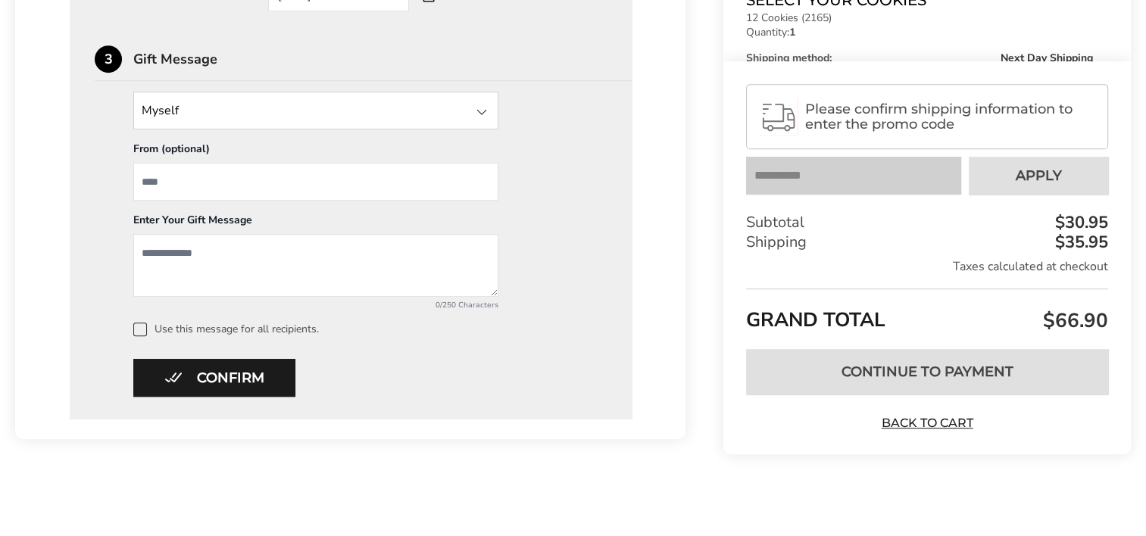
scroll to position [370, 0]
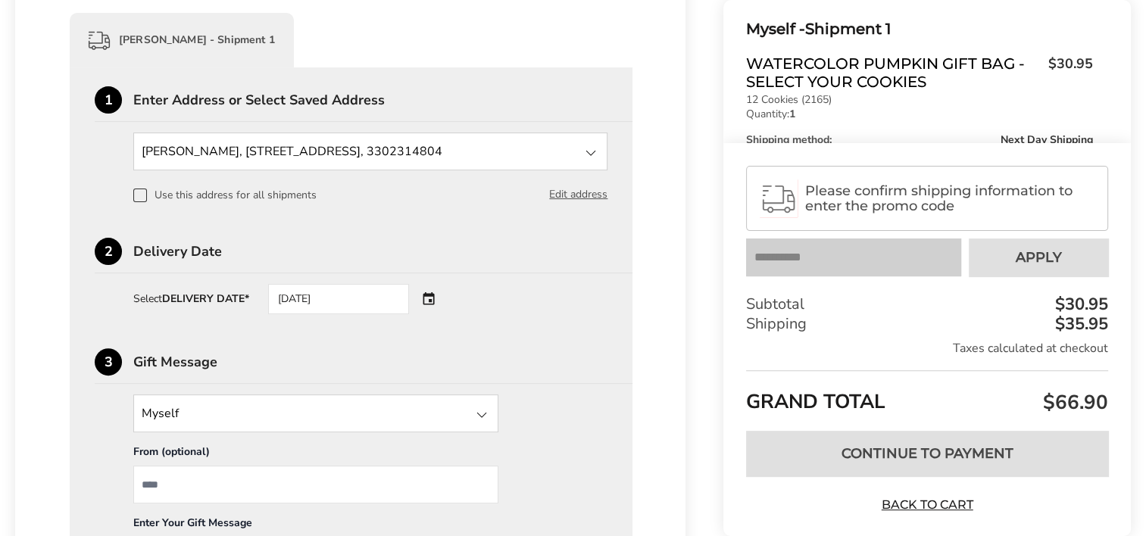
click at [435, 296] on div "[DATE]" at bounding box center [359, 299] width 183 height 30
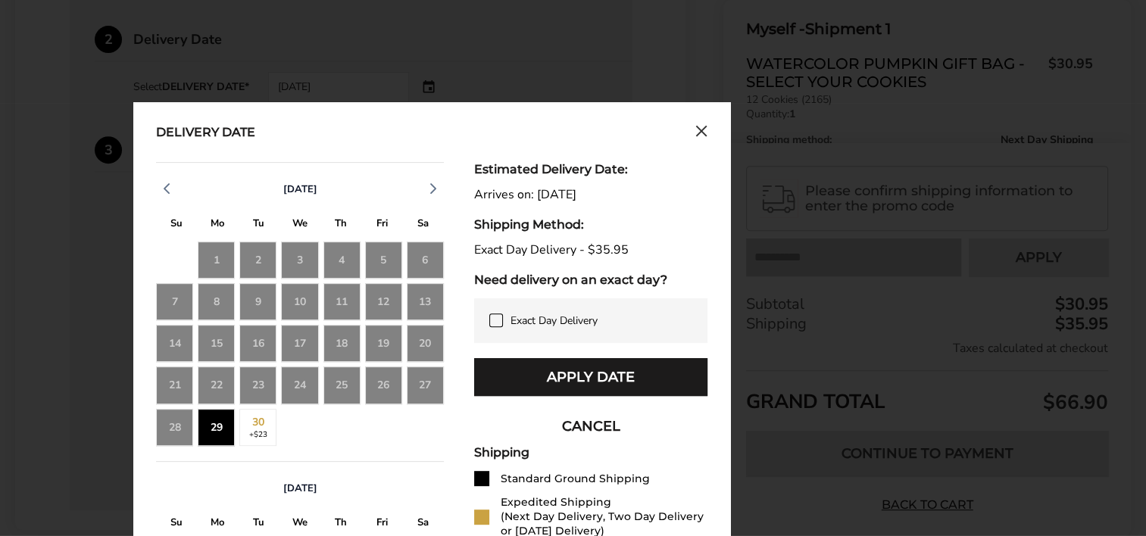
scroll to position [597, 0]
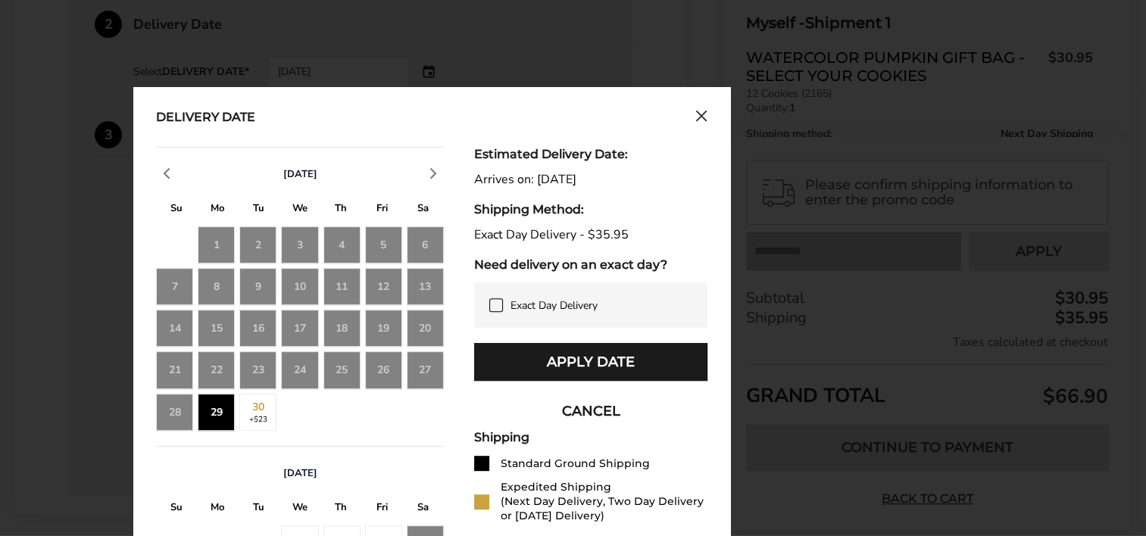
click at [491, 305] on icon at bounding box center [496, 305] width 12 height 12
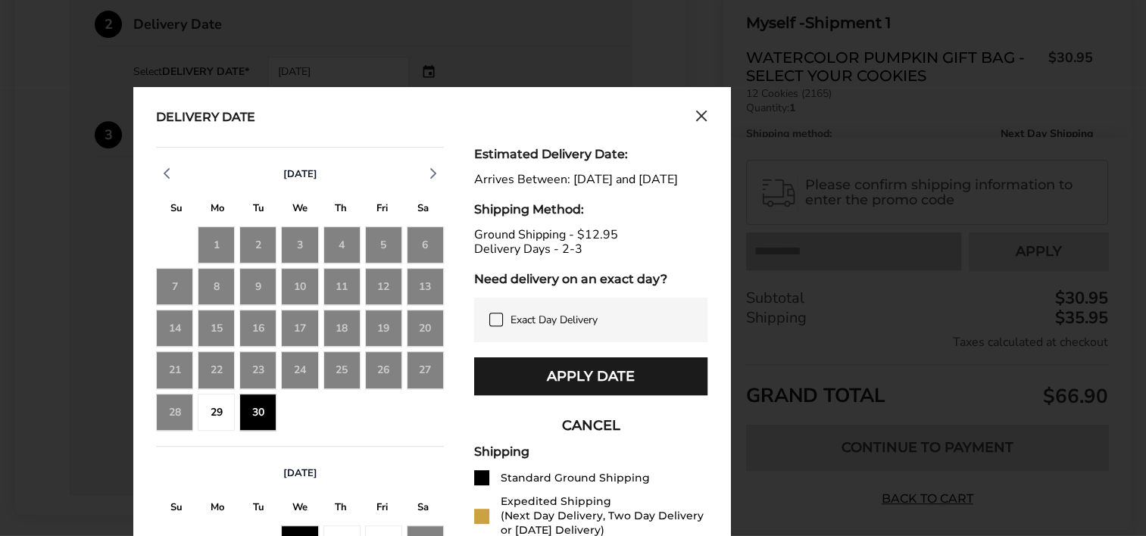
click at [264, 418] on div "30" at bounding box center [257, 412] width 37 height 37
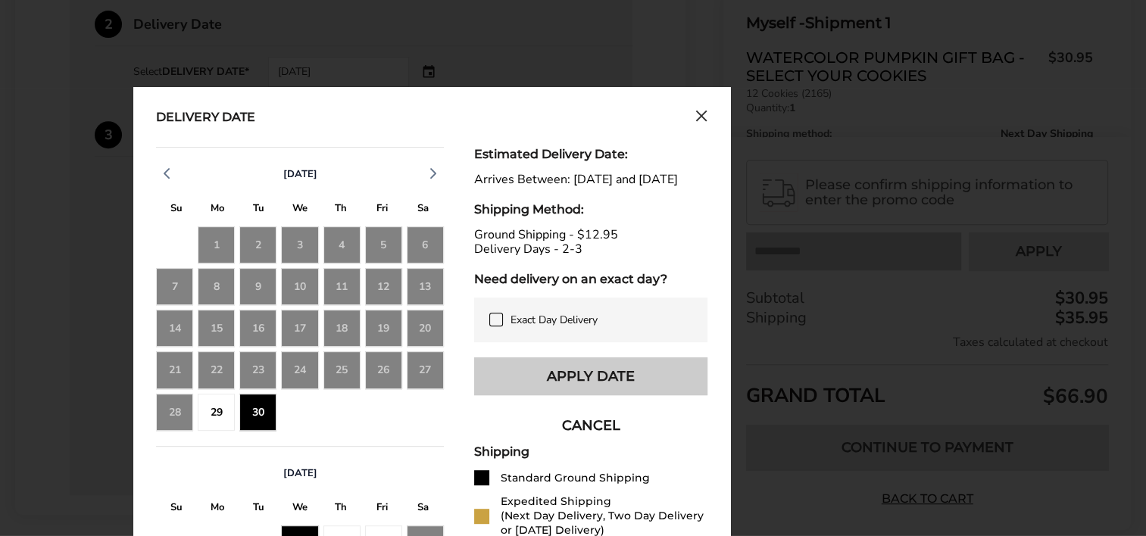
click at [539, 393] on button "Apply Date" at bounding box center [590, 376] width 233 height 38
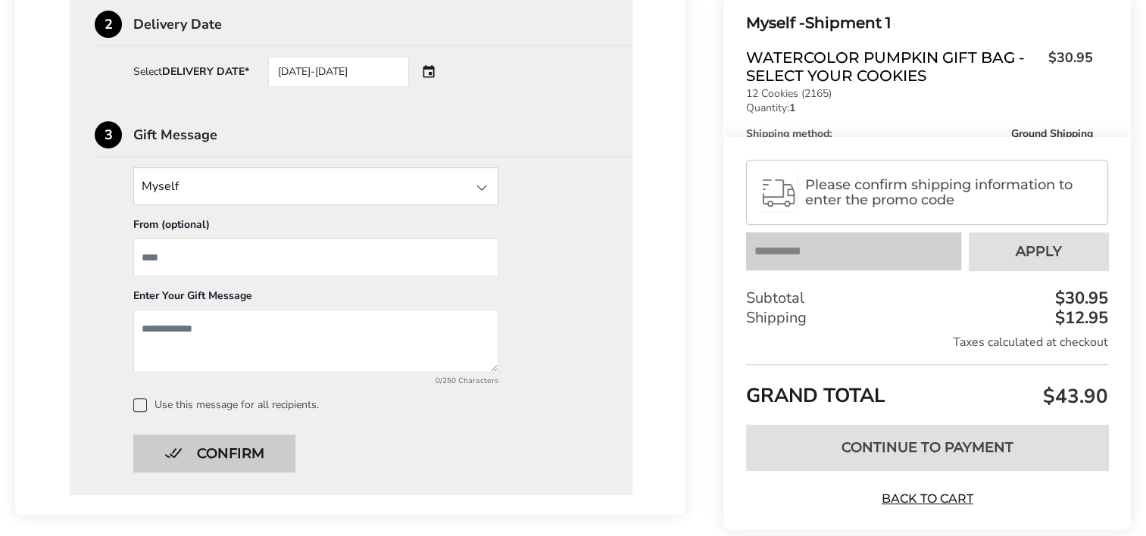
click at [269, 442] on button "Confirm" at bounding box center [214, 454] width 162 height 38
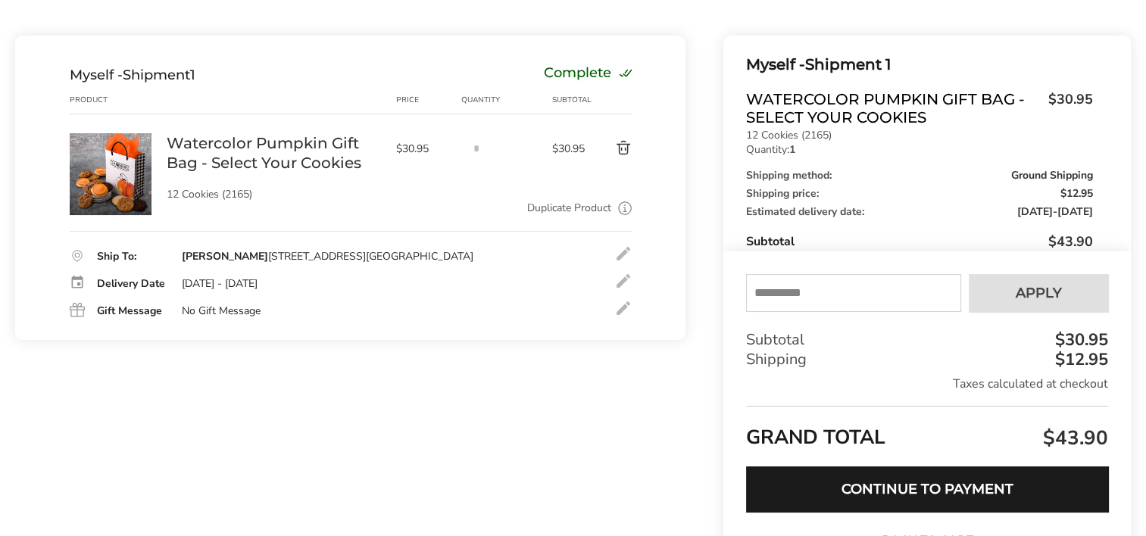
scroll to position [151, 0]
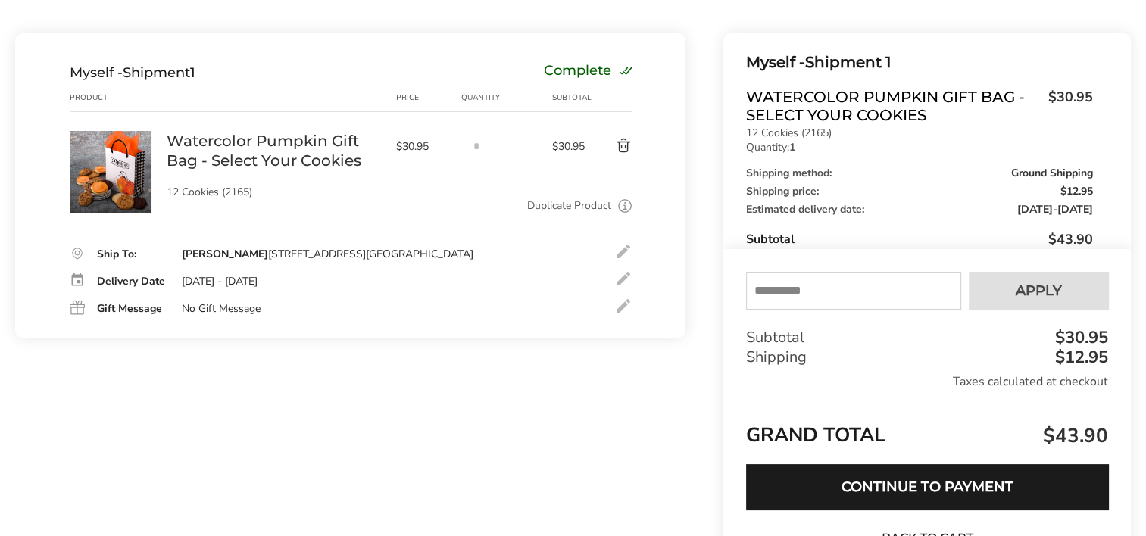
click at [788, 292] on input "text" at bounding box center [853, 291] width 215 height 38
type input "*********"
click at [999, 306] on button "Apply" at bounding box center [1038, 291] width 139 height 38
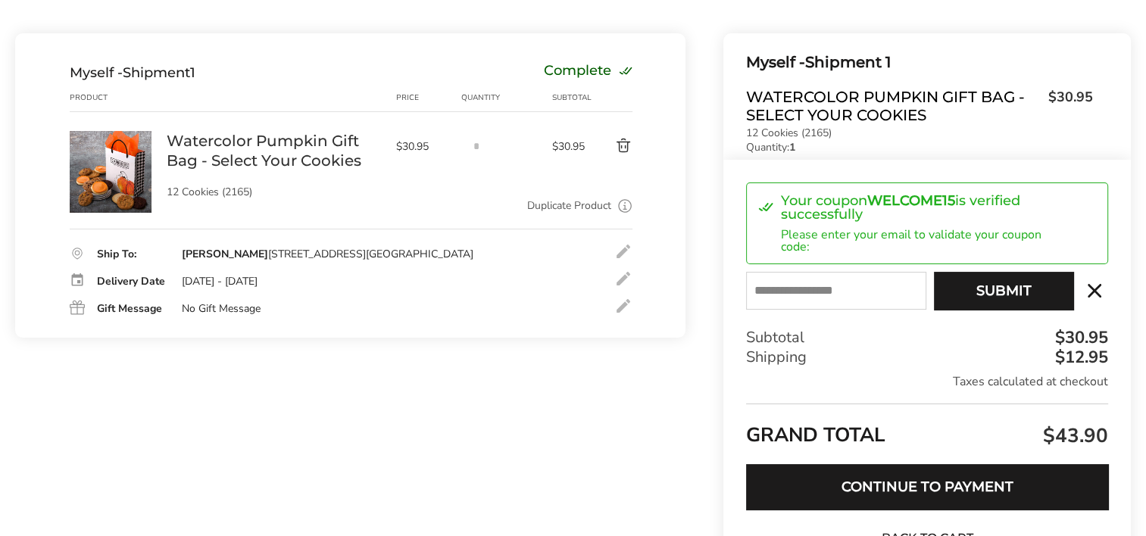
click at [885, 297] on input "E-mail" at bounding box center [836, 291] width 180 height 38
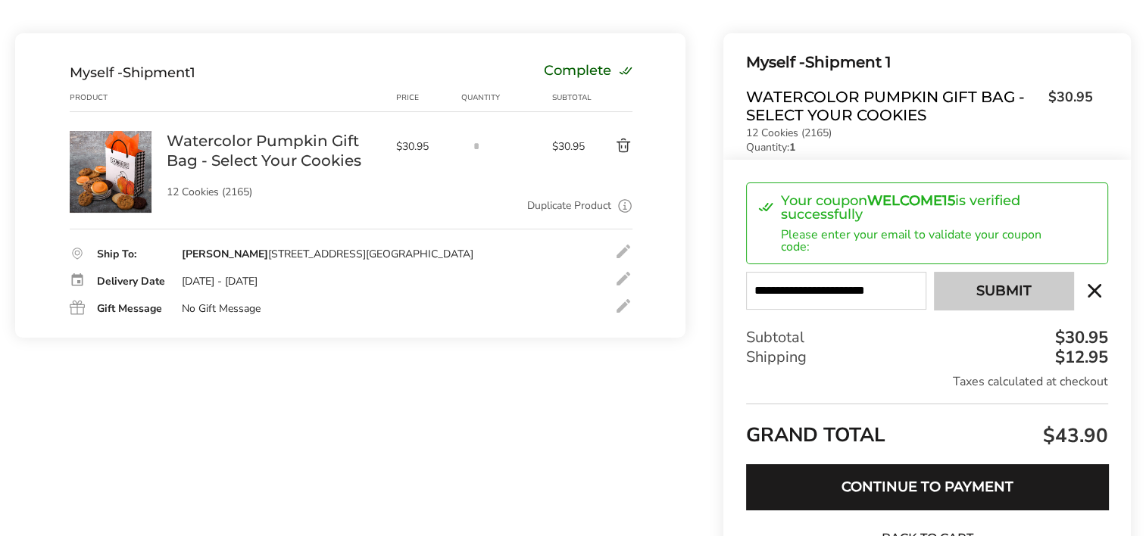
type input "**********"
click at [947, 296] on button "Submit" at bounding box center [1003, 291] width 139 height 38
type input "**********"
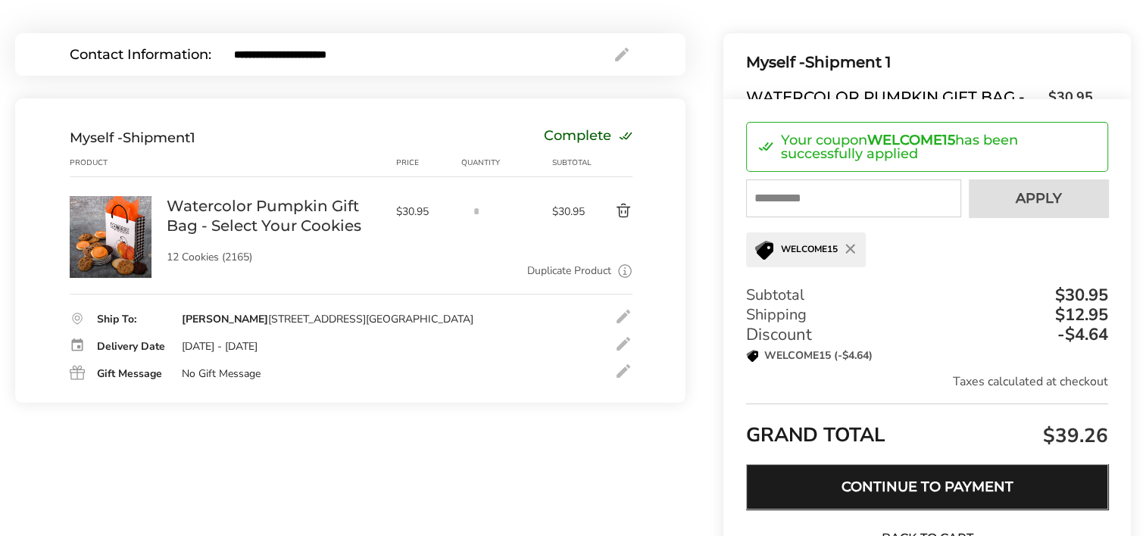
click at [900, 488] on button "Continue to Payment" at bounding box center [927, 486] width 362 height 45
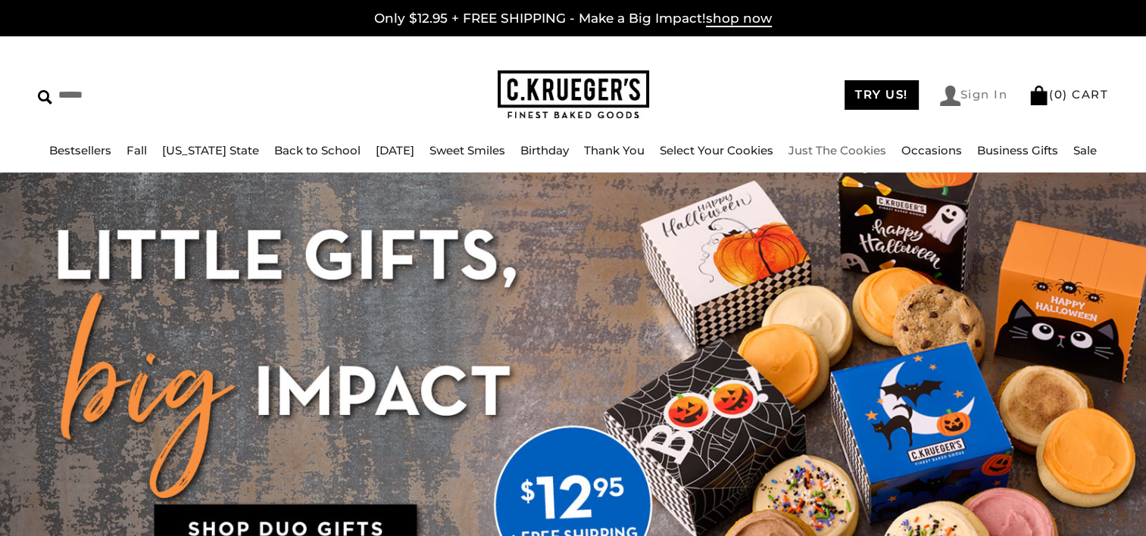
click at [977, 91] on link "Sign In" at bounding box center [974, 96] width 68 height 20
